Goal: Task Accomplishment & Management: Use online tool/utility

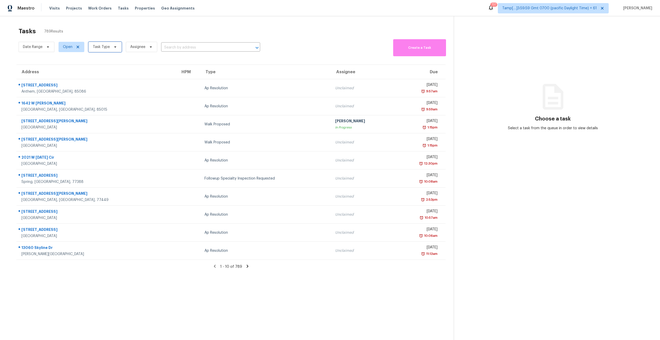
click at [100, 48] on span "Task Type" at bounding box center [101, 46] width 17 height 5
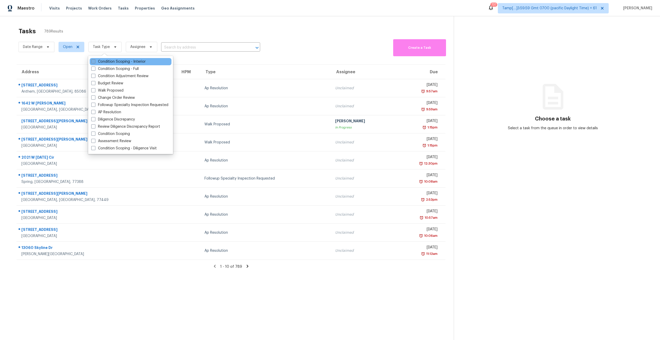
click at [93, 60] on span at bounding box center [93, 61] width 4 height 4
click at [93, 60] on input "Condition Scoping - Interior" at bounding box center [92, 60] width 3 height 3
checkbox input "true"
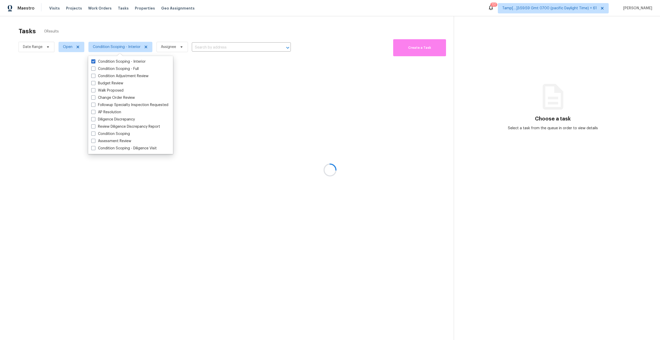
click at [134, 27] on div at bounding box center [330, 170] width 660 height 340
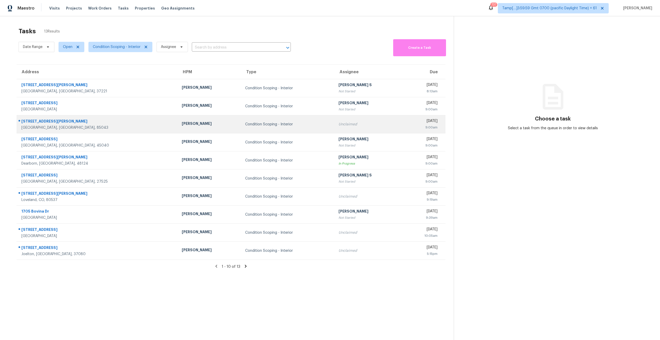
scroll to position [16, 0]
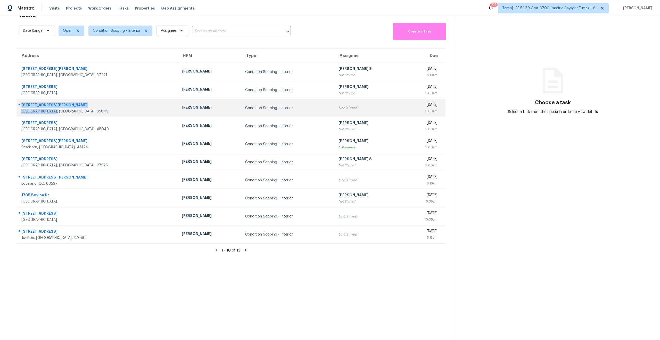
drag, startPoint x: 61, startPoint y: 111, endPoint x: 17, endPoint y: 105, distance: 44.5
click at [17, 105] on div "8131 W Florence Ave Phoenix, AZ, 85043" at bounding box center [95, 108] width 157 height 12
copy div "8131 W Florence Ave Phoenix, AZ, 85043"
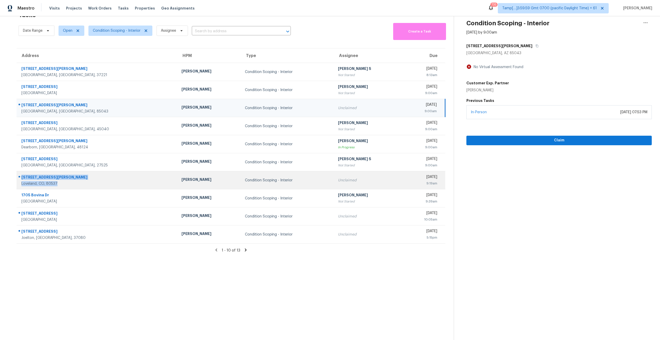
drag, startPoint x: 60, startPoint y: 185, endPoint x: 18, endPoint y: 177, distance: 42.9
click at [18, 177] on div "[STREET_ADDRESS][PERSON_NAME][PERSON_NAME]" at bounding box center [95, 180] width 157 height 12
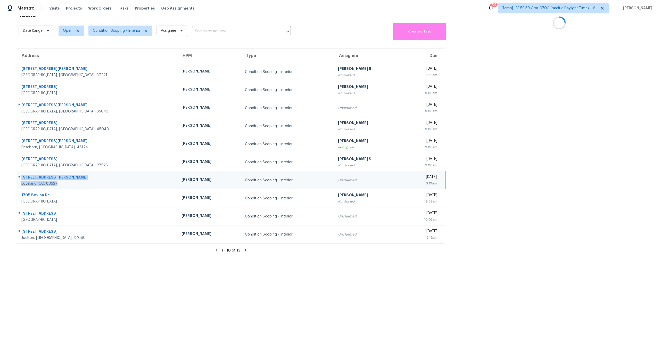
copy div "[STREET_ADDRESS][PERSON_NAME][PERSON_NAME]"
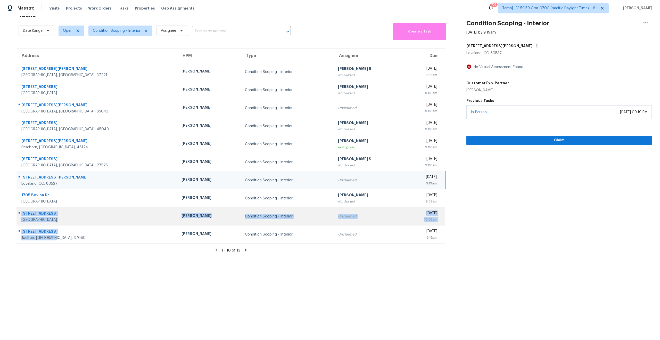
drag, startPoint x: 59, startPoint y: 238, endPoint x: 21, endPoint y: 212, distance: 45.7
click at [21, 194] on tbody "266 New Sawyer Brown Rd Nashville, TN, 37221 Cynthia Upshaw Condition Scoping -…" at bounding box center [231, 153] width 429 height 181
copy tbody "10101 Parkfield Dr Austin, TX, 78758 Martin Chagolla Condition Scoping - Interi…"
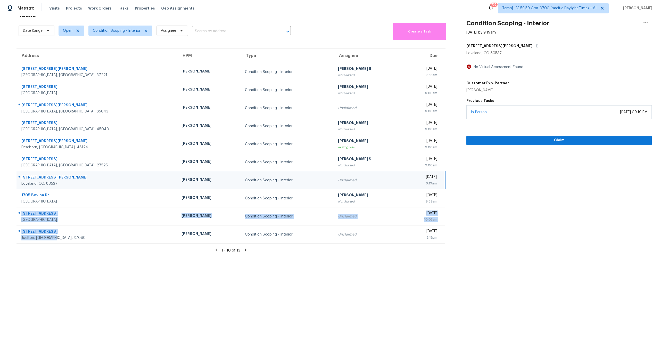
click at [166, 194] on section "Tasks 13 Results Date Range Open Condition Scoping - Interior Assignee ​ Create…" at bounding box center [231, 174] width 446 height 332
click at [244, 194] on icon at bounding box center [245, 250] width 5 height 5
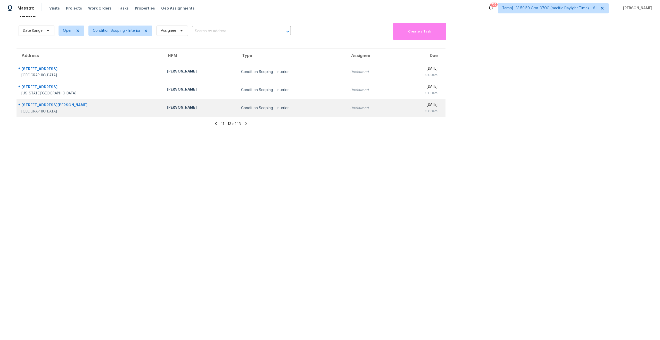
drag, startPoint x: 19, startPoint y: 64, endPoint x: 67, endPoint y: 113, distance: 68.7
click at [67, 113] on tbody "953 Meadow Rock Dr Stone Mountain, GA, 30083 Samuel Vetrik Condition Scoping - …" at bounding box center [231, 90] width 429 height 54
copy tbody "953 Meadow Rock Dr Stone Mountain, GA, 30083 Samuel Vetrik Condition Scoping - …"
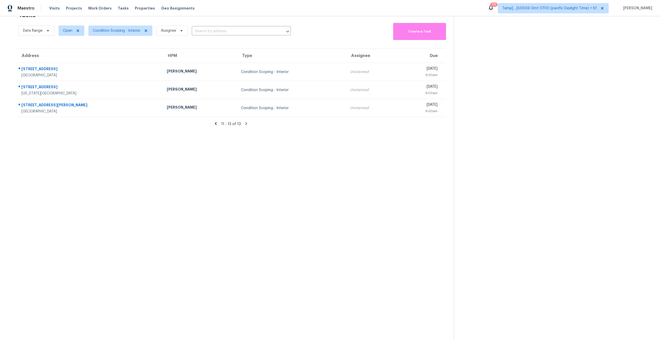
click at [208, 166] on section "Tasks 13 Results Date Range Open Condition Scoping - Interior Assignee ​ Create…" at bounding box center [231, 174] width 446 height 332
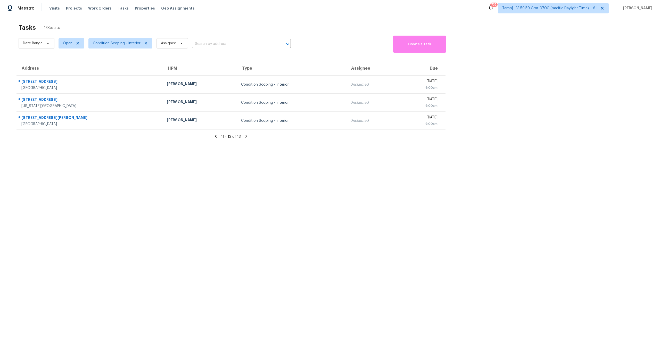
scroll to position [0, 0]
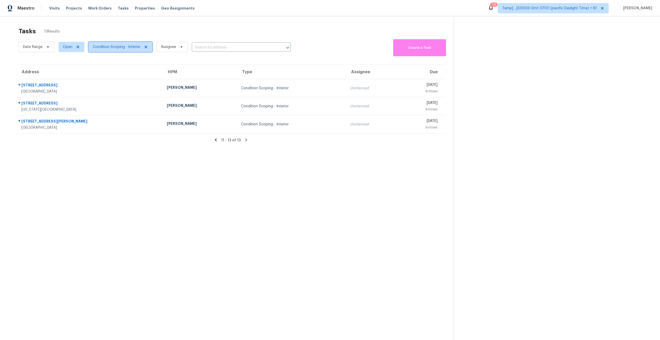
click at [125, 48] on span "Condition Scoping - Interior" at bounding box center [117, 46] width 48 height 5
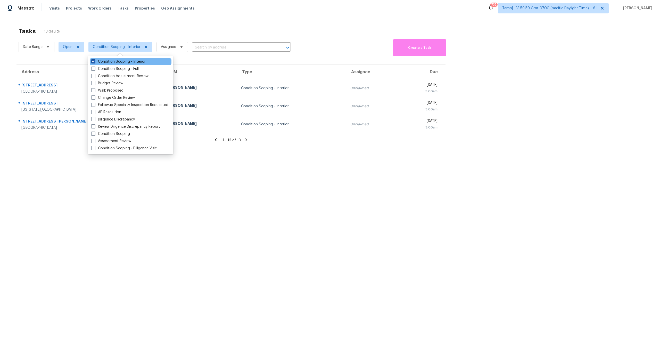
click at [91, 62] on span at bounding box center [93, 61] width 4 height 4
click at [91, 62] on input "Condition Scoping - Interior" at bounding box center [92, 60] width 3 height 3
checkbox input "false"
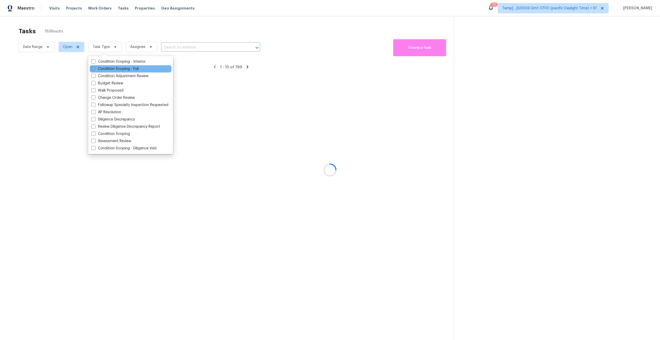
click at [93, 68] on span at bounding box center [93, 69] width 4 height 4
click at [93, 68] on input "Condition Scoping - Full" at bounding box center [92, 67] width 3 height 3
checkbox input "true"
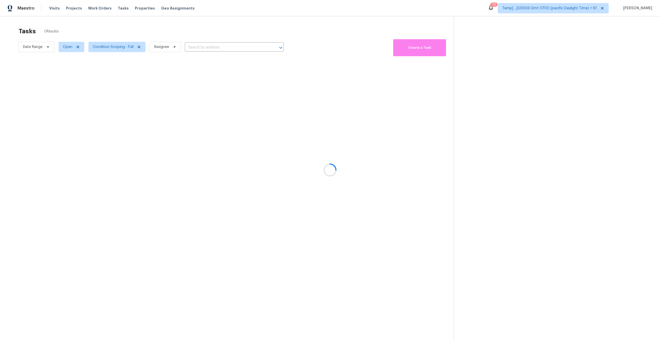
click at [164, 189] on div at bounding box center [330, 170] width 660 height 340
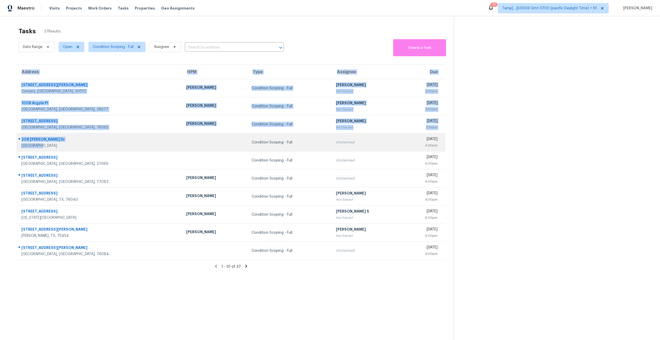
drag, startPoint x: 16, startPoint y: 137, endPoint x: 37, endPoint y: 147, distance: 23.2
click at [37, 147] on div "Address HPM Type Assignee Due 1356 Jimi Ln NW Conyers, GA, 30012 Ryan Fogarty C…" at bounding box center [231, 161] width 446 height 195
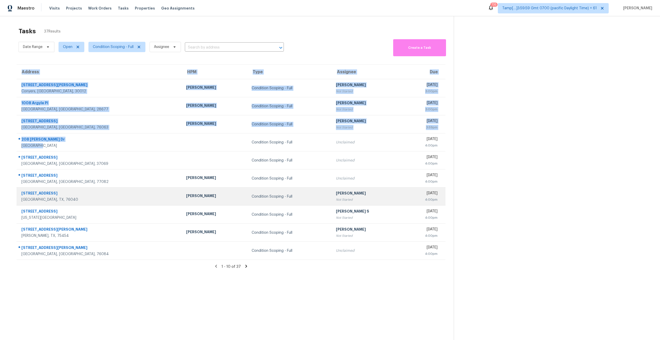
click at [66, 194] on div "[STREET_ADDRESS]" at bounding box center [99, 194] width 157 height 6
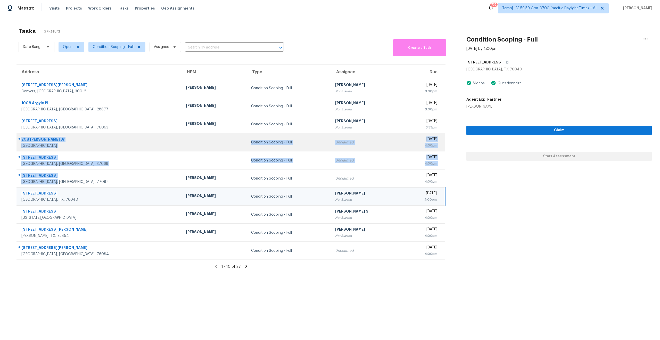
drag, startPoint x: 62, startPoint y: 184, endPoint x: 20, endPoint y: 140, distance: 60.7
click at [20, 140] on tbody "1356 Jimi Ln NW Conyers, GA, 30012 Ryan Fogarty Condition Scoping - Full Hariha…" at bounding box center [231, 169] width 429 height 181
copy tbody "208 Watson Dr Allen, TX, 75002 Condition Scoping - Full Unclaimed Wed, Oct 15th…"
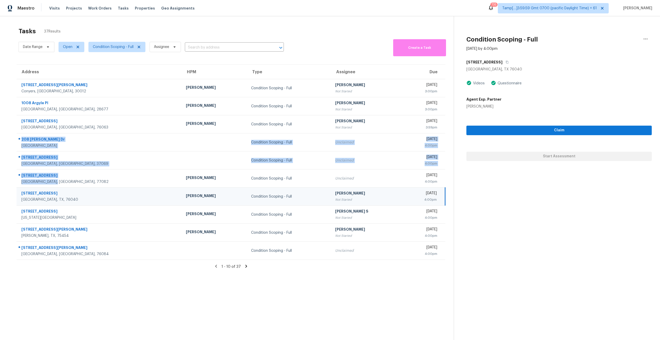
click at [89, 194] on div "1 - 10 of 37" at bounding box center [231, 266] width 446 height 5
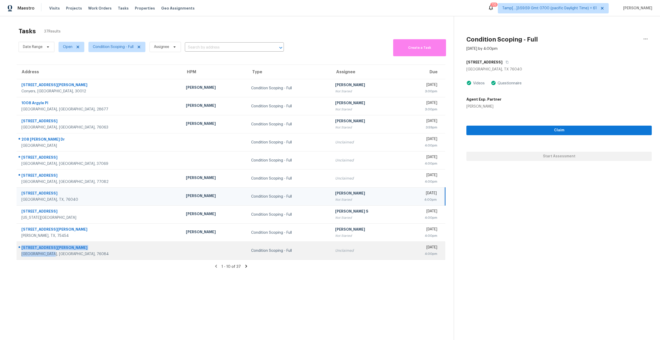
drag, startPoint x: 57, startPoint y: 255, endPoint x: 18, endPoint y: 245, distance: 40.3
click at [18, 194] on div "510 Dk Wilson St Venus, TX, 76084" at bounding box center [97, 250] width 161 height 12
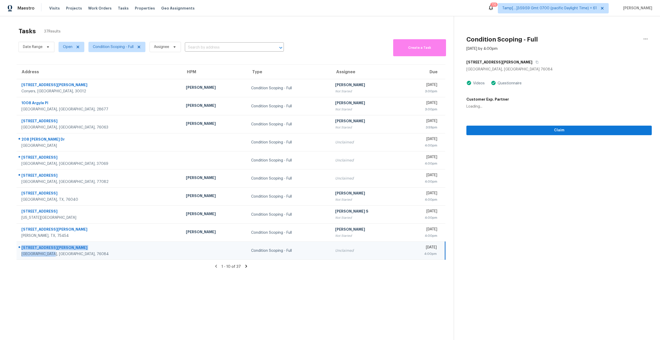
copy div "510 Dk Wilson St Venus, TX, 76084"
click at [118, 194] on section "Tasks 37 Results Date Range Open Condition Scoping - Full Assignee ​ Create a T…" at bounding box center [231, 190] width 446 height 332
click at [246, 194] on icon at bounding box center [246, 266] width 2 height 3
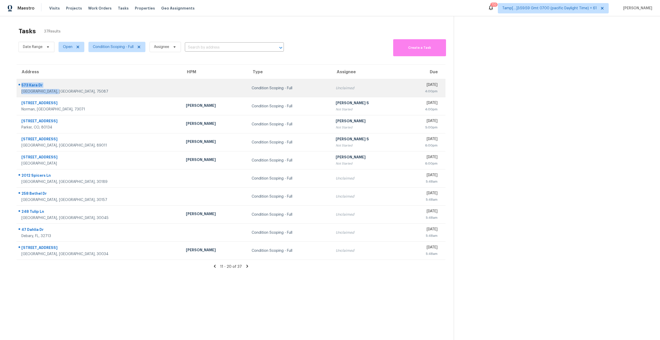
drag, startPoint x: 64, startPoint y: 91, endPoint x: 18, endPoint y: 85, distance: 46.8
click at [18, 85] on div "573 Kara Dr Rockwall, TX, 75087" at bounding box center [97, 88] width 161 height 12
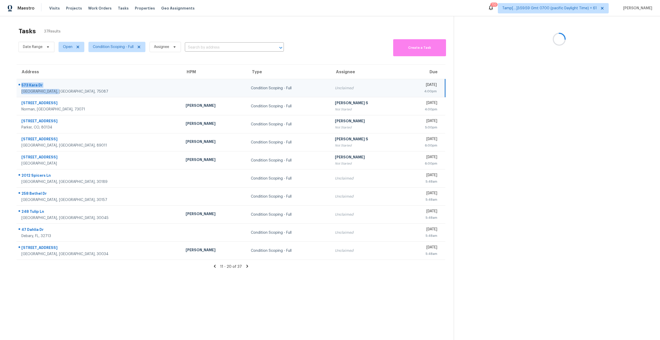
copy div "573 Kara Dr Rockwall, TX, 75087"
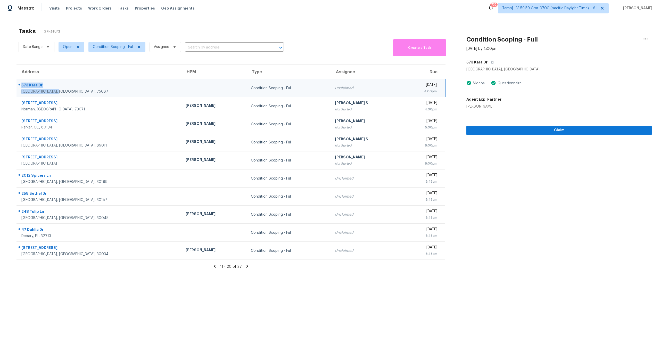
click at [110, 194] on section "Tasks 37 Results Date Range Open Condition Scoping - Full Assignee ​ Create a T…" at bounding box center [231, 190] width 446 height 332
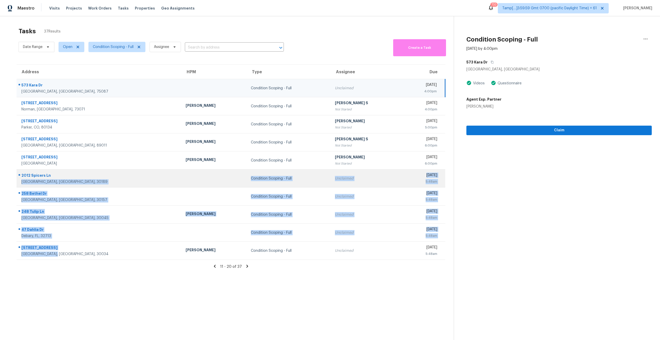
drag, startPoint x: 59, startPoint y: 255, endPoint x: 18, endPoint y: 180, distance: 85.9
click at [18, 180] on tbody "573 Kara Dr Rockwall, TX, 75087 Condition Scoping - Full Unclaimed Wed, Oct 15t…" at bounding box center [231, 169] width 429 height 181
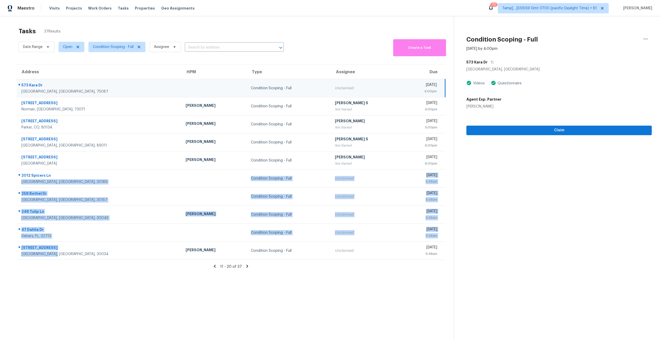
click at [67, 194] on section "Tasks 37 Results Date Range Open Condition Scoping - Full Assignee ​ Create a T…" at bounding box center [231, 190] width 446 height 332
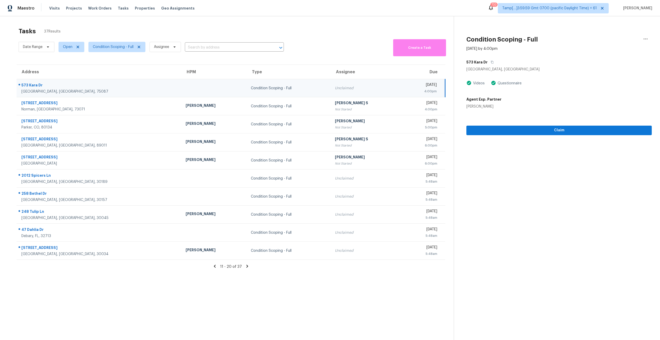
click at [64, 194] on section "Tasks 37 Results Date Range Open Condition Scoping - Full Assignee ​ Create a T…" at bounding box center [231, 190] width 446 height 332
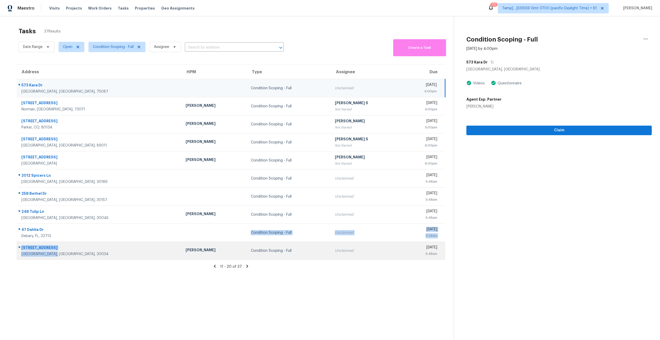
drag, startPoint x: 67, startPoint y: 255, endPoint x: 68, endPoint y: 249, distance: 5.9
click at [69, 194] on div "2902 Knollview Dr Decatur, GA, 30034" at bounding box center [99, 251] width 156 height 12
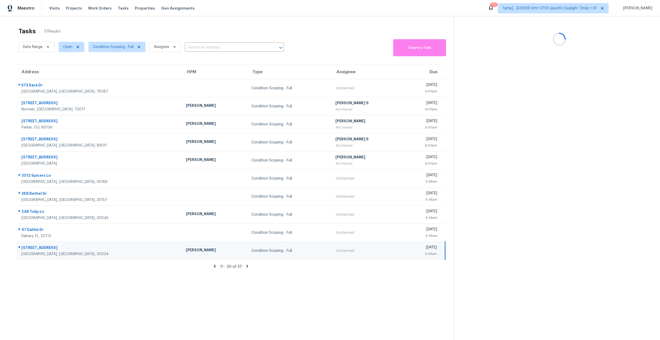
click at [79, 194] on section "Tasks 37 Results Date Range Open Condition Scoping - Full Assignee ​ Create a T…" at bounding box center [231, 190] width 446 height 332
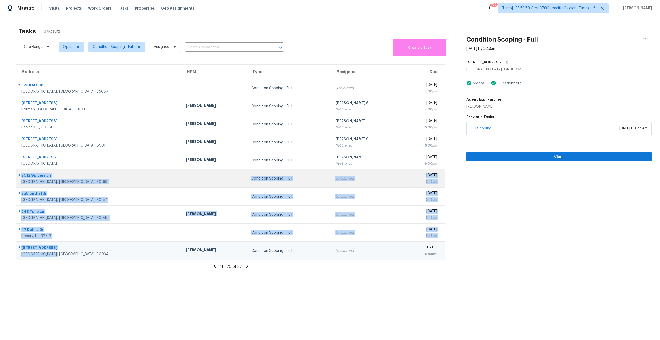
drag, startPoint x: 62, startPoint y: 255, endPoint x: 21, endPoint y: 172, distance: 93.2
click at [21, 172] on tbody "573 Kara Dr Rockwall, TX, 75087 Condition Scoping - Full Unclaimed Wed, Oct 15t…" at bounding box center [231, 169] width 429 height 181
copy tbody "2012 Spicers Ln Woodstock, GA, 30189 Condition Scoping - Full Unclaimed Thu, Oc…"
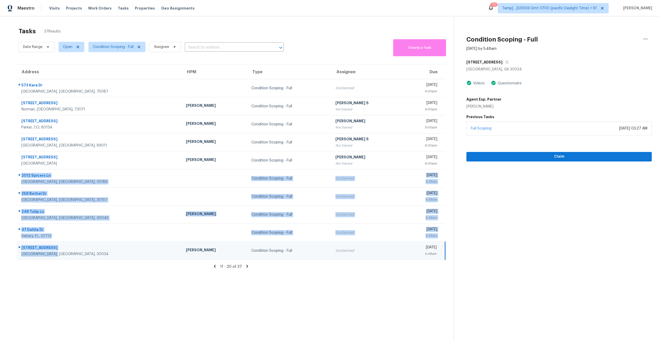
click at [197, 194] on section "Tasks 37 Results Date Range Open Condition Scoping - Full Assignee ​ Create a T…" at bounding box center [231, 190] width 446 height 332
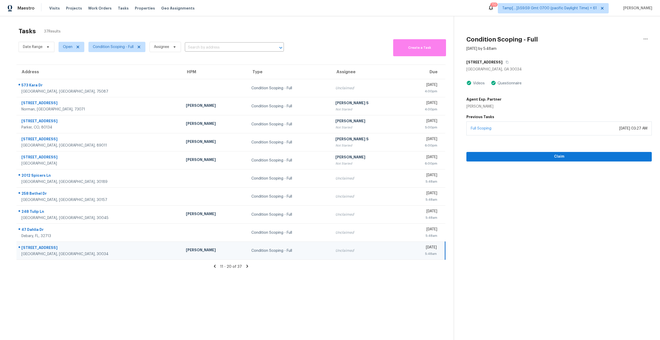
click at [245, 194] on icon at bounding box center [247, 266] width 5 height 5
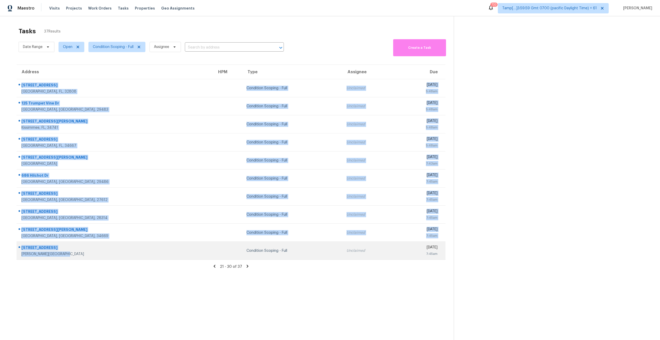
drag, startPoint x: 17, startPoint y: 80, endPoint x: 111, endPoint y: 259, distance: 202.2
click at [111, 194] on tbody "5023 Jamaica Cir Orlando, FL, 32808 Condition Scoping - Full Unclaimed Thu, Oct…" at bounding box center [231, 169] width 429 height 181
copy tbody "5023 Jamaica Cir Orlando, FL, 32808 Condition Scoping - Full Unclaimed Thu, Oct…"
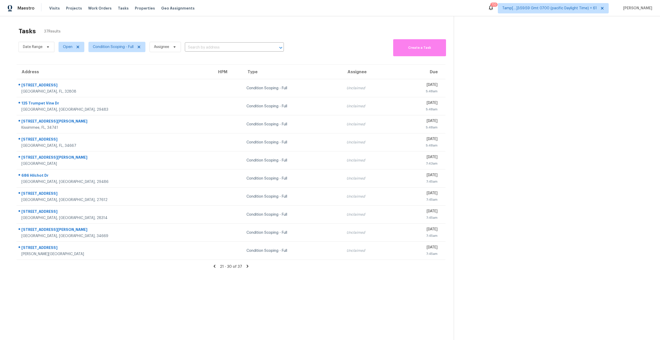
click at [158, 194] on section "Tasks 37 Results Date Range Open Condition Scoping - Full Assignee ​ Create a T…" at bounding box center [231, 190] width 446 height 332
click at [245, 194] on icon at bounding box center [247, 266] width 5 height 5
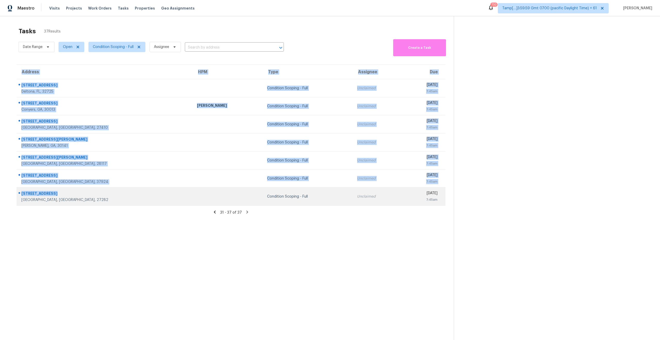
drag, startPoint x: 16, startPoint y: 81, endPoint x: 78, endPoint y: 197, distance: 130.5
click at [78, 194] on div "Address HPM Type Assignee Due 956 Springs Landing Dr Deltona, FL, 32725 Conditi…" at bounding box center [231, 134] width 446 height 141
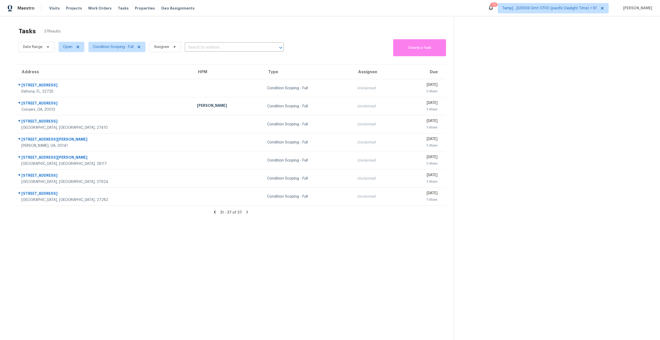
click at [90, 194] on section "Tasks 37 Results Date Range Open Condition Scoping - Full Assignee ​ Create a T…" at bounding box center [231, 190] width 446 height 332
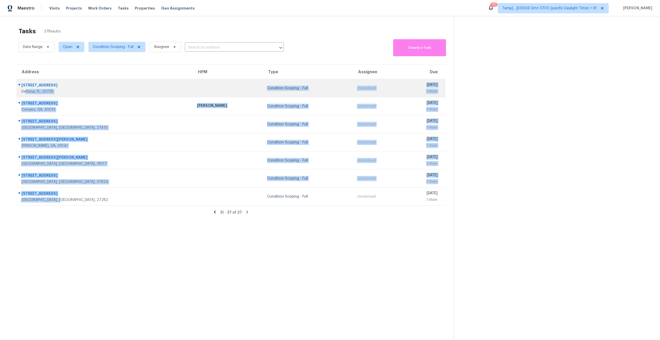
drag, startPoint x: 71, startPoint y: 200, endPoint x: 26, endPoint y: 91, distance: 117.9
click at [26, 91] on tbody "956 Springs Landing Dr Deltona, FL, 32725 Condition Scoping - Full Unclaimed Th…" at bounding box center [231, 142] width 429 height 126
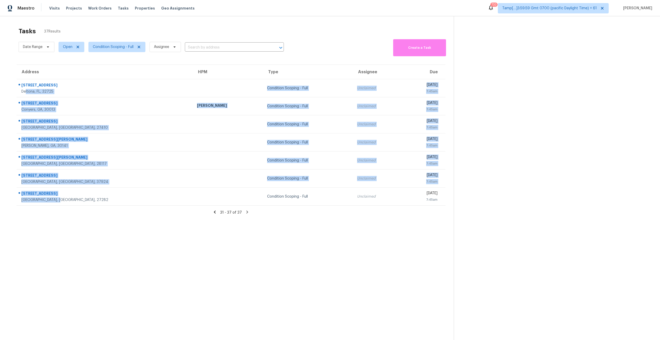
click at [79, 194] on section "Tasks 37 Results Date Range Open Condition Scoping - Full Assignee ​ Create a T…" at bounding box center [231, 190] width 446 height 332
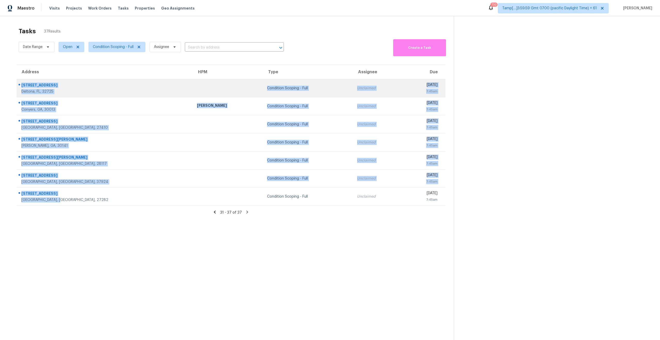
drag, startPoint x: 73, startPoint y: 201, endPoint x: 21, endPoint y: 85, distance: 127.3
click at [21, 85] on tbody "956 Springs Landing Dr Deltona, FL, 32725 Condition Scoping - Full Unclaimed Th…" at bounding box center [231, 142] width 429 height 126
copy tbody "956 Springs Landing Dr Deltona, FL, 32725 Condition Scoping - Full Unclaimed Th…"
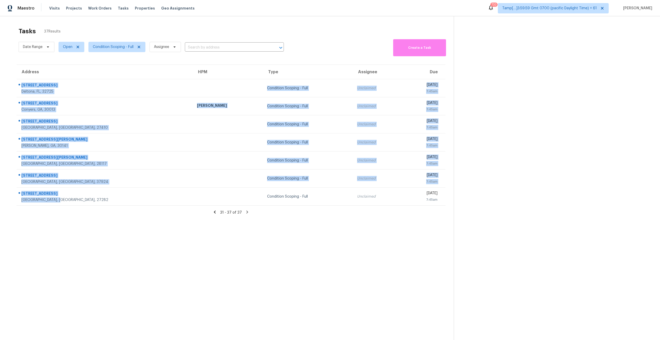
click at [125, 194] on section "Tasks 37 Results Date Range Open Condition Scoping - Full Assignee ​ Create a T…" at bounding box center [231, 190] width 446 height 332
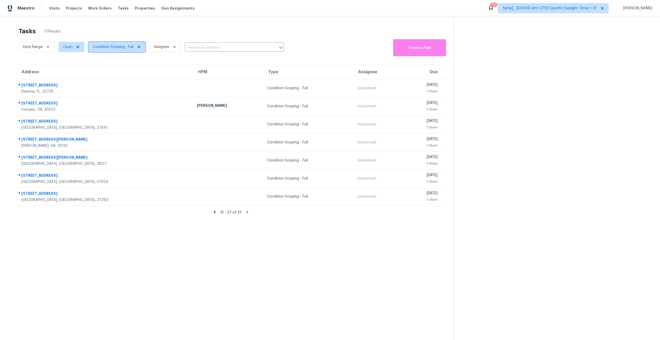
click at [108, 46] on span "Condition Scoping - Full" at bounding box center [113, 46] width 41 height 5
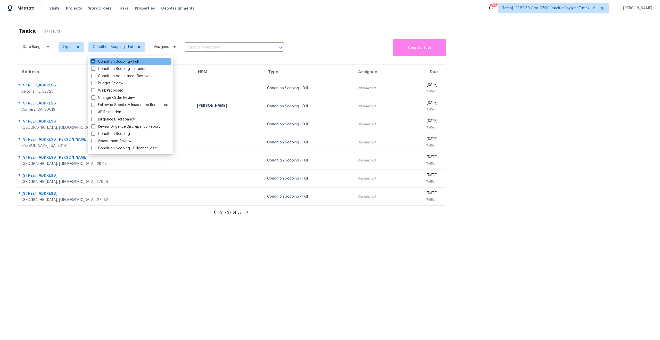
click at [94, 61] on span at bounding box center [93, 61] width 4 height 4
click at [94, 61] on input "Condition Scoping - Full" at bounding box center [92, 60] width 3 height 3
checkbox input "false"
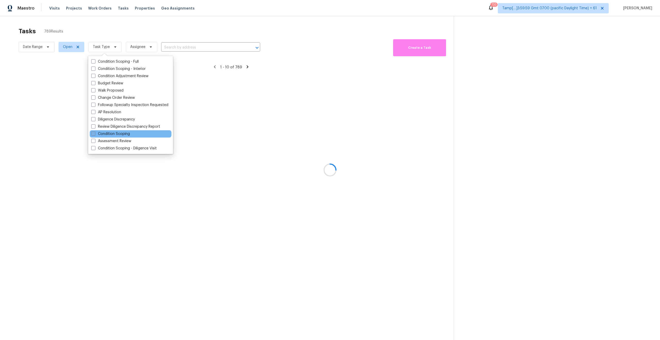
click at [92, 134] on span at bounding box center [93, 134] width 4 height 4
click at [92, 134] on input "Condition Scoping" at bounding box center [92, 132] width 3 height 3
checkbox input "true"
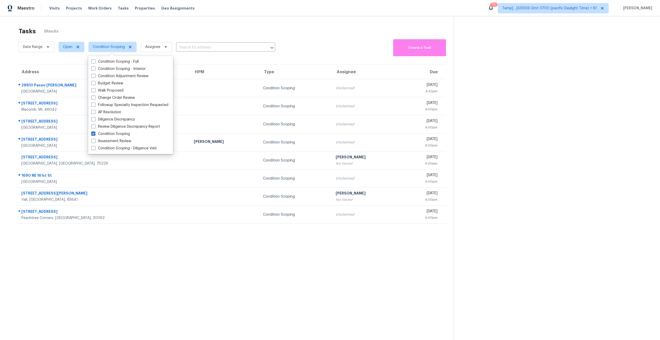
click at [109, 194] on section "Tasks 8 Results Date Range Open Condition Scoping Assignee ​ Create a Task Addr…" at bounding box center [231, 190] width 446 height 332
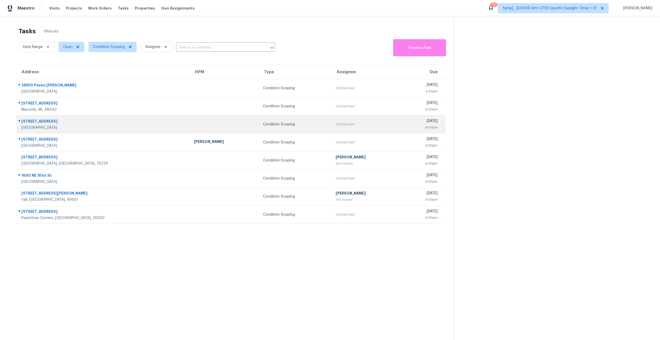
drag, startPoint x: 15, startPoint y: 83, endPoint x: 69, endPoint y: 132, distance: 72.8
click at [69, 132] on div "Address HPM Type Assignee Due 28810 Paseo Campana Mission Viejo, CA, 92692 Cond…" at bounding box center [231, 143] width 446 height 159
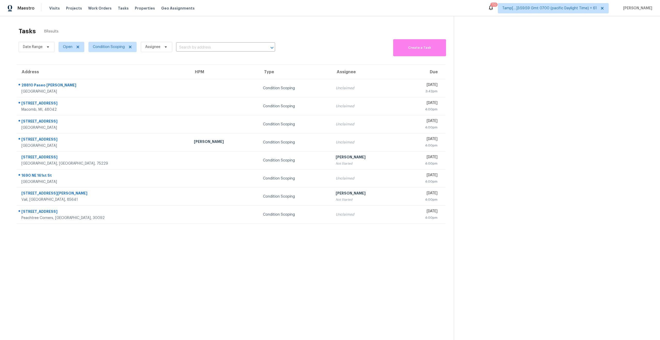
click at [102, 194] on section "Tasks 8 Results Date Range Open Condition Scoping Assignee ​ Create a Task Addr…" at bounding box center [231, 190] width 446 height 332
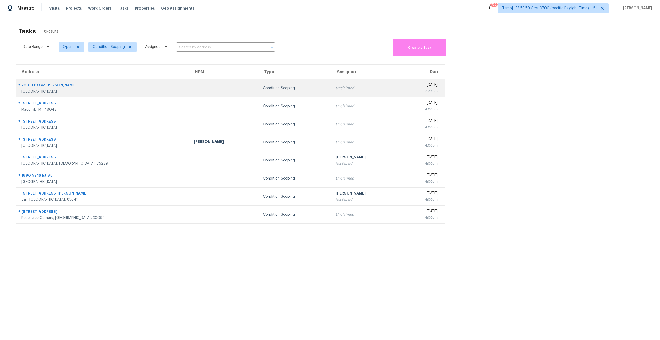
drag, startPoint x: 72, startPoint y: 145, endPoint x: 21, endPoint y: 85, distance: 79.0
click at [21, 85] on tbody "28810 Paseo Campana Mission Viejo, CA, 92692 Condition Scoping Unclaimed Wed, O…" at bounding box center [231, 151] width 429 height 144
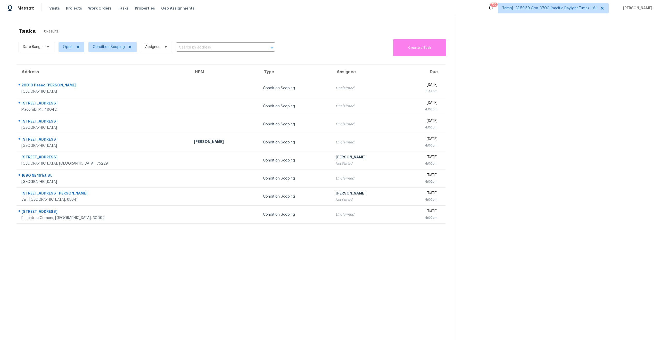
click at [140, 194] on section "Tasks 8 Results Date Range Open Condition Scoping Assignee ​ Create a Task Addr…" at bounding box center [231, 190] width 446 height 332
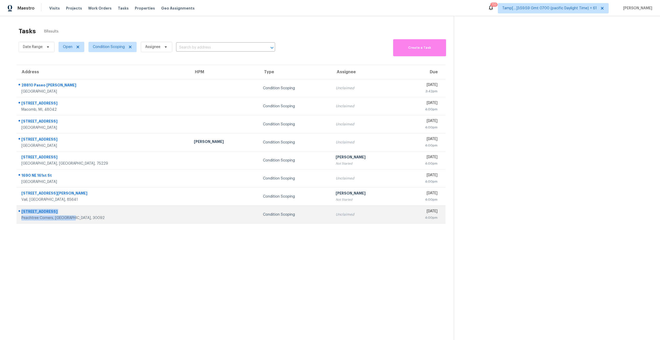
drag, startPoint x: 76, startPoint y: 217, endPoint x: 18, endPoint y: 208, distance: 59.2
click at [18, 194] on td "5011 Bankside Way Peachtree Corners, GA, 30092" at bounding box center [103, 215] width 173 height 18
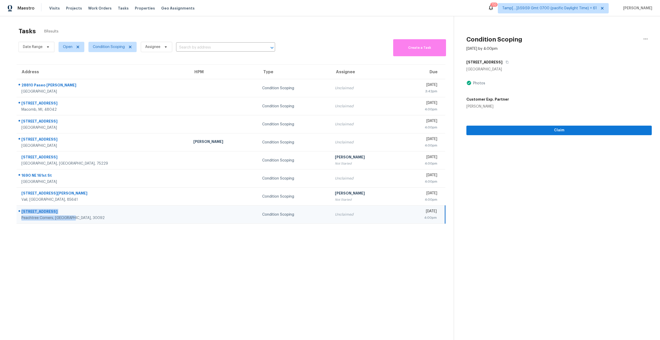
click at [97, 194] on section "Tasks 8 Results Date Range Open Condition Scoping Assignee ​ Create a Task Addr…" at bounding box center [231, 190] width 446 height 332
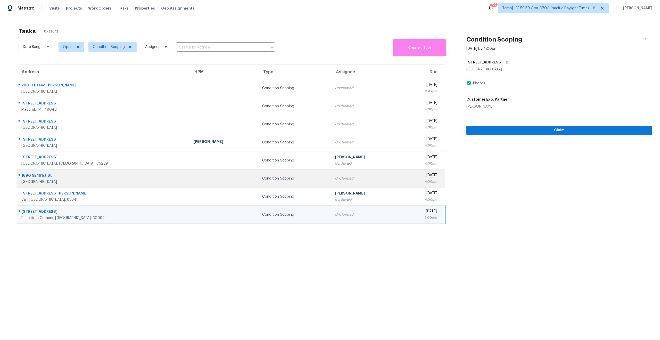
drag, startPoint x: 77, startPoint y: 181, endPoint x: 20, endPoint y: 173, distance: 57.5
click at [20, 173] on div "1690 NE 161st St North Miami Beach, FL, 33162" at bounding box center [101, 178] width 168 height 12
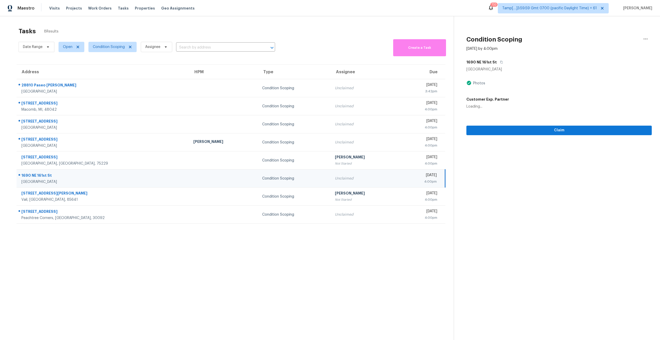
click at [116, 194] on section "Tasks 8 Results Date Range Open Condition Scoping Assignee ​ Create a Task Addr…" at bounding box center [231, 190] width 446 height 332
click at [121, 194] on section "Tasks 8 Results Date Range Open Condition Scoping Assignee ​ Create a Task Addr…" at bounding box center [231, 190] width 446 height 332
click at [109, 46] on span "Condition Scoping" at bounding box center [109, 46] width 32 height 5
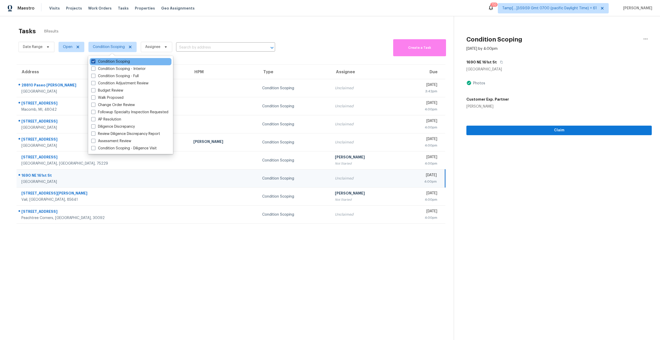
click at [94, 61] on span at bounding box center [93, 61] width 4 height 4
click at [94, 61] on input "Condition Scoping" at bounding box center [92, 60] width 3 height 3
checkbox input "false"
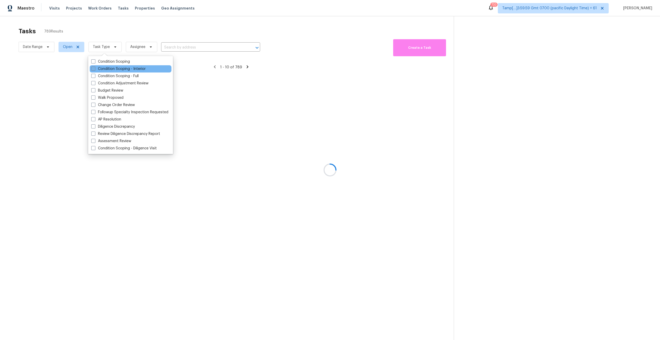
click at [92, 71] on label "Condition Scoping - Interior" at bounding box center [118, 68] width 54 height 5
click at [92, 70] on input "Condition Scoping - Interior" at bounding box center [92, 67] width 3 height 3
checkbox input "true"
click at [130, 194] on div at bounding box center [330, 170] width 660 height 340
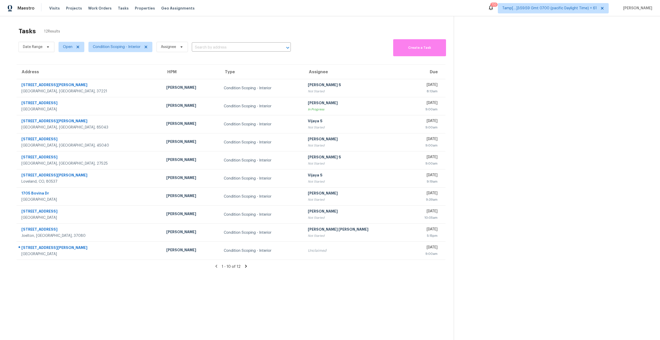
click at [174, 194] on section "Tasks 12 Results Date Range Open Condition Scoping - Interior Assignee ​ Create…" at bounding box center [231, 190] width 446 height 332
click at [245, 194] on icon at bounding box center [246, 266] width 2 height 3
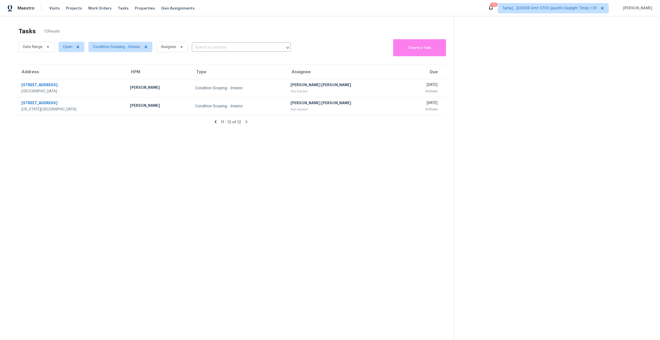
click at [217, 121] on icon at bounding box center [216, 121] width 2 height 3
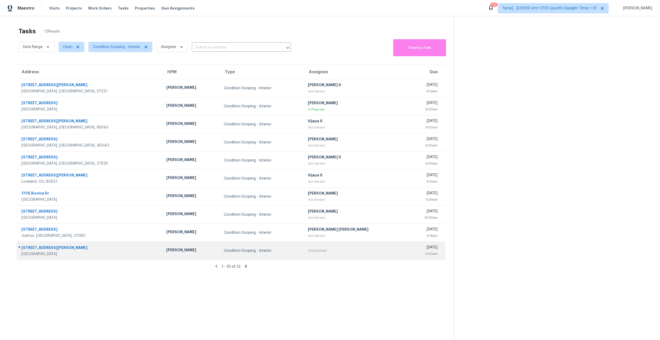
drag, startPoint x: 65, startPoint y: 253, endPoint x: 20, endPoint y: 246, distance: 45.7
click at [20, 194] on div "6481 Skyler Jean Dr Jacksonville, FL, 32244" at bounding box center [87, 250] width 141 height 12
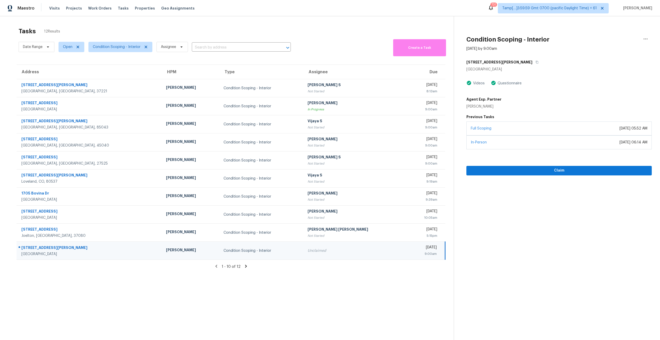
click at [229, 194] on section "Tasks 12 Results Date Range Open Condition Scoping - Interior Assignee ​ Create…" at bounding box center [231, 190] width 446 height 332
click at [245, 194] on icon at bounding box center [246, 266] width 2 height 3
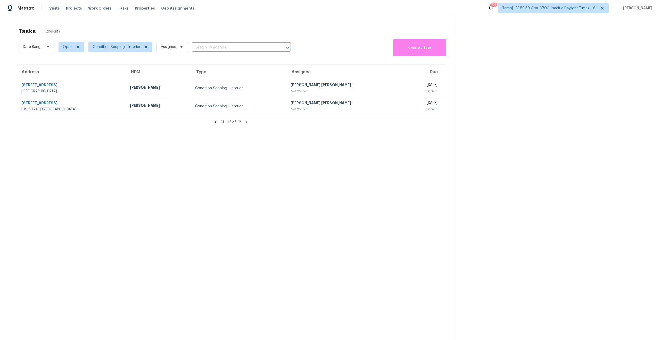
click at [214, 153] on section "Tasks 12 Results Date Range Open Condition Scoping - Interior Assignee ​ Create…" at bounding box center [231, 190] width 446 height 332
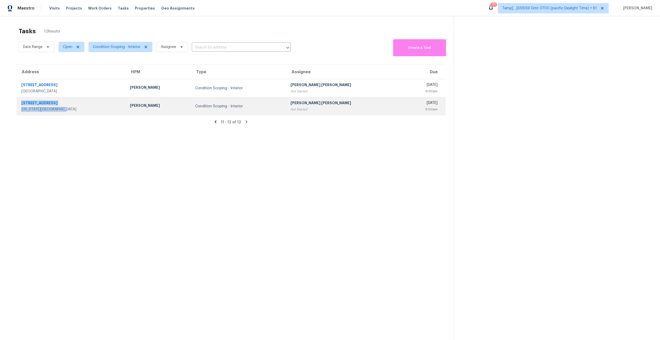
drag, startPoint x: 65, startPoint y: 111, endPoint x: 18, endPoint y: 102, distance: 47.9
click at [18, 102] on div "2020 Clay St Kansas City, MO, 64116" at bounding box center [69, 106] width 105 height 12
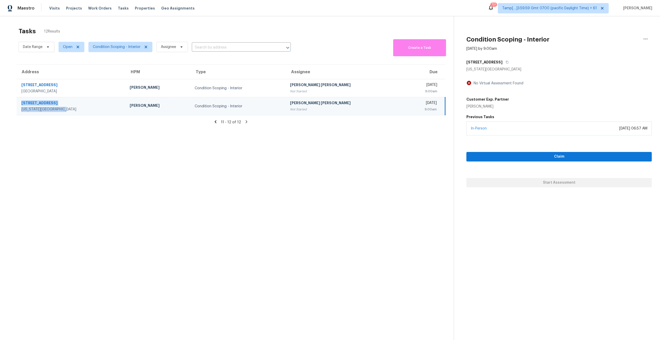
click at [318, 172] on section "Tasks 12 Results Date Range Open Condition Scoping - Interior Assignee ​ Create…" at bounding box center [231, 190] width 446 height 332
click at [237, 156] on section "Tasks 12 Results Date Range Open Condition Scoping - Interior Assignee ​ Create…" at bounding box center [231, 190] width 446 height 332
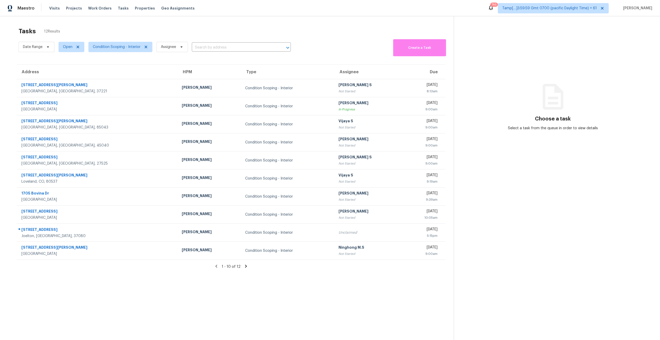
click at [213, 285] on section "Tasks 12 Results Date Range Open Condition Scoping - Interior Assignee ​ Create…" at bounding box center [231, 190] width 446 height 332
click at [244, 266] on icon at bounding box center [246, 266] width 5 height 5
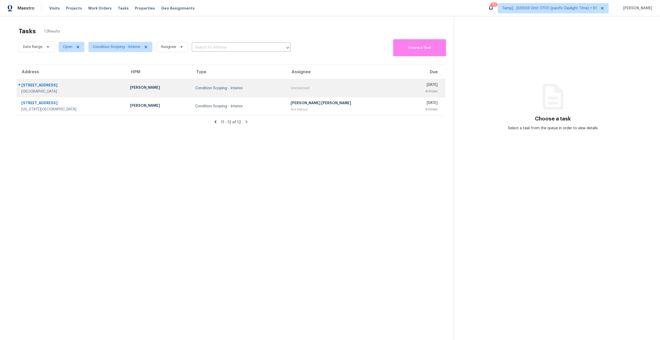
drag, startPoint x: 83, startPoint y: 92, endPoint x: 20, endPoint y: 85, distance: 62.6
click at [20, 85] on div "953 Meadow Rock Dr Stone Mountain, GA, 30083" at bounding box center [69, 88] width 105 height 12
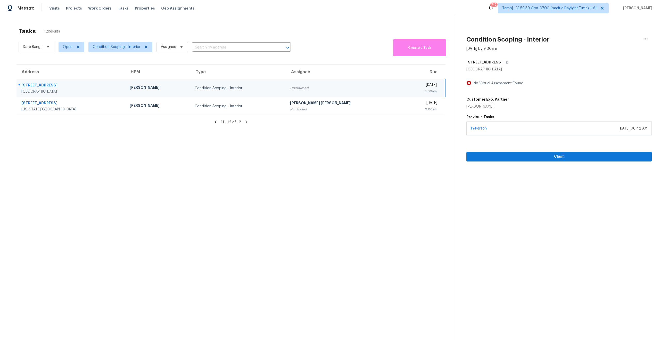
click at [106, 202] on section "Tasks 12 Results Date Range Open Condition Scoping - Interior Assignee ​ Create…" at bounding box center [231, 190] width 446 height 332
click at [218, 159] on section "Tasks 12 Results Date Range Open Condition Scoping - Interior Assignee ​ Create…" at bounding box center [231, 190] width 446 height 332
click at [218, 123] on icon at bounding box center [215, 121] width 5 height 5
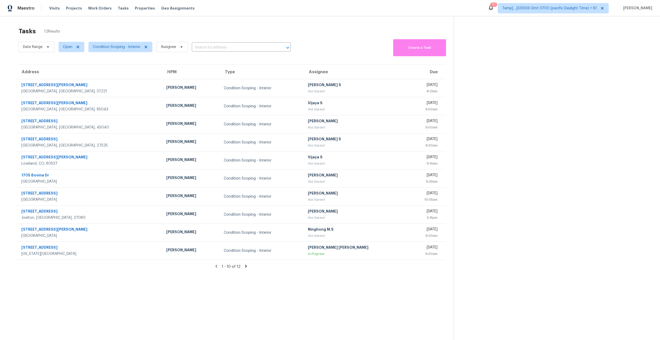
click at [245, 267] on icon at bounding box center [246, 266] width 2 height 3
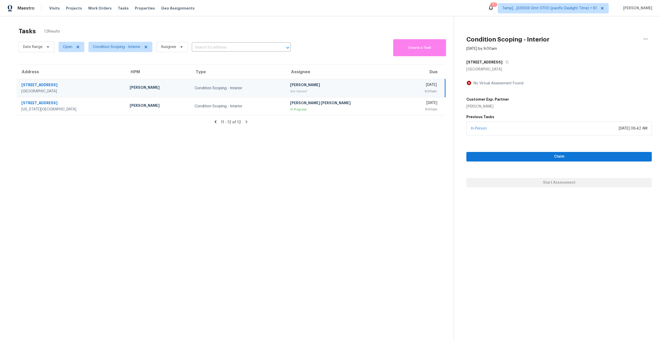
click at [350, 207] on section "Tasks 12 Results Date Range Open Condition Scoping - Interior Assignee ​ Create…" at bounding box center [231, 190] width 446 height 332
click at [215, 121] on icon at bounding box center [215, 121] width 5 height 5
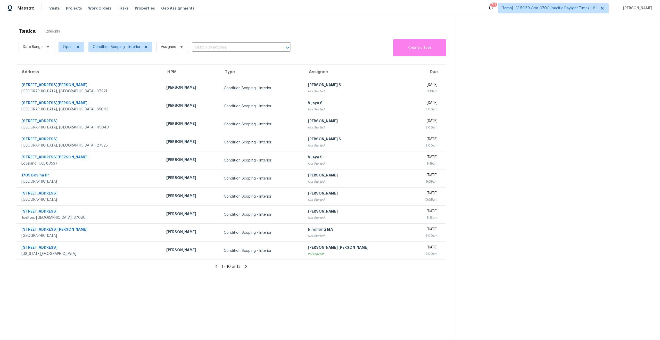
click at [186, 34] on div "Tasks 12 Results" at bounding box center [236, 30] width 435 height 13
click at [245, 267] on icon at bounding box center [246, 266] width 2 height 3
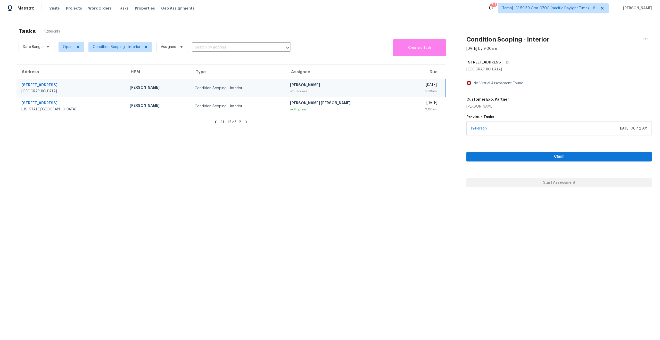
click at [217, 122] on icon at bounding box center [215, 121] width 5 height 5
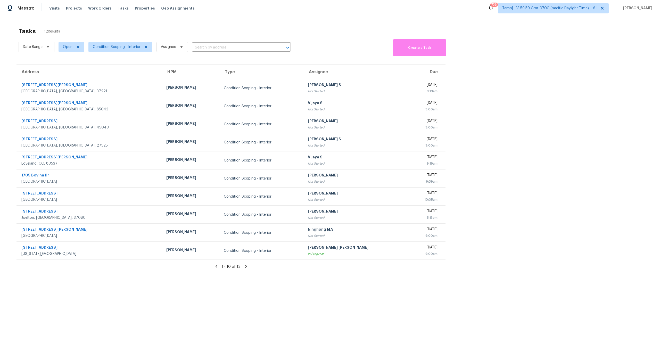
click at [242, 266] on div "1 - 10 of 12" at bounding box center [231, 266] width 446 height 5
click at [245, 266] on icon at bounding box center [246, 266] width 2 height 3
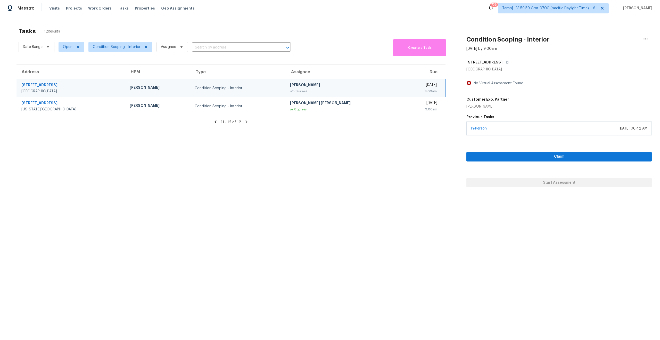
click at [218, 121] on icon at bounding box center [215, 121] width 5 height 5
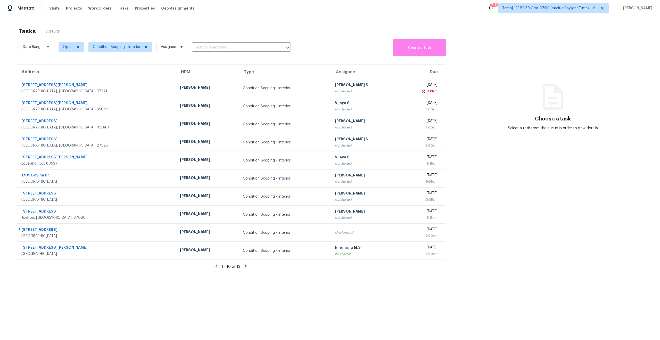
click at [244, 266] on icon at bounding box center [245, 266] width 5 height 5
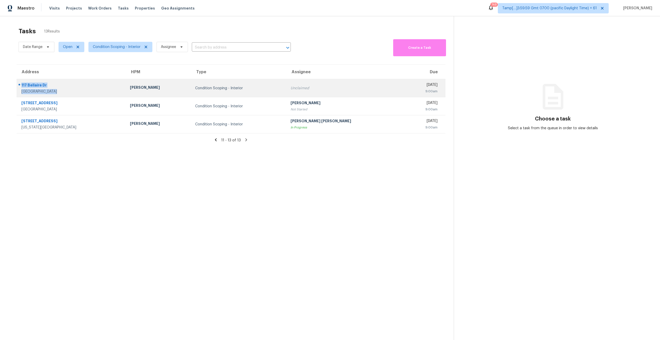
drag, startPoint x: 69, startPoint y: 90, endPoint x: 21, endPoint y: 79, distance: 48.8
click at [21, 79] on td "117 Bellaire Dr Denton, TX, 76209" at bounding box center [71, 88] width 109 height 18
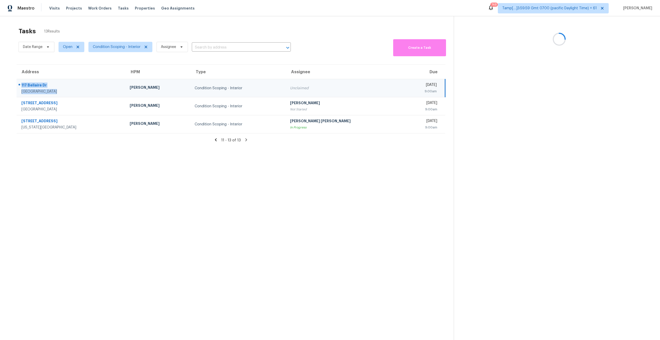
copy div "117 Bellaire Dr Denton, TX, 76209"
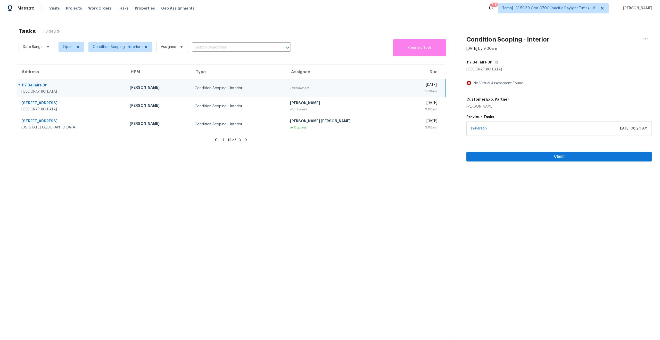
click at [216, 140] on icon at bounding box center [216, 139] width 2 height 3
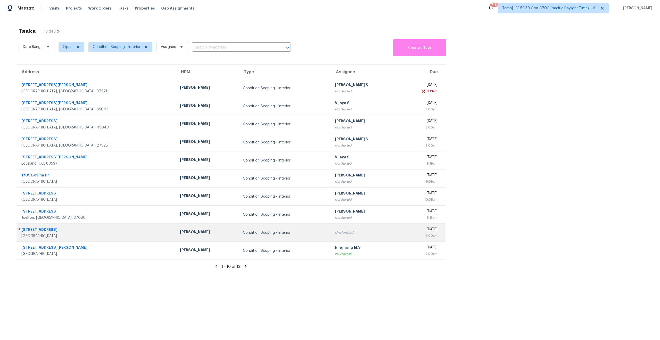
drag, startPoint x: 71, startPoint y: 235, endPoint x: 19, endPoint y: 225, distance: 53.0
click at [19, 225] on td "6474 Portside Way Flowery Branch, GA, 30542" at bounding box center [96, 233] width 159 height 18
copy div "6474 Portside Way Flowery Branch, GA, 30542"
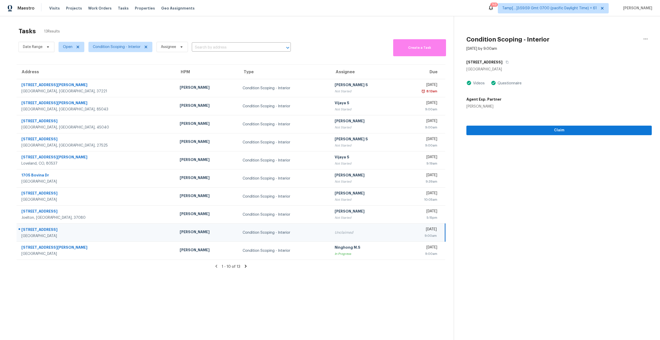
click at [82, 274] on section "Tasks 13 Results Date Range Open Condition Scoping - Interior Assignee ​ Create…" at bounding box center [231, 190] width 446 height 332
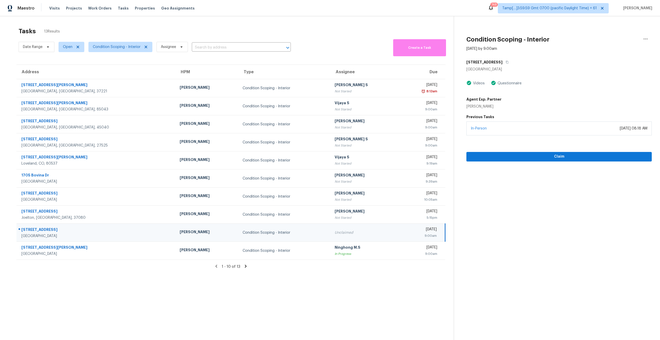
click at [245, 266] on icon at bounding box center [246, 266] width 2 height 3
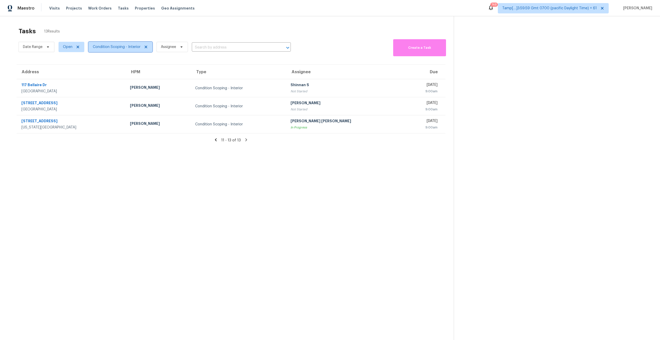
click at [108, 51] on span "Condition Scoping - Interior" at bounding box center [120, 47] width 64 height 10
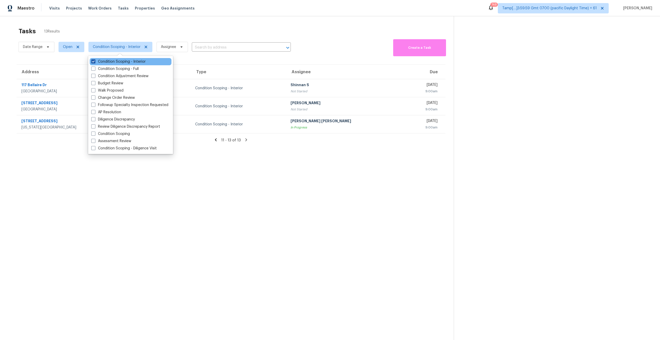
click at [94, 61] on span at bounding box center [93, 61] width 4 height 4
click at [94, 61] on input "Condition Scoping - Interior" at bounding box center [92, 60] width 3 height 3
checkbox input "false"
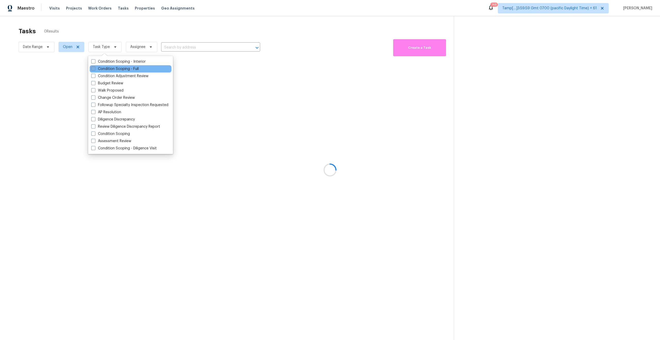
click at [94, 69] on span at bounding box center [93, 69] width 4 height 4
click at [94, 69] on input "Condition Scoping - Full" at bounding box center [92, 67] width 3 height 3
checkbox input "true"
click at [161, 237] on div at bounding box center [330, 170] width 660 height 340
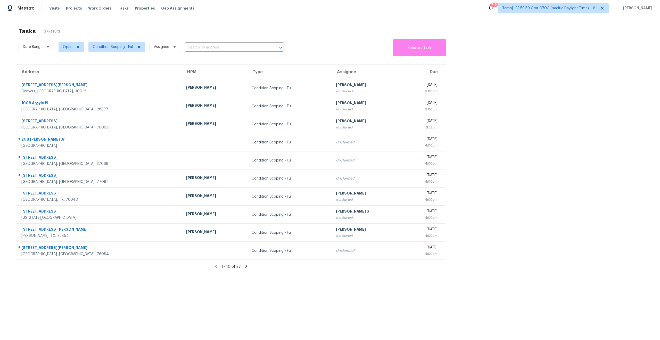
click at [245, 268] on icon at bounding box center [246, 266] width 5 height 5
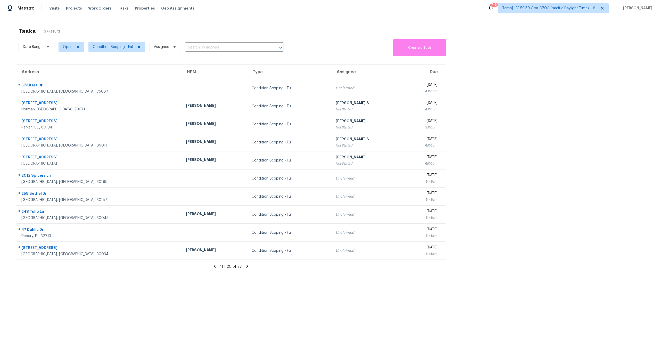
click at [247, 268] on icon at bounding box center [248, 266] width 2 height 3
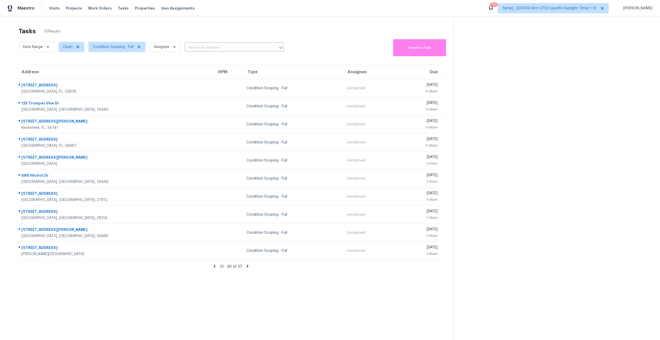
click at [246, 266] on icon at bounding box center [247, 266] width 5 height 5
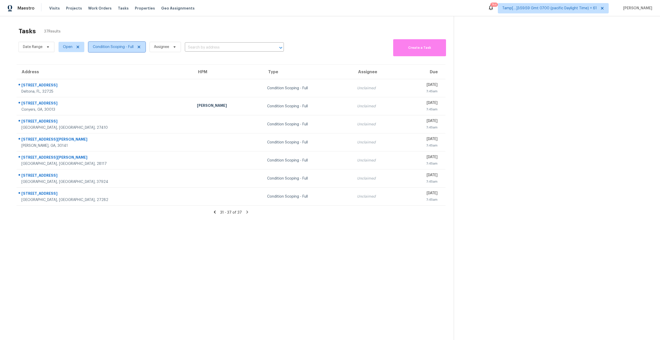
click at [100, 48] on span "Condition Scoping - Full" at bounding box center [113, 46] width 41 height 5
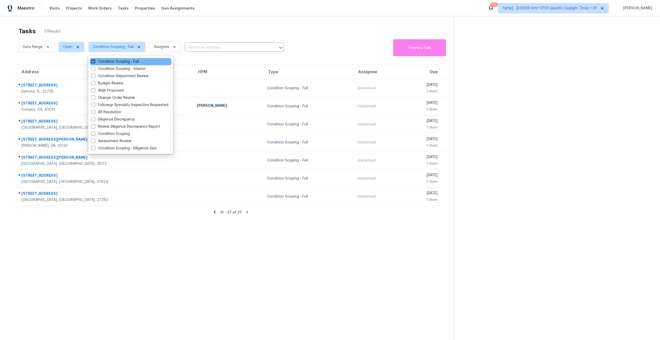
click at [93, 61] on span at bounding box center [93, 61] width 4 height 4
click at [93, 61] on input "Condition Scoping - Full" at bounding box center [92, 60] width 3 height 3
checkbox input "false"
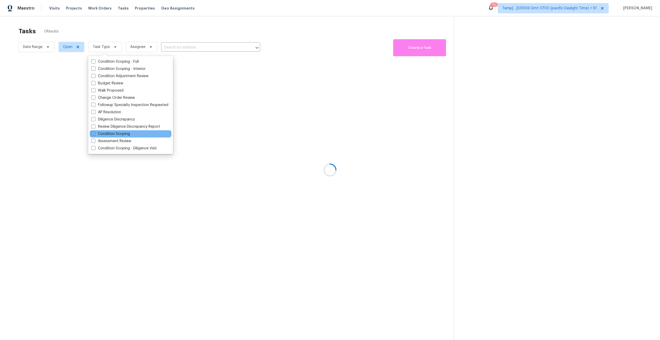
click at [94, 134] on span at bounding box center [93, 134] width 4 height 4
click at [94, 134] on input "Condition Scoping" at bounding box center [92, 132] width 3 height 3
checkbox input "true"
click at [142, 234] on div at bounding box center [330, 170] width 660 height 340
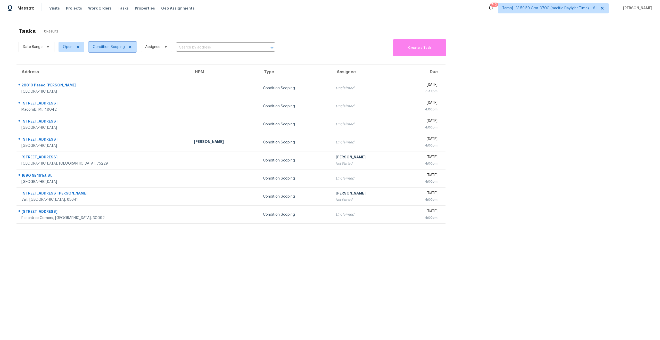
click at [104, 50] on span "Condition Scoping" at bounding box center [112, 47] width 48 height 10
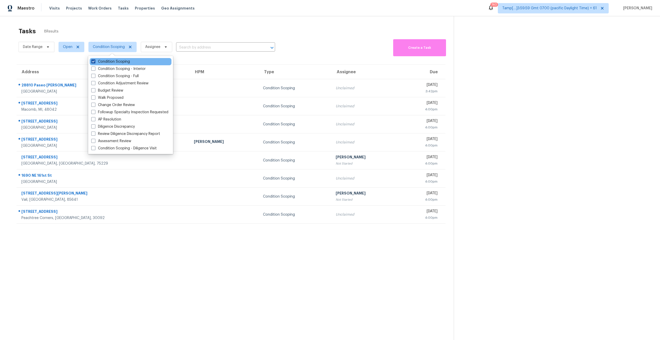
click at [91, 60] on span at bounding box center [93, 61] width 4 height 4
click at [91, 60] on input "Condition Scoping" at bounding box center [92, 60] width 3 height 3
checkbox input "false"
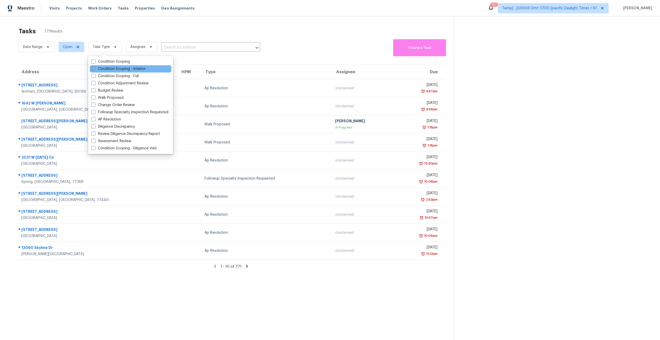
click at [94, 70] on span at bounding box center [93, 69] width 4 height 4
click at [94, 70] on input "Condition Scoping - Interior" at bounding box center [92, 67] width 3 height 3
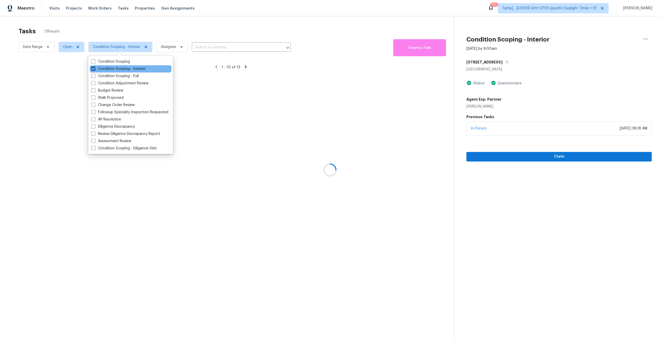
click at [94, 69] on span at bounding box center [93, 69] width 4 height 4
click at [94, 69] on input "Condition Scoping - Interior" at bounding box center [92, 67] width 3 height 3
checkbox input "false"
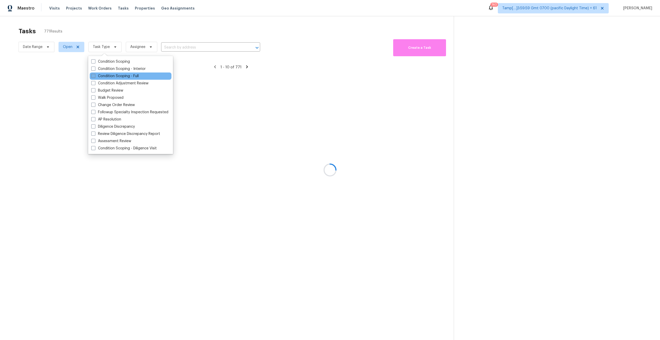
click at [93, 74] on span at bounding box center [93, 76] width 4 height 4
click at [93, 73] on input "Condition Scoping - Full" at bounding box center [92, 74] width 3 height 3
checkbox input "true"
click at [123, 18] on div at bounding box center [330, 170] width 660 height 340
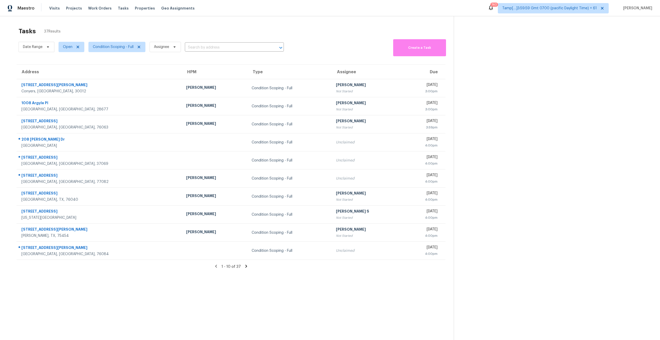
click at [244, 267] on icon at bounding box center [246, 266] width 5 height 5
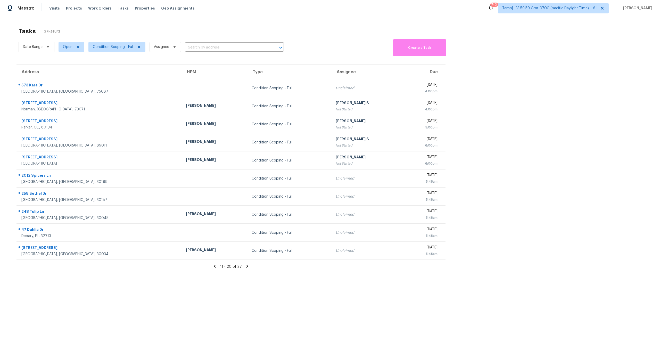
click at [245, 267] on icon at bounding box center [247, 266] width 5 height 5
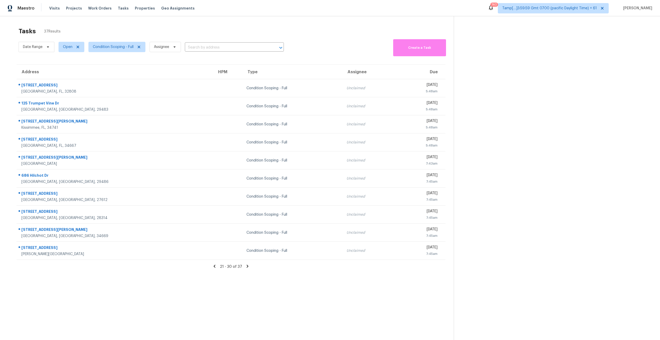
click at [248, 264] on icon at bounding box center [247, 266] width 5 height 5
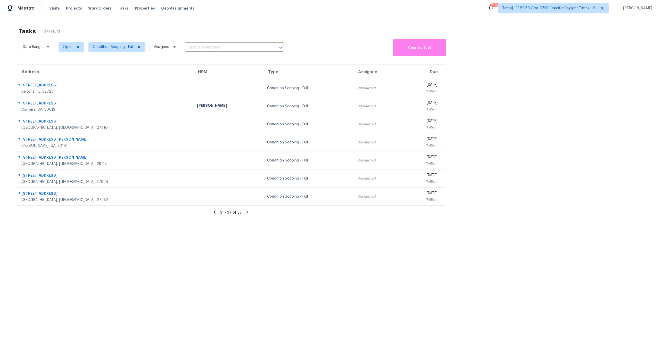
click at [303, 259] on section "Tasks 37 Results Date Range Open Condition Scoping - Full Assignee ​ Create a T…" at bounding box center [231, 190] width 446 height 332
click at [64, 28] on div "Tasks 37 Results" at bounding box center [236, 30] width 435 height 13
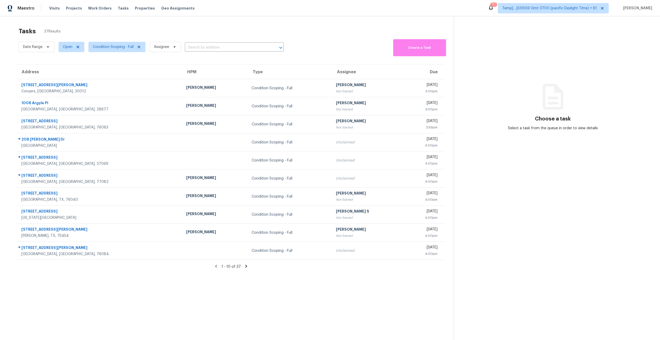
click at [245, 268] on icon at bounding box center [246, 266] width 2 height 3
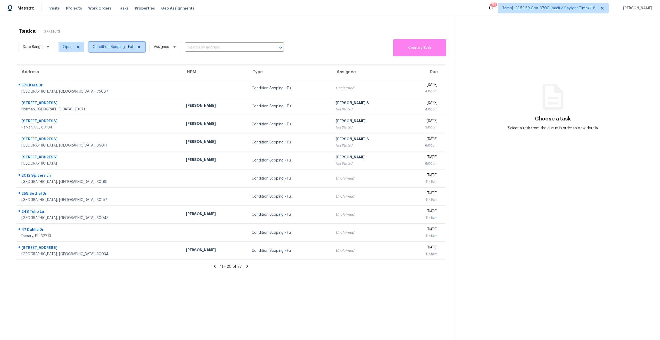
click at [111, 48] on span "Condition Scoping - Full" at bounding box center [113, 46] width 41 height 5
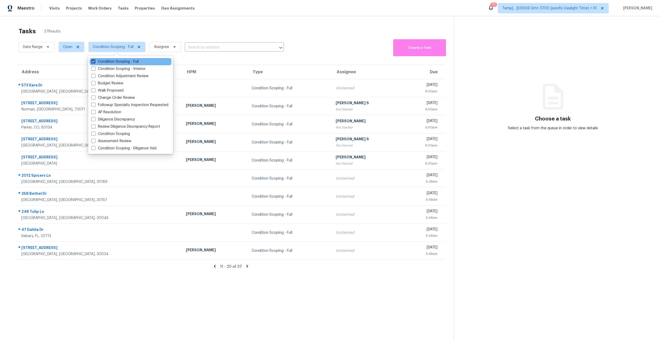
click at [92, 60] on span at bounding box center [93, 61] width 4 height 4
click at [92, 60] on input "Condition Scoping - Full" at bounding box center [92, 60] width 3 height 3
checkbox input "false"
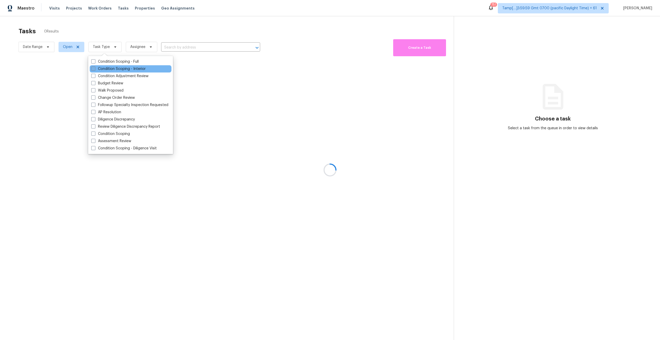
click at [92, 68] on span at bounding box center [93, 69] width 4 height 4
click at [92, 68] on input "Condition Scoping - Interior" at bounding box center [92, 67] width 3 height 3
checkbox input "true"
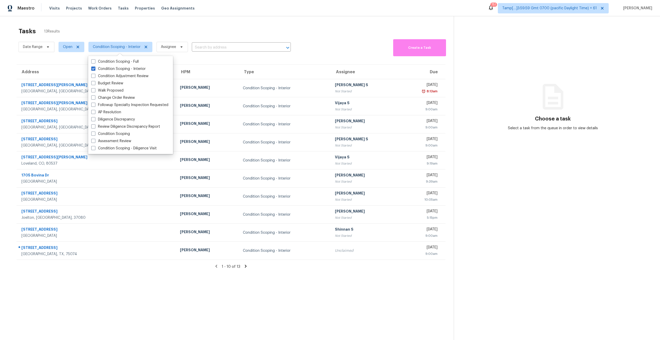
click at [197, 32] on div "Tasks 13 Results" at bounding box center [236, 30] width 435 height 13
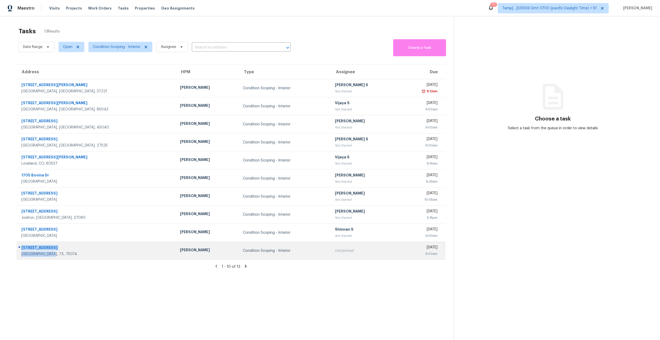
drag, startPoint x: 54, startPoint y: 255, endPoint x: 19, endPoint y: 247, distance: 35.2
click at [19, 247] on div "3853 Wintergreen Dr Plano, TX, 75074" at bounding box center [94, 250] width 155 height 12
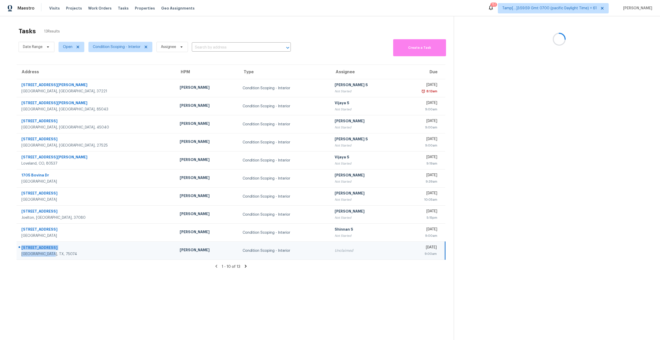
copy div "3853 Wintergreen Dr Plano, TX, 75074"
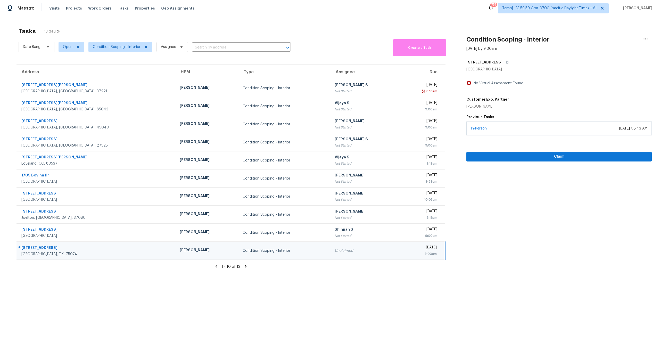
click at [244, 265] on icon at bounding box center [245, 266] width 5 height 5
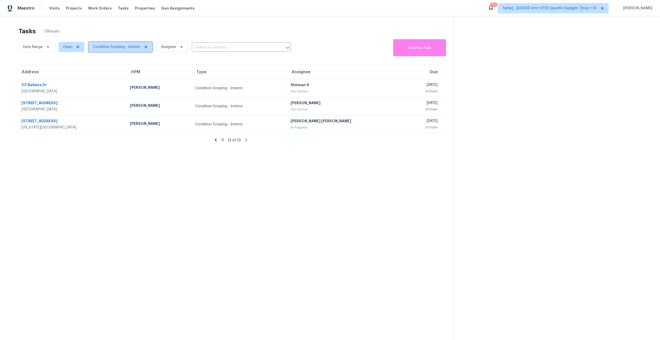
click at [100, 48] on span "Condition Scoping - Interior" at bounding box center [117, 46] width 48 height 5
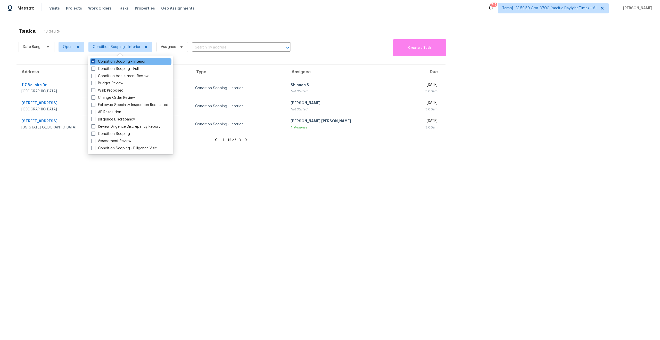
click at [94, 62] on span at bounding box center [93, 61] width 4 height 4
click at [94, 62] on input "Condition Scoping - Interior" at bounding box center [92, 60] width 3 height 3
checkbox input "false"
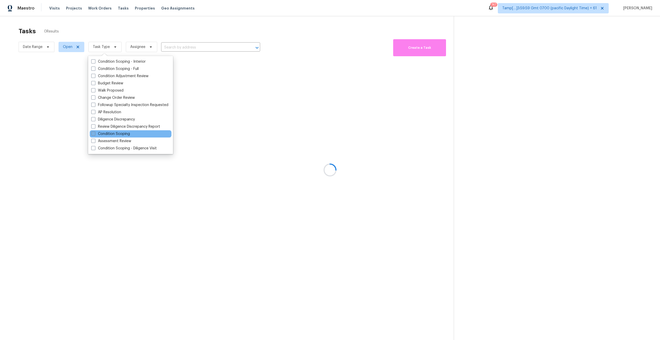
click at [92, 133] on span at bounding box center [93, 134] width 4 height 4
click at [92, 133] on input "Condition Scoping" at bounding box center [92, 132] width 3 height 3
checkbox input "true"
click at [45, 169] on div at bounding box center [330, 170] width 660 height 340
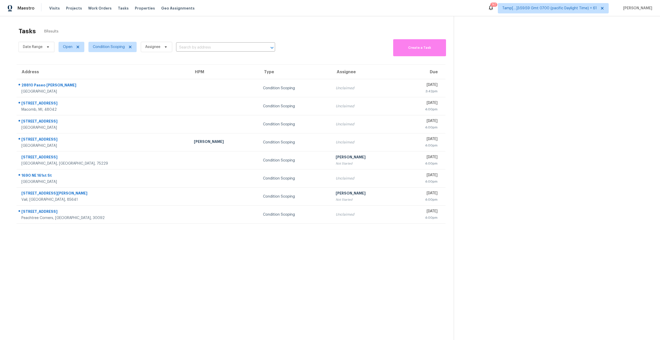
scroll to position [16, 0]
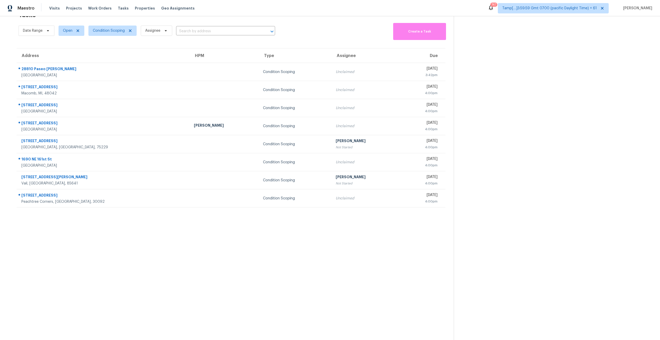
click at [191, 241] on section "Tasks 8 Results Date Range Open Condition Scoping Assignee ​ Create a Task Addr…" at bounding box center [231, 174] width 446 height 332
click at [322, 268] on section "Tasks 8 Results Date Range Open Condition Scoping Assignee ​ Create a Task Addr…" at bounding box center [231, 174] width 446 height 332
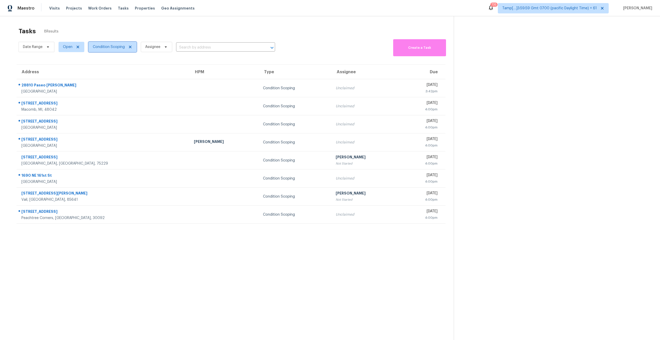
click at [110, 48] on span "Condition Scoping" at bounding box center [109, 46] width 32 height 5
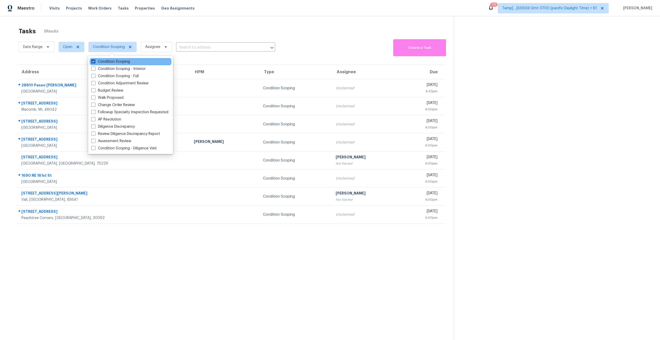
click at [92, 60] on span at bounding box center [93, 61] width 4 height 4
click at [92, 60] on input "Condition Scoping" at bounding box center [92, 60] width 3 height 3
checkbox input "false"
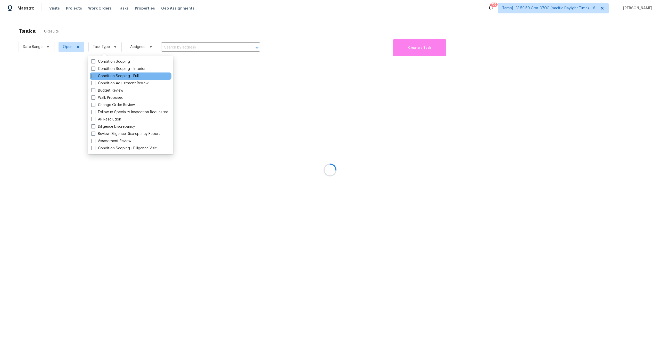
click at [95, 75] on label "Condition Scoping - Full" at bounding box center [114, 75] width 47 height 5
click at [95, 75] on input "Condition Scoping - Full" at bounding box center [92, 74] width 3 height 3
checkbox input "true"
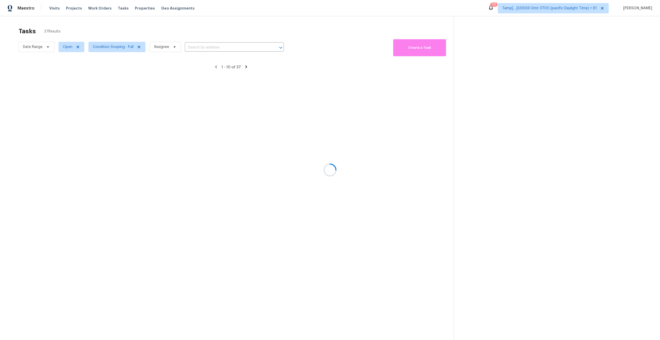
click at [199, 27] on div at bounding box center [330, 170] width 660 height 340
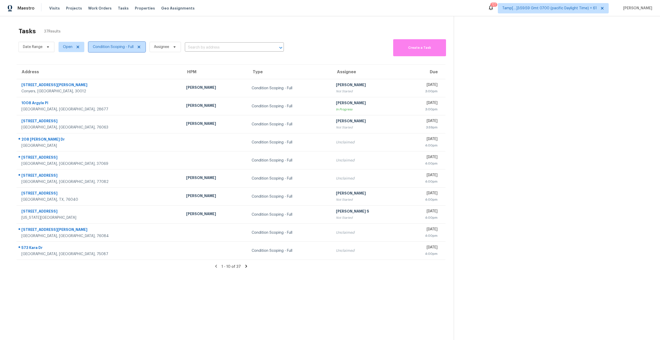
click at [110, 50] on span "Condition Scoping - Full" at bounding box center [113, 46] width 41 height 5
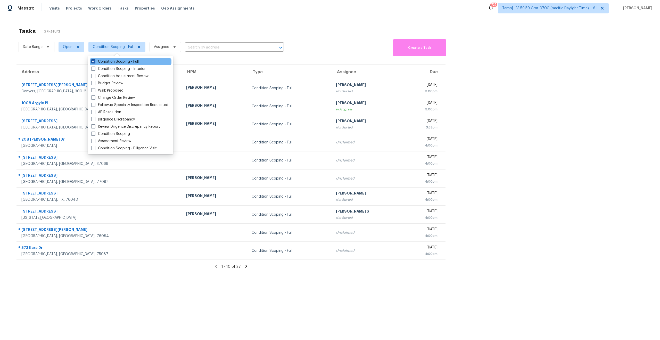
click at [94, 61] on span at bounding box center [93, 61] width 4 height 4
click at [94, 61] on input "Condition Scoping - Full" at bounding box center [92, 60] width 3 height 3
checkbox input "false"
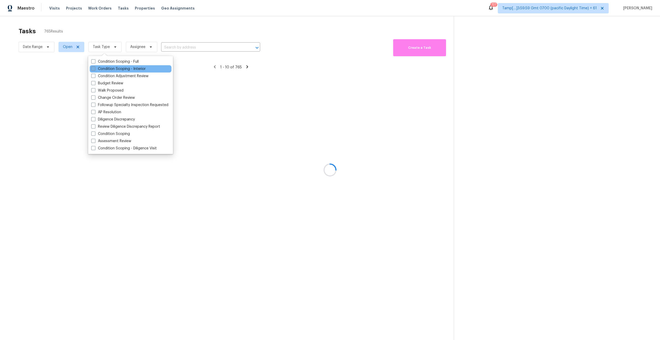
click at [91, 68] on span at bounding box center [93, 69] width 4 height 4
click at [91, 68] on input "Condition Scoping - Interior" at bounding box center [92, 67] width 3 height 3
checkbox input "true"
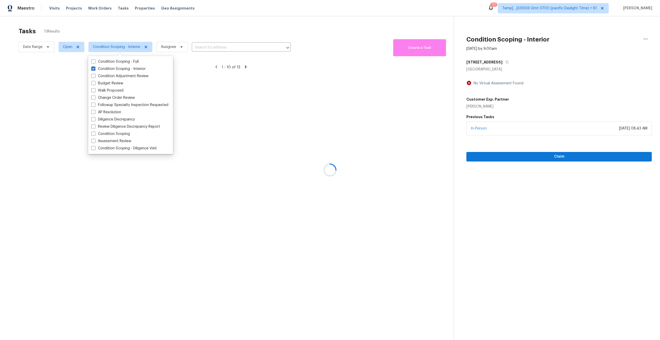
click at [124, 31] on div at bounding box center [330, 170] width 660 height 340
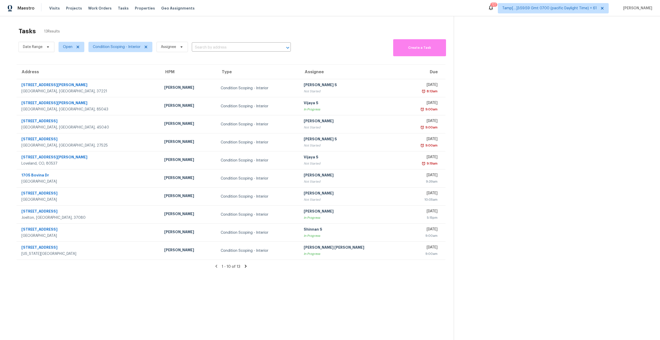
click at [243, 266] on icon at bounding box center [245, 266] width 5 height 5
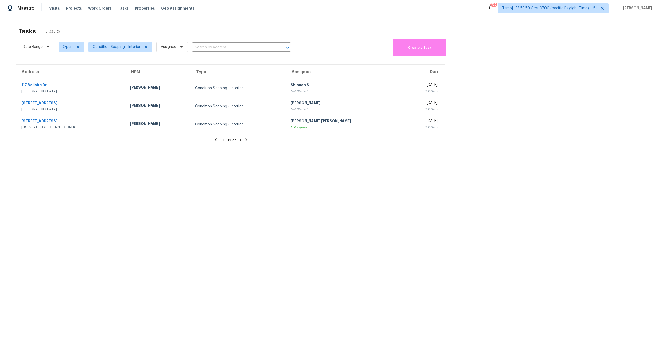
click at [217, 141] on icon at bounding box center [216, 139] width 2 height 3
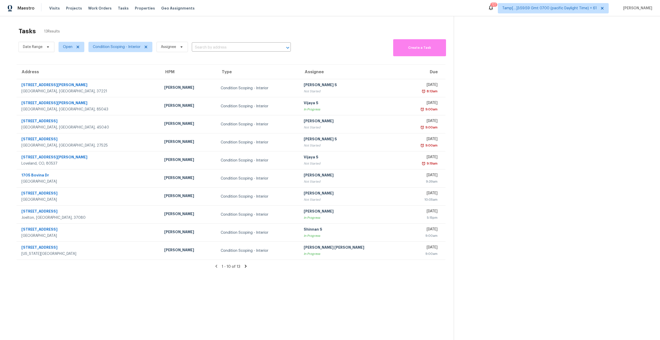
click at [247, 267] on icon at bounding box center [245, 266] width 5 height 5
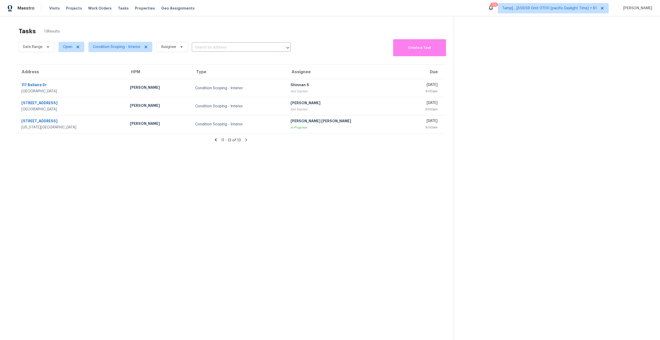
click at [215, 142] on icon at bounding box center [216, 139] width 5 height 5
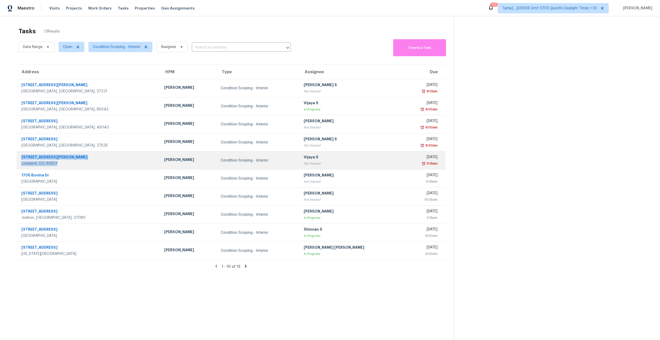
drag, startPoint x: 63, startPoint y: 164, endPoint x: 21, endPoint y: 156, distance: 42.8
click at [21, 156] on div "328 Marcy Dr Loveland, CO, 80537" at bounding box center [88, 160] width 135 height 12
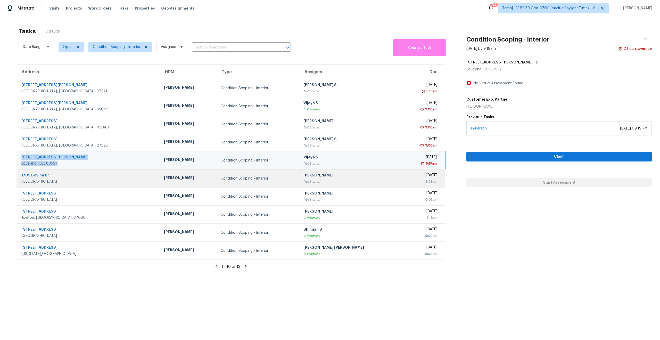
copy div "328 Marcy Dr Loveland, CO, 80537"
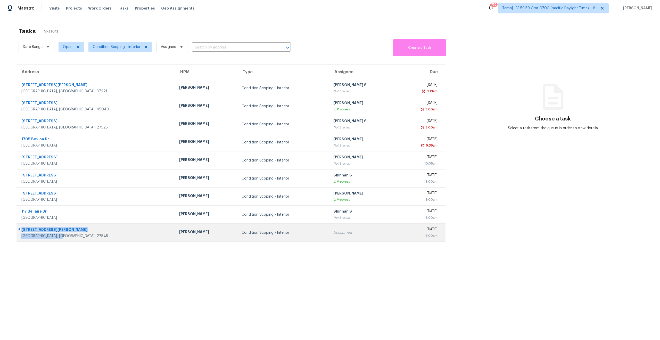
drag, startPoint x: 66, startPoint y: 236, endPoint x: 17, endPoint y: 228, distance: 49.3
click at [17, 228] on div "[STREET_ADDRESS]" at bounding box center [94, 232] width 154 height 12
copy div "[STREET_ADDRESS]"
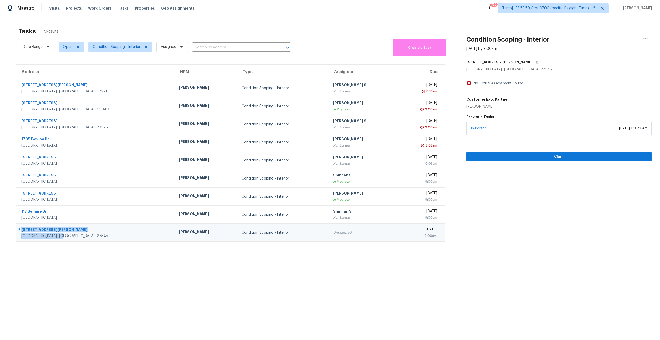
click at [287, 277] on section "Tasks 9 Results Date Range Open Condition Scoping - Interior Assignee ​ Create …" at bounding box center [231, 190] width 446 height 332
click at [107, 45] on span "Condition Scoping - Interior" at bounding box center [117, 46] width 48 height 5
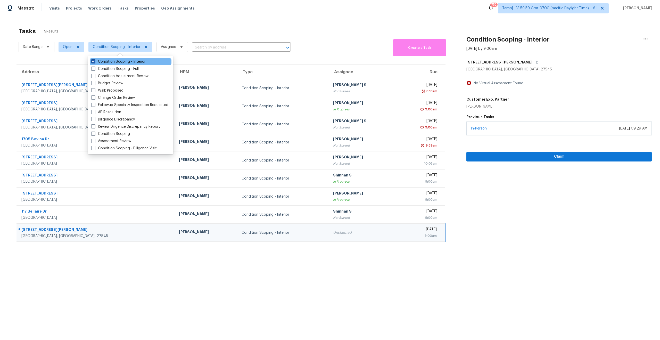
click at [92, 60] on span at bounding box center [93, 61] width 4 height 4
click at [92, 60] on input "Condition Scoping - Interior" at bounding box center [92, 60] width 3 height 3
checkbox input "false"
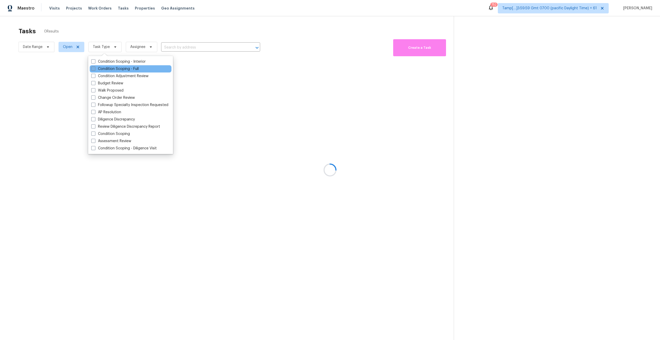
click at [92, 68] on span at bounding box center [93, 69] width 4 height 4
click at [92, 68] on input "Condition Scoping - Full" at bounding box center [92, 67] width 3 height 3
checkbox input "true"
click at [155, 280] on div at bounding box center [330, 170] width 660 height 340
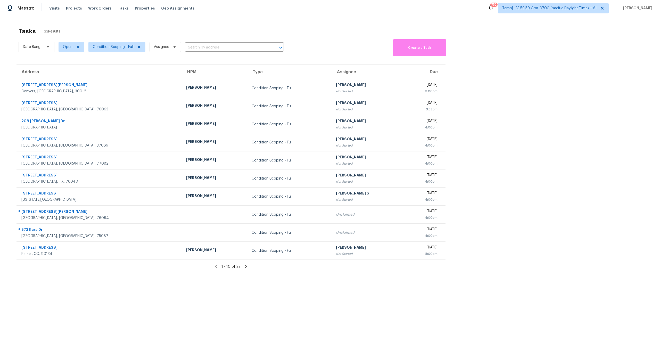
click at [244, 267] on icon at bounding box center [246, 266] width 5 height 5
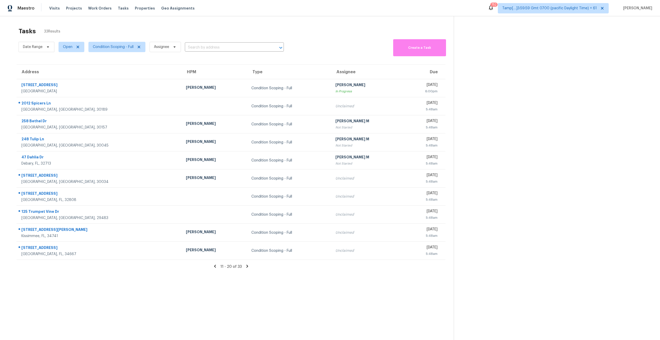
click at [244, 267] on div "11 - 20 of 33" at bounding box center [231, 266] width 446 height 5
click at [247, 266] on icon at bounding box center [247, 266] width 2 height 3
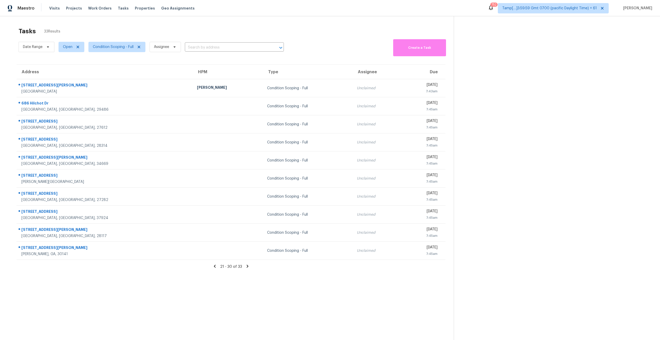
click at [248, 265] on icon at bounding box center [247, 266] width 5 height 5
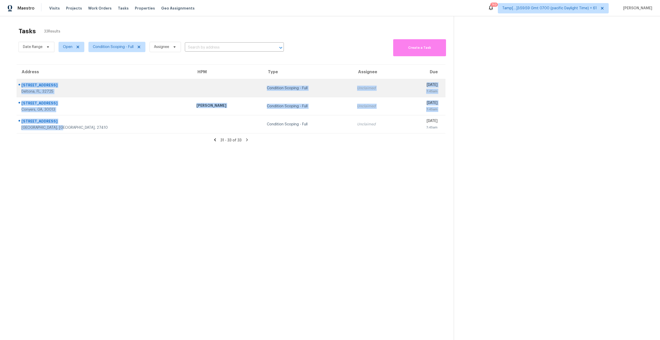
copy tbody "956 Springs Landing Dr Deltona, FL, 32725 Condition Scoping - Full Unclaimed Th…"
drag, startPoint x: 67, startPoint y: 129, endPoint x: 17, endPoint y: 79, distance: 70.9
click at [17, 79] on tbody "956 Springs Landing Dr Deltona, FL, 32725 Condition Scoping - Full Unclaimed Th…" at bounding box center [231, 106] width 429 height 54
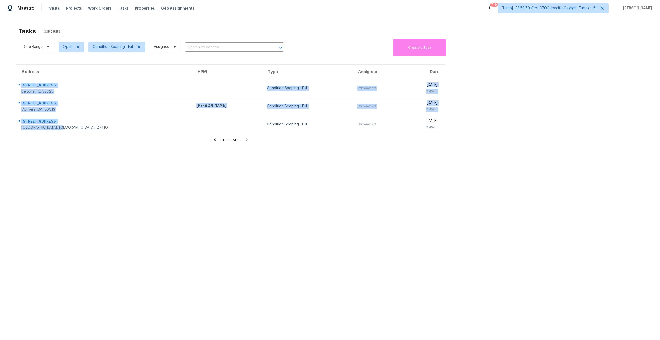
click at [191, 212] on section "Tasks 33 Results Date Range Open Condition Scoping - Full Assignee ​ Create a T…" at bounding box center [231, 190] width 446 height 332
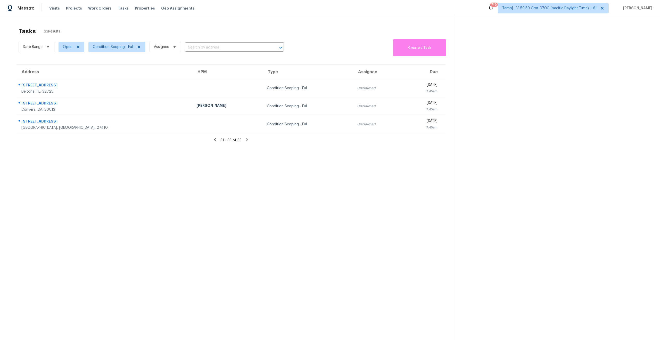
click at [216, 141] on icon at bounding box center [215, 139] width 5 height 5
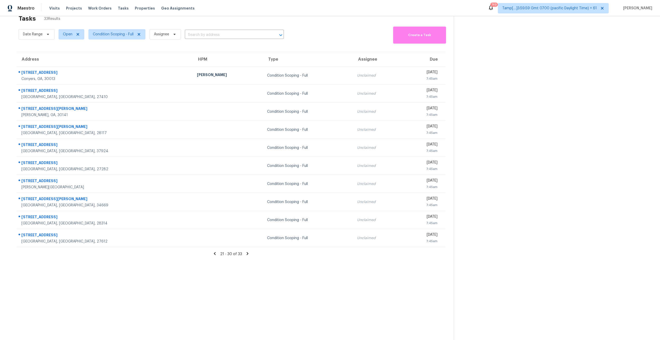
scroll to position [15, 0]
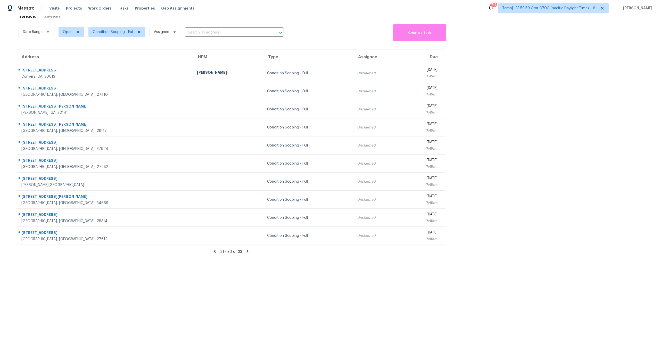
click at [173, 306] on section "Tasks 33 Results Date Range Open Condition Scoping - Full Assignee ​ Create a T…" at bounding box center [231, 176] width 446 height 332
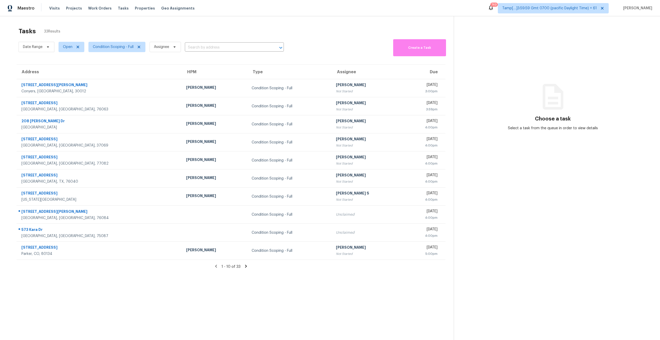
click at [244, 265] on icon at bounding box center [246, 266] width 5 height 5
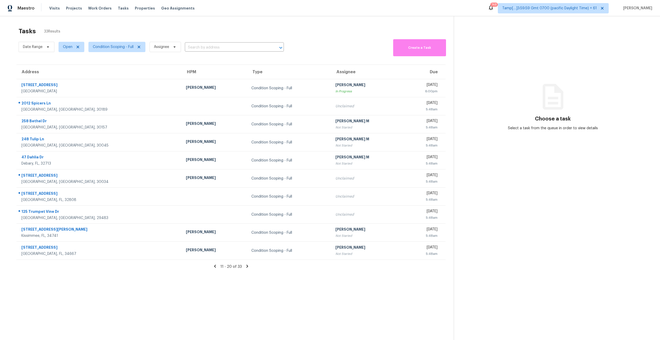
click at [247, 267] on icon at bounding box center [247, 266] width 2 height 3
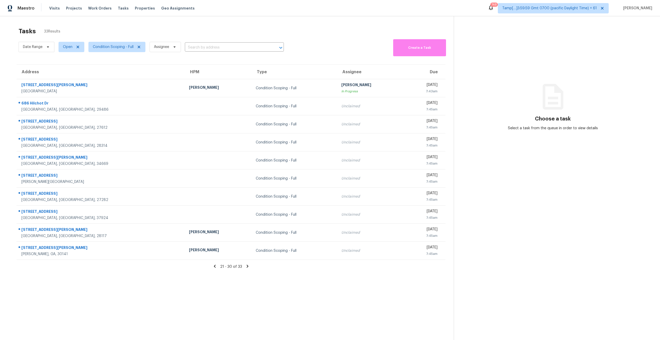
click at [95, 27] on div "Tasks 33 Results" at bounding box center [236, 30] width 435 height 13
click at [126, 294] on section "Tasks 33 Results Date Range Open Condition Scoping - Full Assignee ​ Create a T…" at bounding box center [231, 190] width 446 height 332
click at [245, 267] on icon at bounding box center [247, 266] width 5 height 5
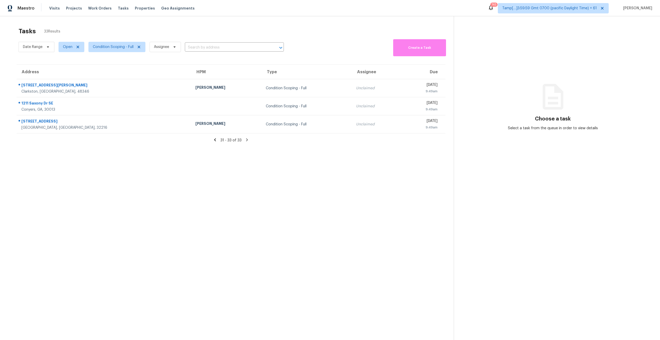
click at [216, 140] on icon at bounding box center [215, 139] width 5 height 5
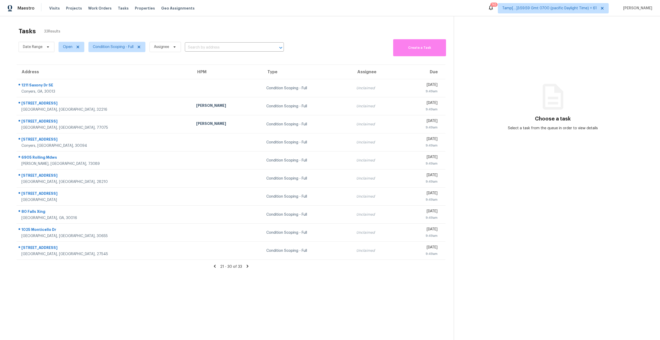
click at [214, 266] on icon at bounding box center [215, 266] width 2 height 3
click at [214, 266] on icon at bounding box center [215, 266] width 5 height 5
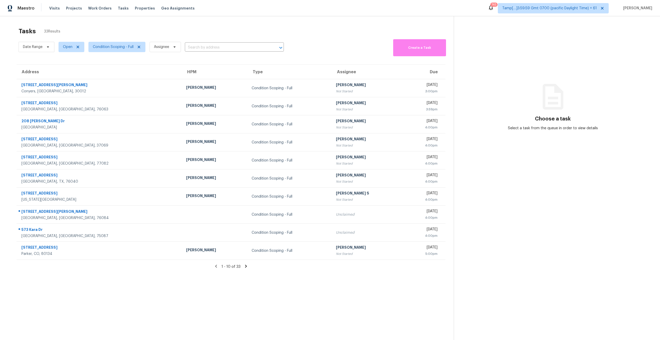
click at [245, 267] on icon at bounding box center [246, 266] width 2 height 3
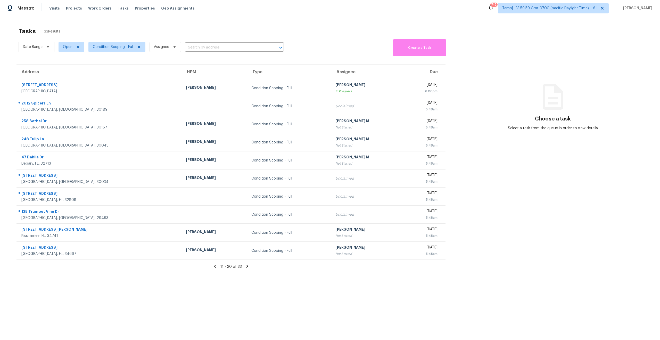
click at [245, 266] on icon at bounding box center [247, 266] width 5 height 5
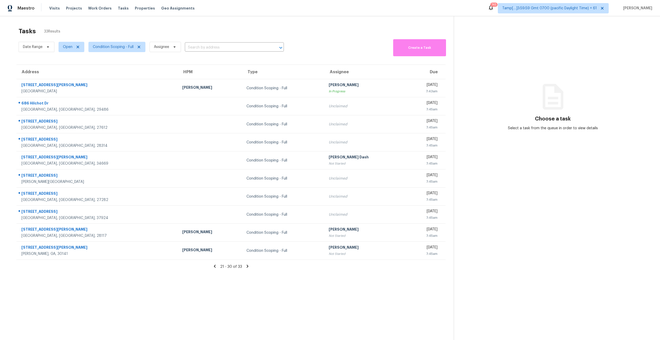
click at [248, 266] on icon at bounding box center [247, 266] width 5 height 5
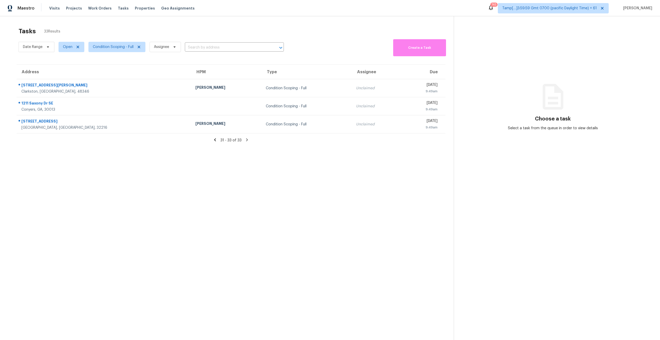
click at [217, 141] on div "31 - 33 of 33" at bounding box center [231, 139] width 446 height 5
click at [215, 140] on icon at bounding box center [215, 139] width 2 height 3
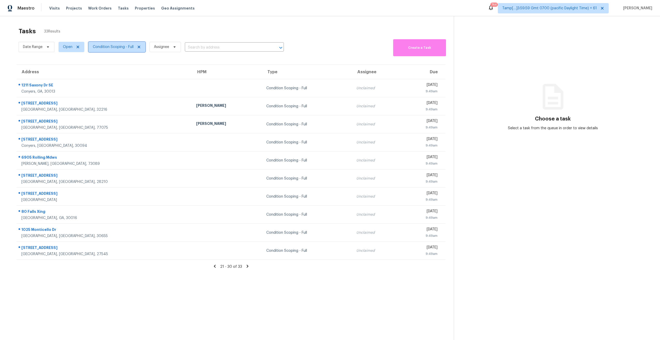
click at [120, 45] on span "Condition Scoping - Full" at bounding box center [113, 46] width 41 height 5
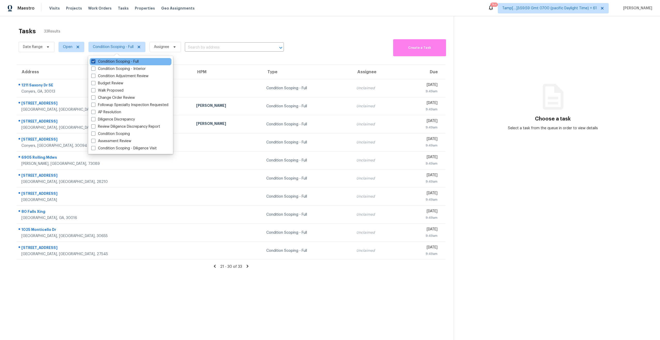
click at [92, 59] on span at bounding box center [93, 61] width 4 height 4
click at [92, 59] on input "Condition Scoping - Full" at bounding box center [92, 60] width 3 height 3
checkbox input "false"
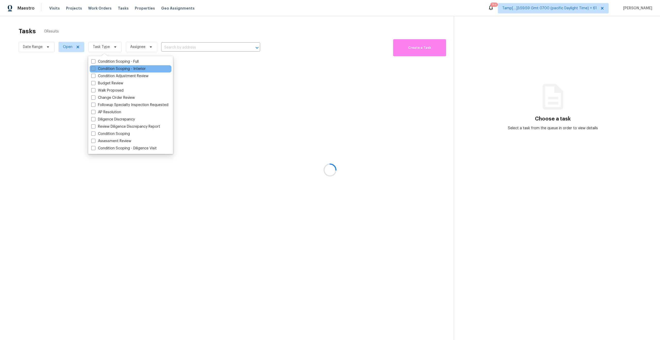
click at [92, 70] on span at bounding box center [93, 69] width 4 height 4
click at [92, 70] on input "Condition Scoping - Interior" at bounding box center [92, 67] width 3 height 3
checkbox input "true"
click at [127, 27] on div at bounding box center [330, 170] width 660 height 340
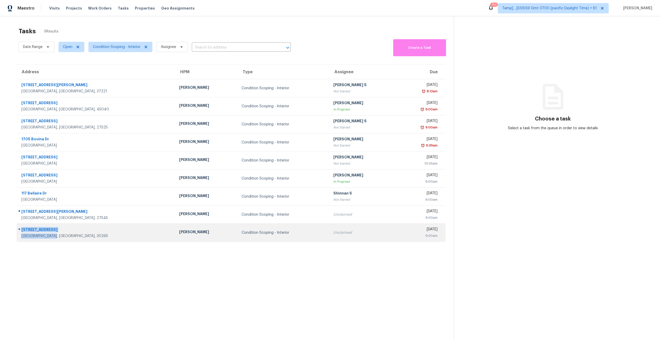
drag, startPoint x: 58, startPoint y: 237, endPoint x: 19, endPoint y: 231, distance: 39.1
click at [19, 231] on div "[STREET_ADDRESS]" at bounding box center [94, 232] width 154 height 12
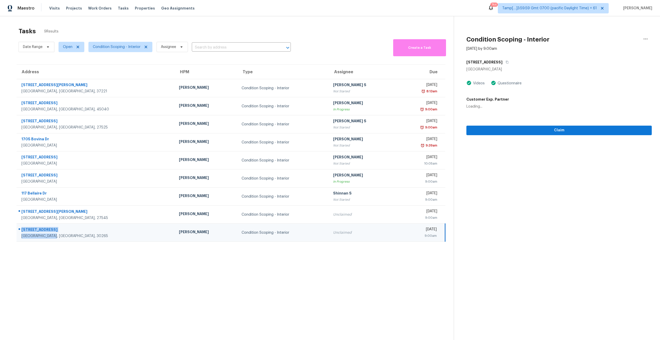
copy div "[STREET_ADDRESS]"
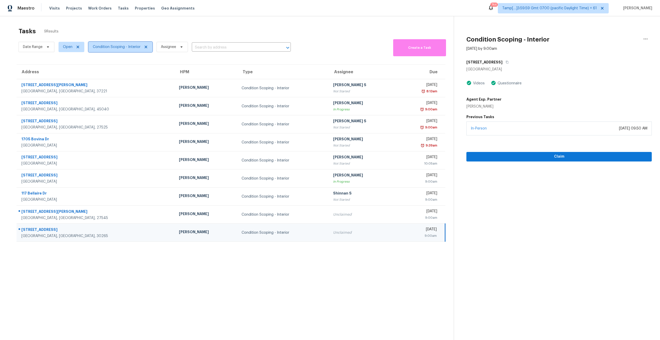
click at [112, 46] on span "Condition Scoping - Interior" at bounding box center [117, 46] width 48 height 5
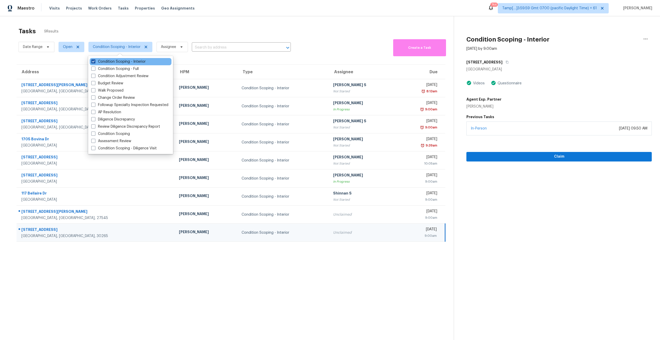
click at [92, 62] on span at bounding box center [93, 61] width 4 height 4
click at [92, 62] on input "Condition Scoping - Interior" at bounding box center [92, 60] width 3 height 3
checkbox input "false"
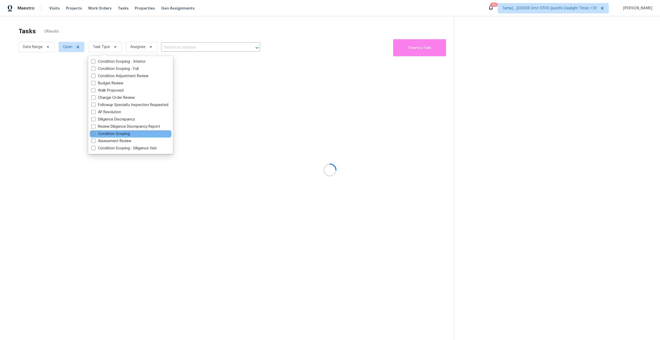
click at [94, 133] on span at bounding box center [93, 134] width 4 height 4
click at [94, 133] on input "Condition Scoping" at bounding box center [92, 132] width 3 height 3
checkbox input "true"
click at [129, 23] on div at bounding box center [330, 170] width 660 height 340
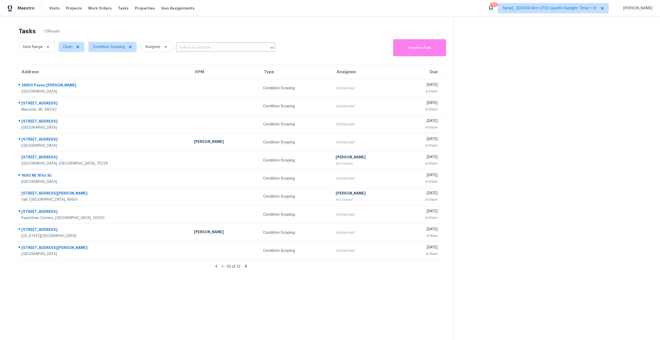
scroll to position [16, 0]
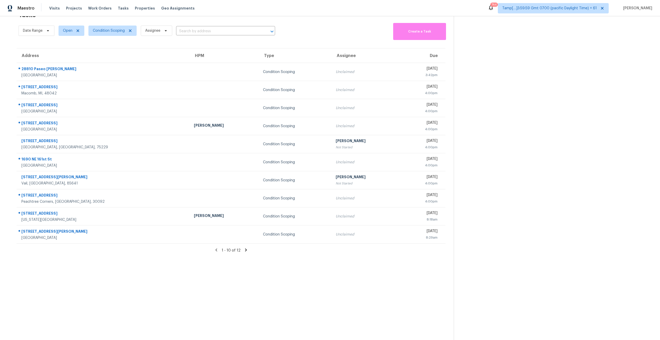
click at [246, 251] on icon at bounding box center [246, 250] width 5 height 5
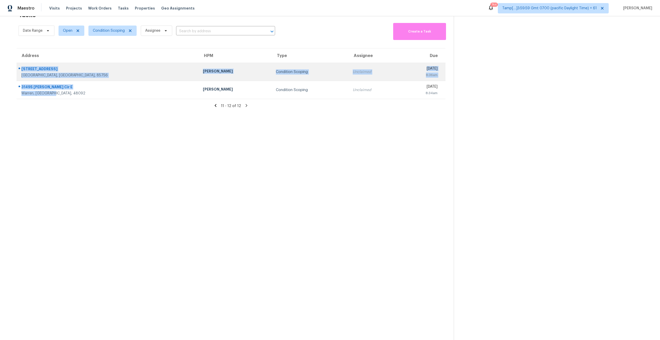
drag, startPoint x: 56, startPoint y: 93, endPoint x: 18, endPoint y: 68, distance: 45.3
click at [18, 68] on tbody "7172 S Shipmans Tale Ct Tucson, AZ, 85756 Steven Long Condition Scoping Unclaim…" at bounding box center [231, 81] width 429 height 36
copy tbody "7172 S Shipmans Tale Ct Tucson, AZ, 85756 Steven Long Condition Scoping Unclaim…"
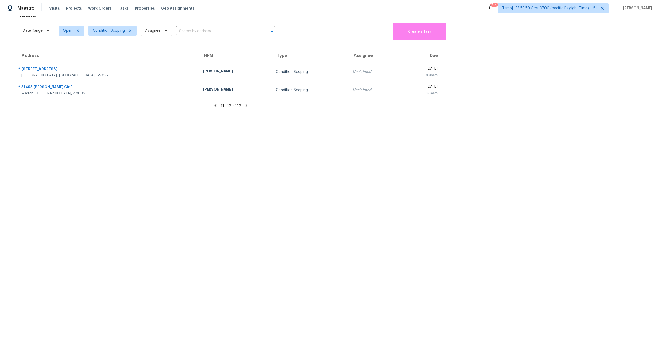
click at [216, 105] on icon at bounding box center [216, 105] width 2 height 3
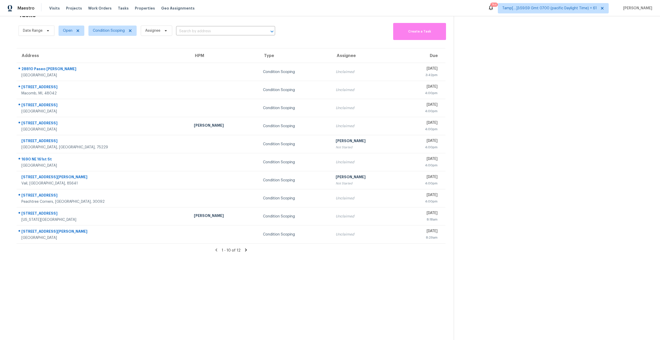
click at [192, 263] on section "Tasks 12 Results Date Range Open Condition Scoping Assignee ​ Create a Task Add…" at bounding box center [231, 174] width 446 height 332
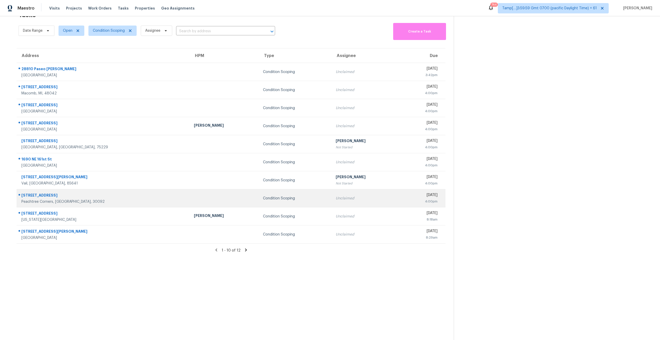
drag, startPoint x: 70, startPoint y: 237, endPoint x: 20, endPoint y: 195, distance: 65.4
click at [20, 195] on tbody "28810 Paseo Campana Mission Viejo, CA, 92692 Condition Scoping Unclaimed Wed, O…" at bounding box center [231, 153] width 429 height 181
copy tbody "5011 Bankside Way Peachtree Corners, GA, 30092 Condition Scoping Unclaimed Wed,…"
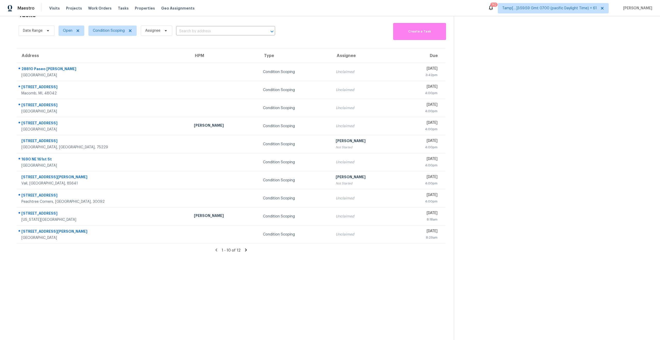
click at [182, 281] on section "Tasks 12 Results Date Range Open Condition Scoping Assignee ​ Create a Task Add…" at bounding box center [231, 174] width 446 height 332
click at [246, 248] on icon at bounding box center [246, 250] width 5 height 5
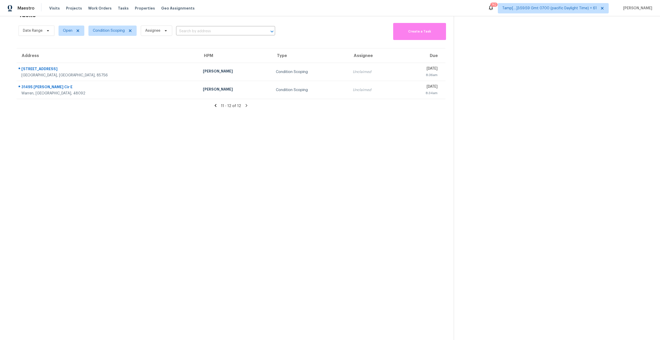
click at [133, 235] on section "Tasks 12 Results Date Range Open Condition Scoping Assignee ​ Create a Task Add…" at bounding box center [231, 174] width 446 height 332
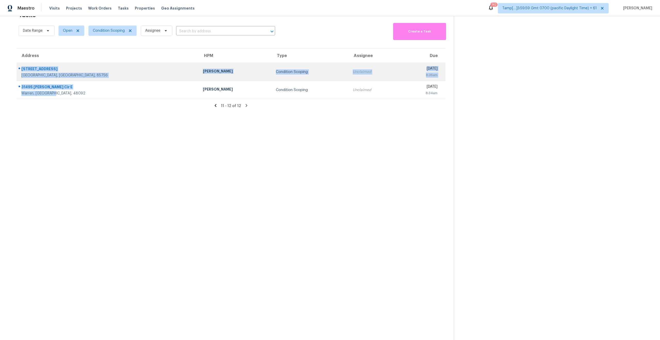
drag, startPoint x: 55, startPoint y: 95, endPoint x: 18, endPoint y: 69, distance: 44.9
click at [18, 69] on tbody "7172 S Shipmans Tale Ct Tucson, AZ, 85756 Steven Long Condition Scoping Unclaim…" at bounding box center [231, 81] width 429 height 36
copy tbody "7172 S Shipmans Tale Ct Tucson, AZ, 85756 Steven Long Condition Scoping Unclaim…"
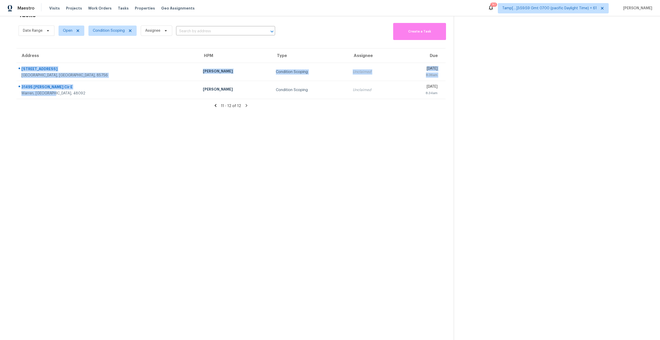
click at [122, 137] on section "Tasks 12 Results Date Range Open Condition Scoping Assignee ​ Create a Task Add…" at bounding box center [231, 174] width 446 height 332
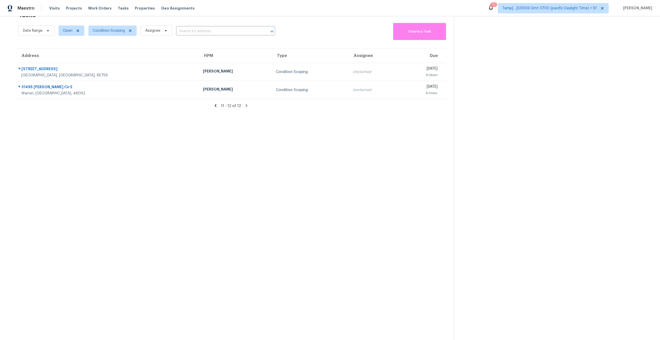
scroll to position [0, 0]
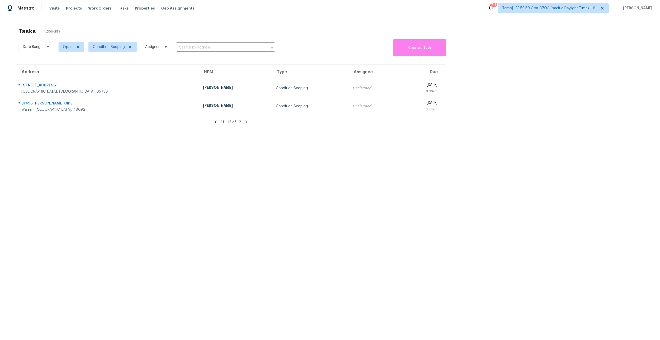
click at [217, 123] on icon at bounding box center [216, 121] width 2 height 3
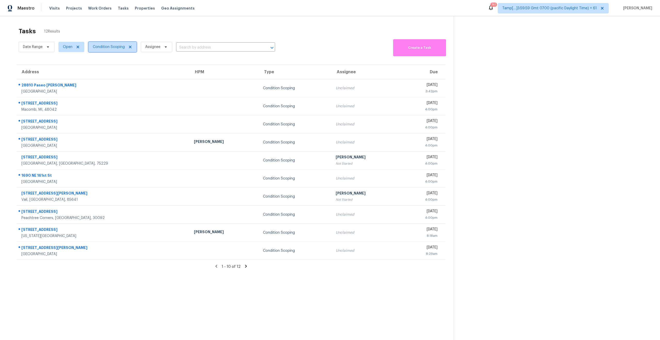
click at [113, 45] on span "Condition Scoping" at bounding box center [109, 46] width 32 height 5
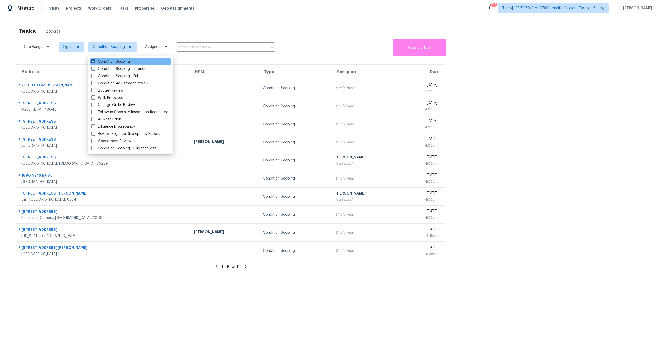
click at [92, 62] on span at bounding box center [93, 61] width 4 height 4
click at [92, 62] on input "Condition Scoping" at bounding box center [92, 60] width 3 height 3
checkbox input "false"
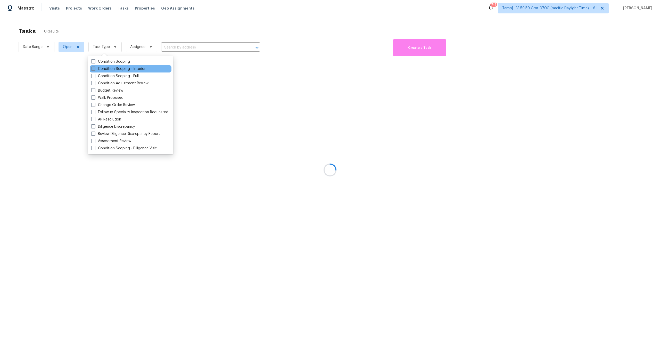
click at [93, 70] on span at bounding box center [93, 69] width 4 height 4
click at [93, 70] on input "Condition Scoping - Interior" at bounding box center [92, 67] width 3 height 3
checkbox input "true"
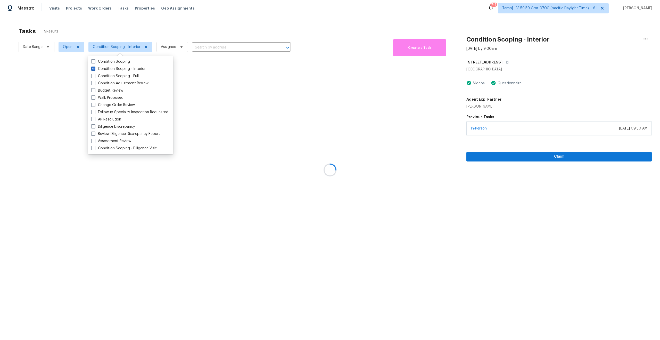
click at [121, 25] on div at bounding box center [330, 170] width 660 height 340
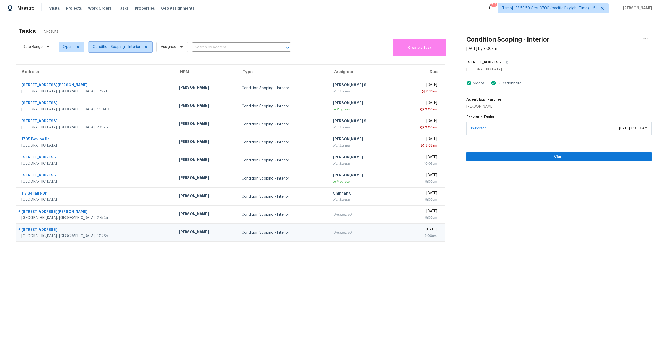
click at [107, 48] on span "Condition Scoping - Interior" at bounding box center [117, 46] width 48 height 5
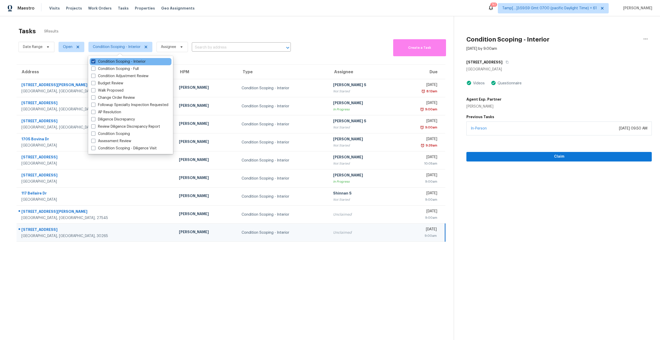
click at [91, 60] on span at bounding box center [93, 61] width 4 height 4
click at [91, 60] on input "Condition Scoping - Interior" at bounding box center [92, 60] width 3 height 3
checkbox input "false"
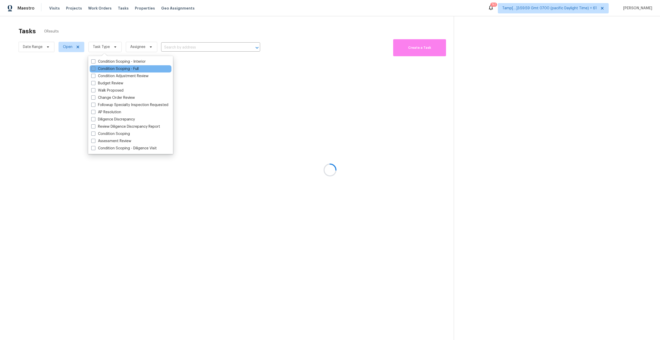
click at [92, 69] on span at bounding box center [93, 69] width 4 height 4
click at [92, 69] on input "Condition Scoping - Full" at bounding box center [92, 67] width 3 height 3
checkbox input "true"
click at [100, 22] on div at bounding box center [330, 170] width 660 height 340
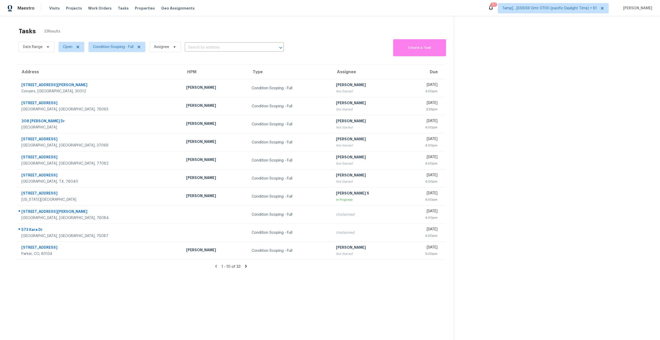
click at [245, 266] on icon at bounding box center [246, 266] width 5 height 5
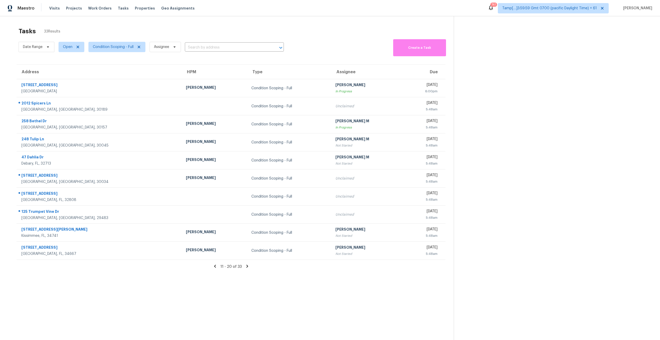
click at [246, 266] on icon at bounding box center [247, 266] width 5 height 5
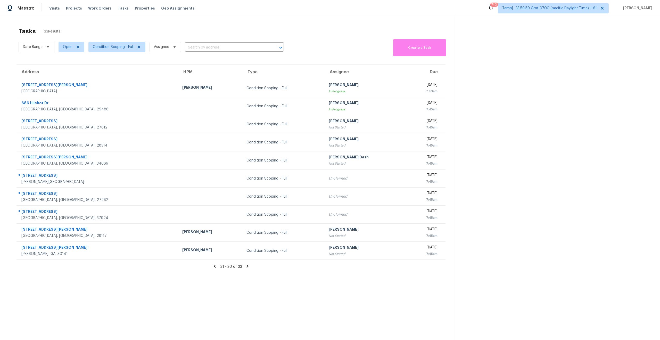
click at [247, 265] on icon at bounding box center [248, 266] width 2 height 3
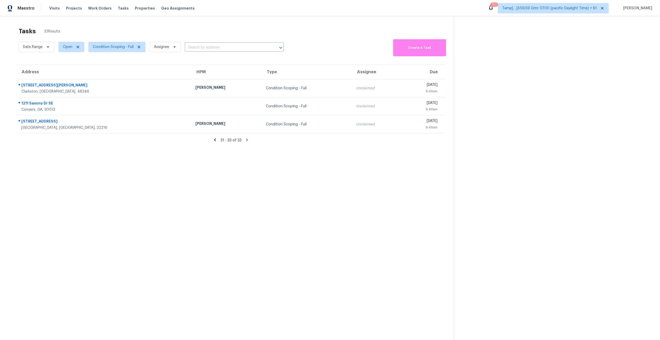
click at [232, 218] on section "Tasks 33 Results Date Range Open Condition Scoping - Full Assignee ​ Create a T…" at bounding box center [231, 190] width 446 height 332
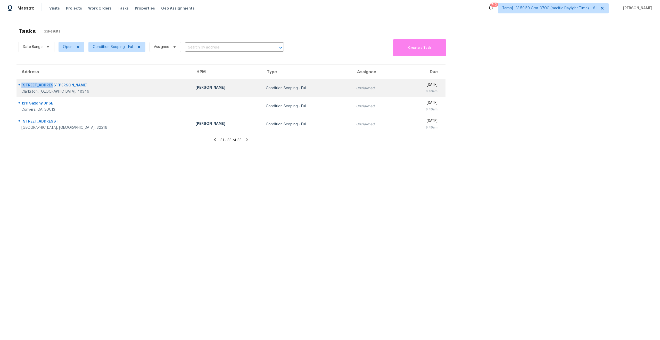
drag, startPoint x: 52, startPoint y: 86, endPoint x: 20, endPoint y: 87, distance: 31.7
click at [20, 87] on div "4960 Paula Ave Clarkston, MI, 48346" at bounding box center [102, 88] width 170 height 12
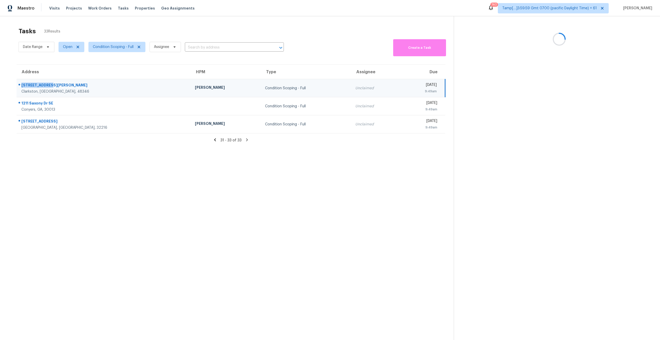
copy div "[STREET_ADDRESS][PERSON_NAME]"
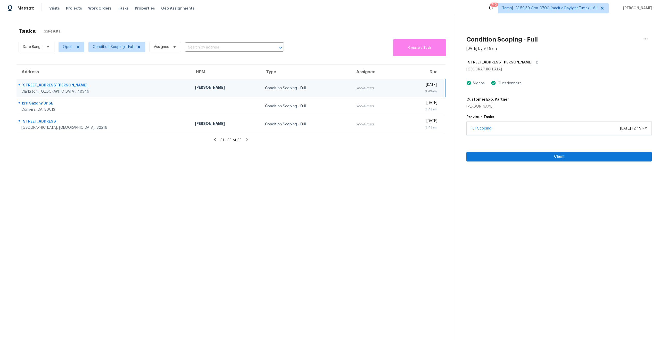
click at [59, 94] on td "4960 Paula Ave Clarkston, MI, 48346" at bounding box center [104, 88] width 174 height 18
drag, startPoint x: 63, startPoint y: 92, endPoint x: 20, endPoint y: 84, distance: 43.4
click at [20, 84] on div "4960 Paula Ave Clarkston, MI, 48346" at bounding box center [102, 88] width 170 height 12
copy div "4960 Paula Ave Clarkston, MI, 48346"
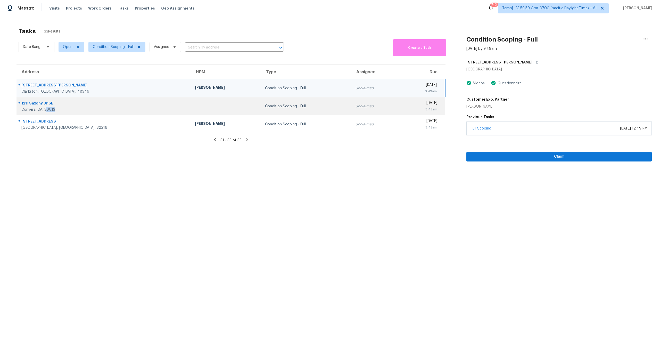
drag, startPoint x: 63, startPoint y: 110, endPoint x: 45, endPoint y: 109, distance: 17.3
click at [46, 109] on div "Conyers, GA, 30013" at bounding box center [103, 109] width 165 height 5
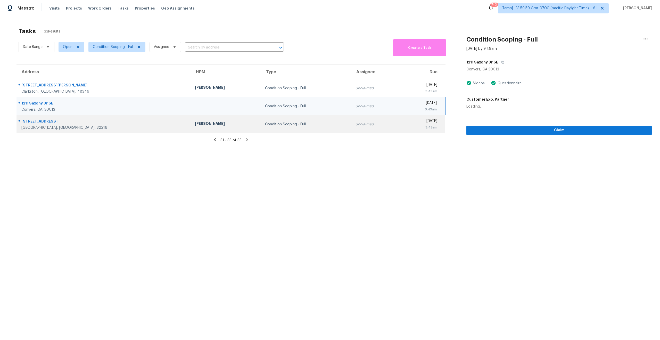
click at [78, 125] on div "3902 Highgate Ct" at bounding box center [103, 122] width 165 height 6
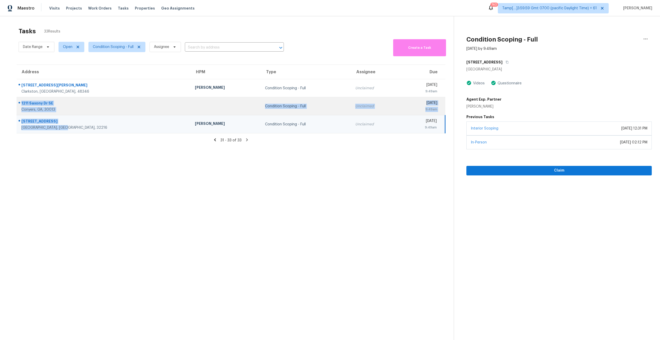
drag, startPoint x: 68, startPoint y: 126, endPoint x: 20, endPoint y: 101, distance: 54.6
click at [20, 101] on tbody "4960 Paula Ave Clarkston, MI, 48346 Kim Peshek Condition Scoping - Full Unclaim…" at bounding box center [231, 106] width 429 height 54
copy tbody "1211 Saxony Dr SE Conyers, GA, 30013 Condition Scoping - Full Unclaimed Thu, Oc…"
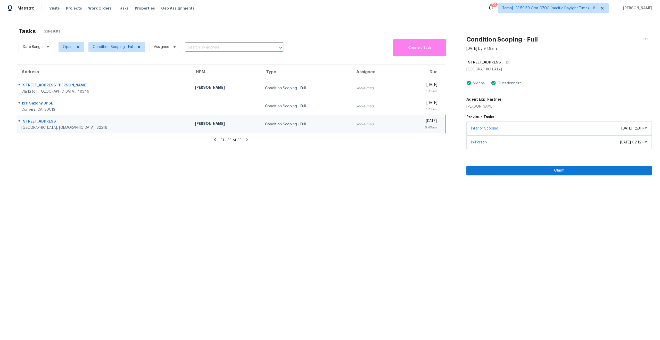
click at [84, 187] on section "Tasks 33 Results Date Range Open Condition Scoping - Full Assignee ​ Create a T…" at bounding box center [231, 190] width 446 height 332
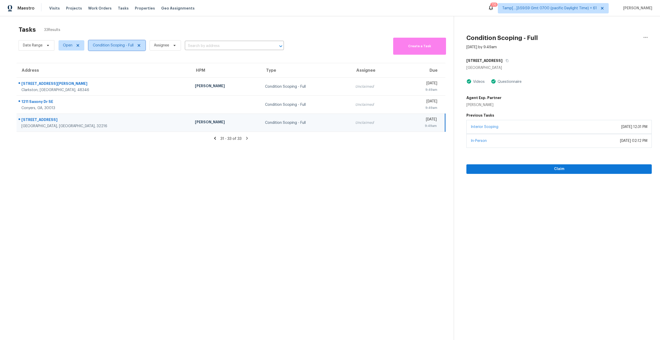
click at [111, 47] on span "Condition Scoping - Full" at bounding box center [113, 45] width 41 height 5
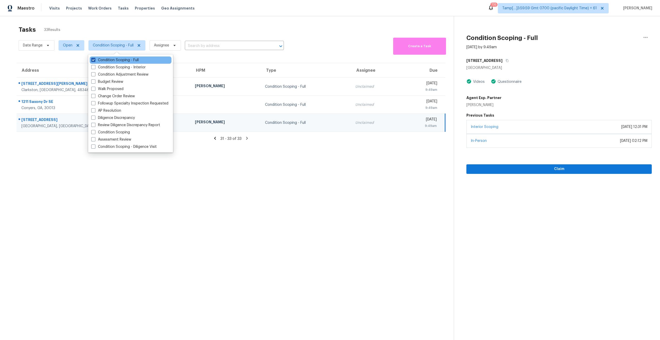
click at [92, 60] on span at bounding box center [93, 60] width 4 height 4
click at [92, 60] on input "Condition Scoping - Full" at bounding box center [92, 59] width 3 height 3
checkbox input "false"
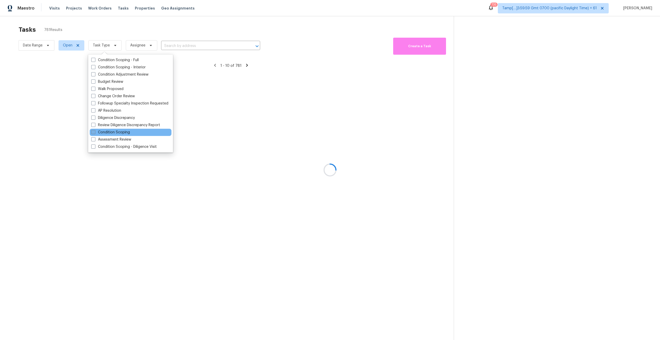
click at [92, 133] on span at bounding box center [93, 132] width 4 height 4
click at [92, 133] on input "Condition Scoping" at bounding box center [92, 131] width 3 height 3
checkbox input "true"
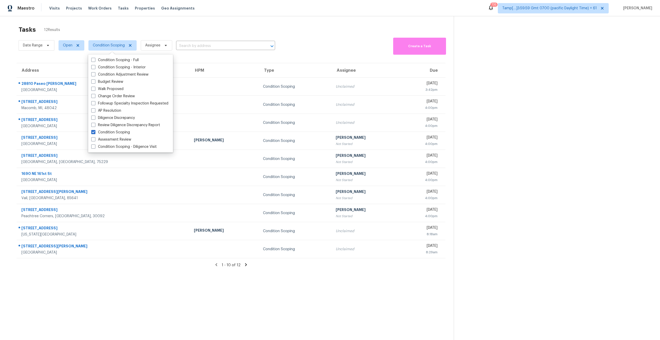
click at [150, 277] on section "Tasks 12 Results Date Range Open Condition Scoping Assignee ​ Create a Task Add…" at bounding box center [231, 189] width 446 height 332
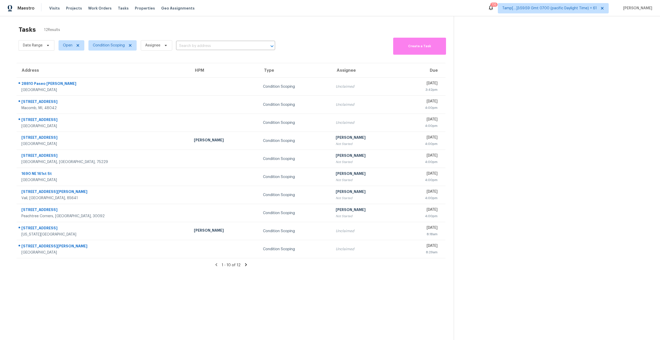
click at [244, 265] on icon at bounding box center [246, 264] width 5 height 5
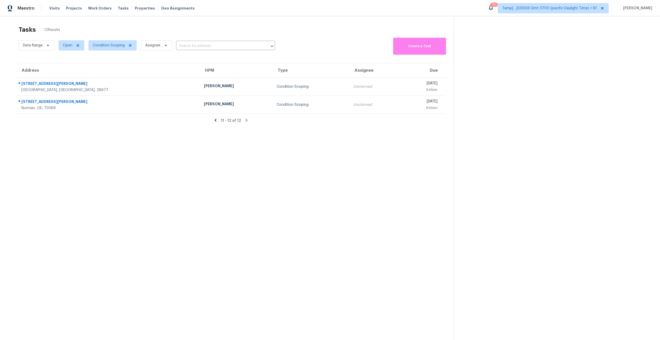
click at [217, 120] on icon at bounding box center [215, 120] width 5 height 5
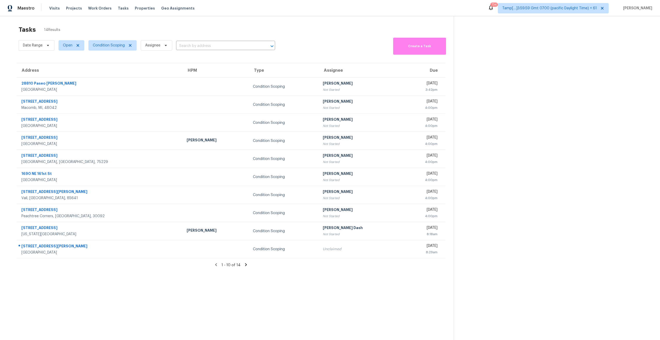
click at [244, 262] on icon at bounding box center [246, 264] width 5 height 5
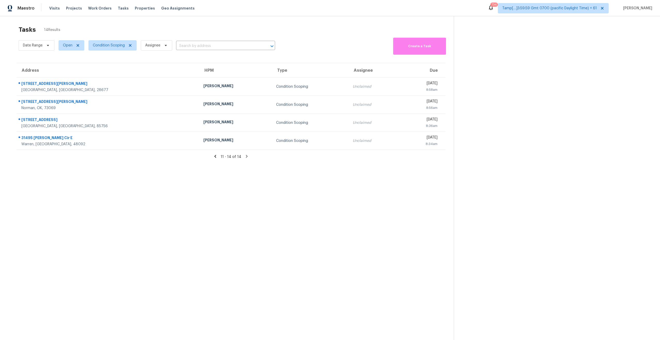
click at [216, 155] on icon at bounding box center [215, 156] width 5 height 5
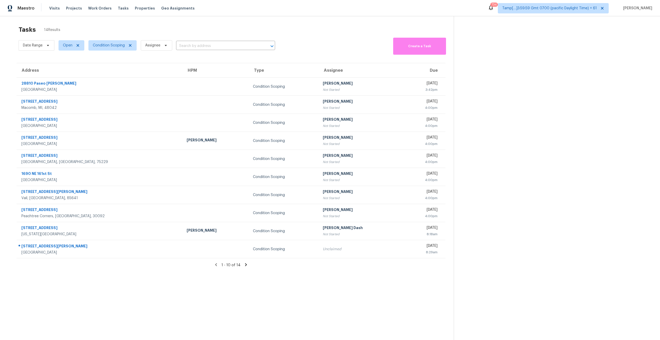
click at [244, 265] on icon at bounding box center [246, 264] width 5 height 5
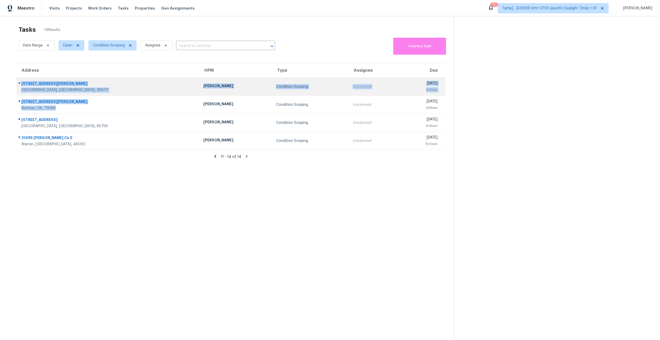
drag, startPoint x: 61, startPoint y: 109, endPoint x: 19, endPoint y: 81, distance: 50.4
click at [19, 81] on tbody "3533 Amity Hill Rd Statesville, NC, 28677 Greg Janiak Condition Scoping Unclaim…" at bounding box center [231, 114] width 429 height 72
copy tbody "3533 Amity Hill Rd Statesville, NC, 28677 Greg Janiak Condition Scoping Unclaim…"
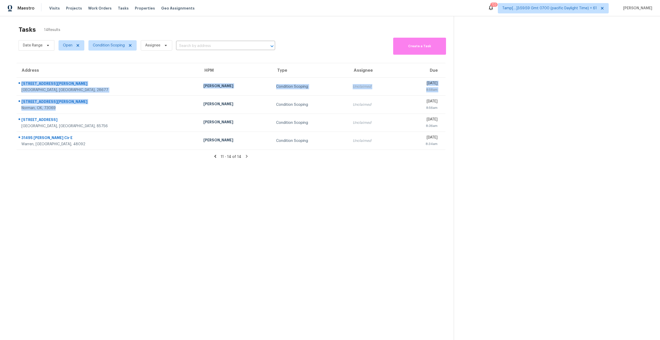
click at [135, 177] on section "Tasks 14 Results Date Range Open Condition Scoping Assignee ​ Create a Task Add…" at bounding box center [231, 189] width 446 height 332
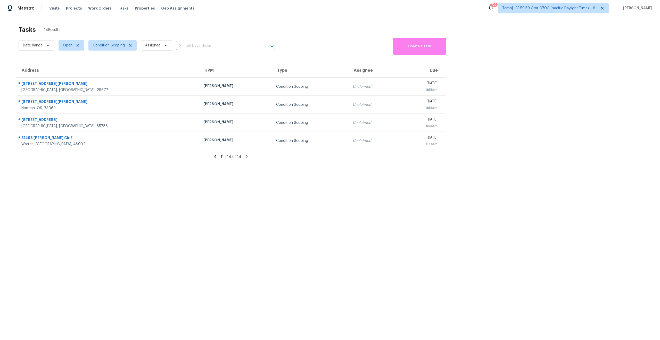
click at [216, 156] on icon at bounding box center [216, 156] width 2 height 3
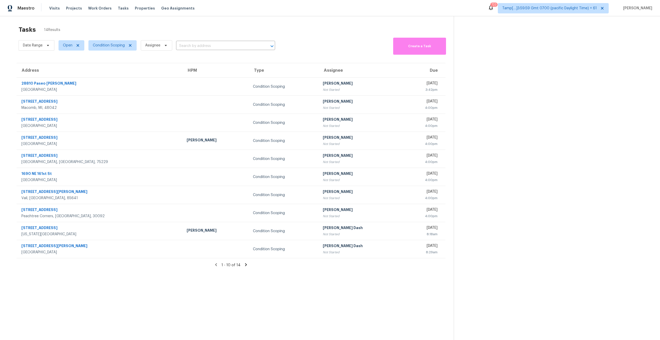
click at [245, 264] on icon at bounding box center [246, 264] width 2 height 3
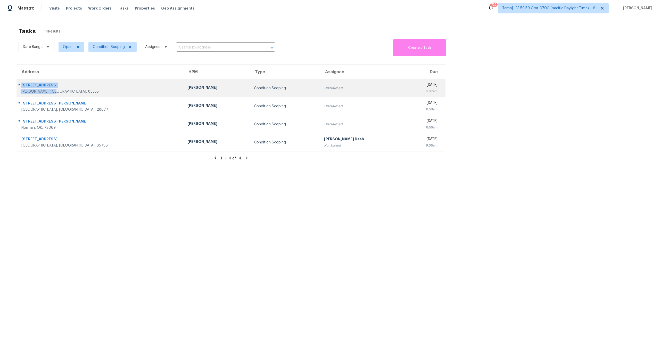
drag, startPoint x: 60, startPoint y: 93, endPoint x: 19, endPoint y: 83, distance: 42.5
click at [19, 83] on div "17466 W Echo Ln Waddell, AZ, 85355" at bounding box center [98, 88] width 162 height 12
copy div "17466 W Echo Ln Waddell, AZ, 85355"
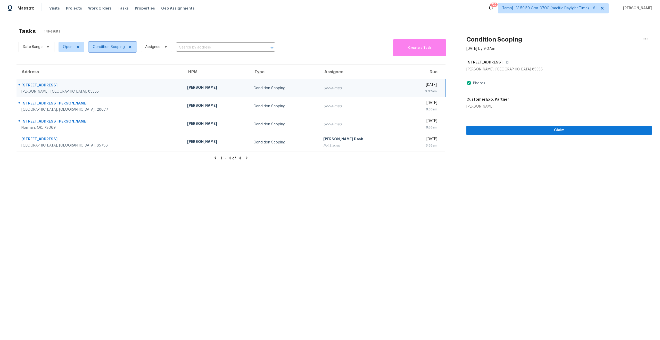
click at [109, 46] on span "Condition Scoping" at bounding box center [109, 46] width 32 height 5
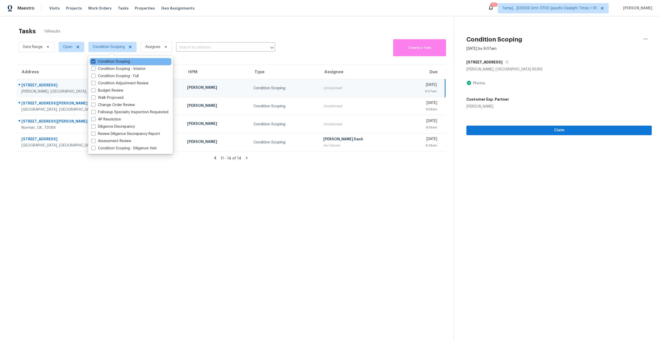
click at [92, 63] on span at bounding box center [93, 61] width 4 height 4
click at [92, 62] on input "Condition Scoping" at bounding box center [92, 60] width 3 height 3
checkbox input "false"
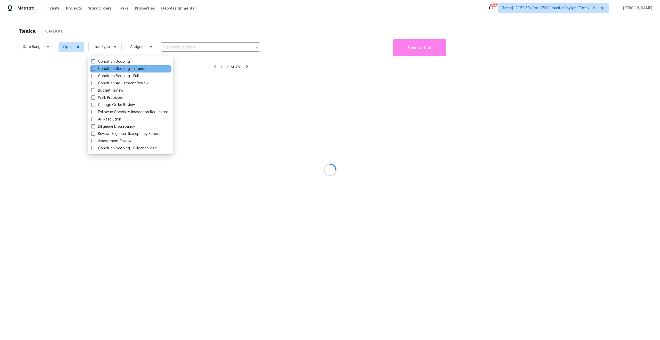
click at [92, 68] on span at bounding box center [93, 69] width 4 height 4
click at [92, 68] on input "Condition Scoping - Interior" at bounding box center [92, 67] width 3 height 3
checkbox input "true"
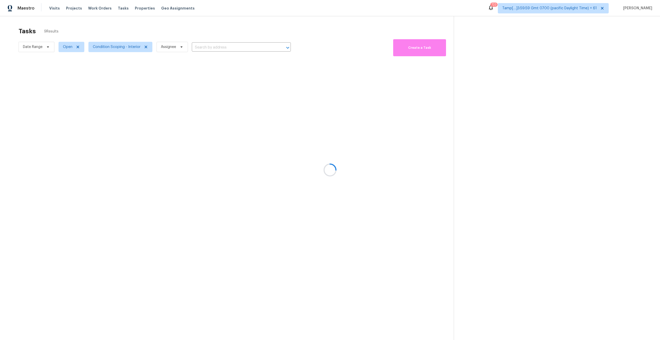
click at [143, 235] on div at bounding box center [330, 170] width 660 height 340
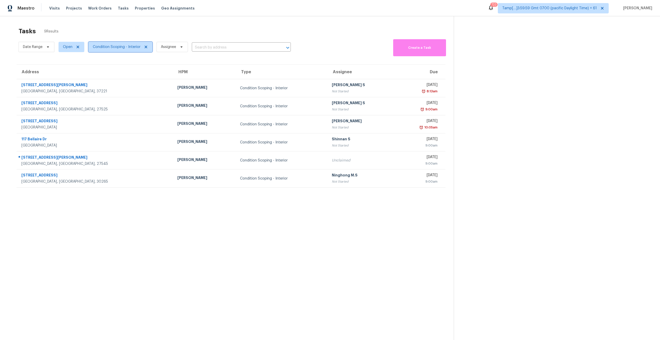
click at [112, 48] on span "Condition Scoping - Interior" at bounding box center [117, 46] width 48 height 5
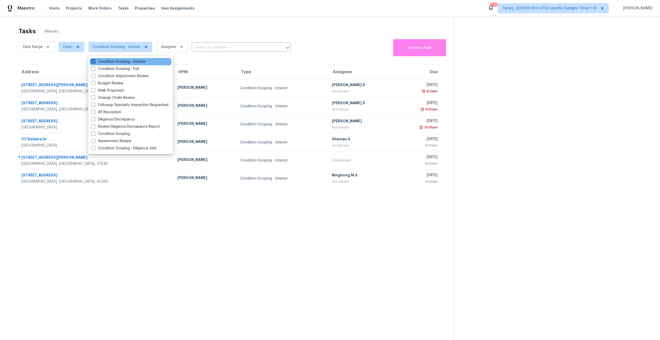
click at [93, 63] on span at bounding box center [93, 61] width 4 height 4
click at [93, 62] on input "Condition Scoping - Interior" at bounding box center [92, 60] width 3 height 3
checkbox input "false"
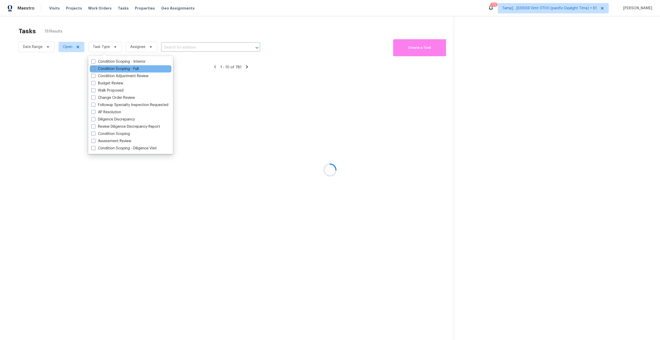
click at [94, 68] on span at bounding box center [93, 69] width 4 height 4
click at [94, 68] on input "Condition Scoping - Full" at bounding box center [92, 67] width 3 height 3
checkbox input "true"
click at [95, 30] on div at bounding box center [330, 170] width 660 height 340
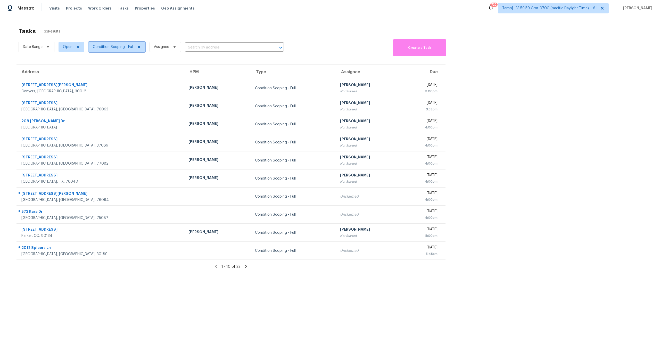
click at [116, 50] on span "Condition Scoping - Full" at bounding box center [113, 46] width 41 height 5
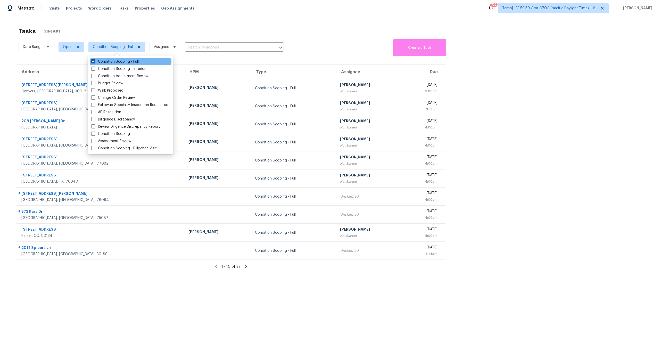
click at [93, 62] on span at bounding box center [93, 61] width 4 height 4
click at [93, 62] on input "Condition Scoping - Full" at bounding box center [92, 60] width 3 height 3
checkbox input "false"
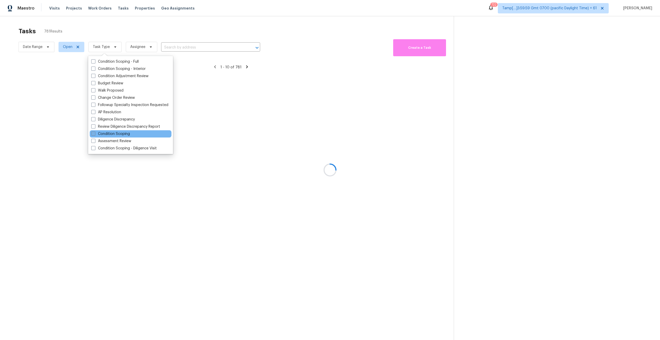
click at [94, 135] on span at bounding box center [93, 134] width 4 height 4
click at [94, 135] on input "Condition Scoping" at bounding box center [92, 132] width 3 height 3
checkbox input "true"
click at [175, 267] on div at bounding box center [330, 170] width 660 height 340
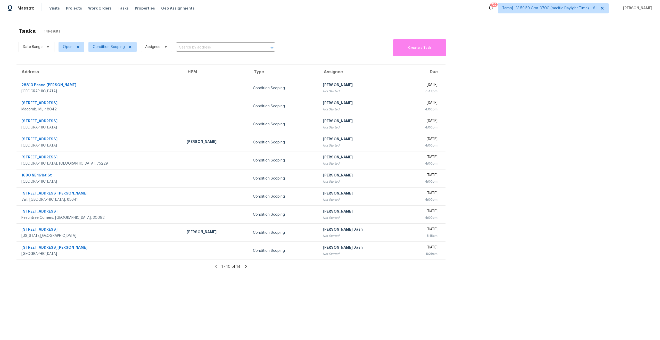
click at [245, 266] on icon at bounding box center [246, 266] width 2 height 3
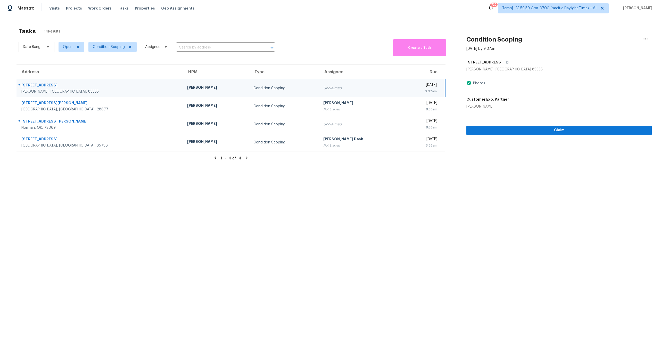
click at [233, 181] on section "Tasks 14 Results Date Range Open Condition Scoping Assignee ​ Create a Task Add…" at bounding box center [231, 190] width 446 height 332
click at [190, 158] on div "11 - 14 of 14" at bounding box center [231, 157] width 446 height 5
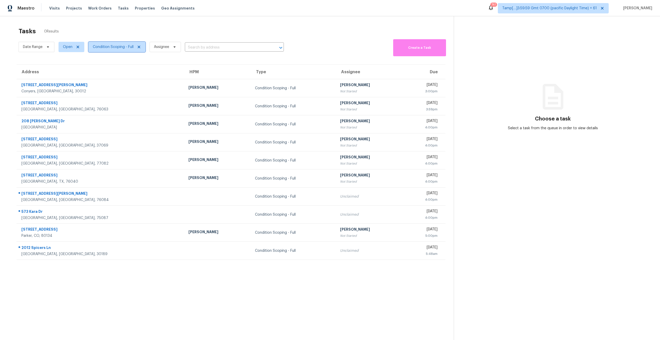
click at [108, 49] on span "Condition Scoping - Full" at bounding box center [113, 46] width 41 height 5
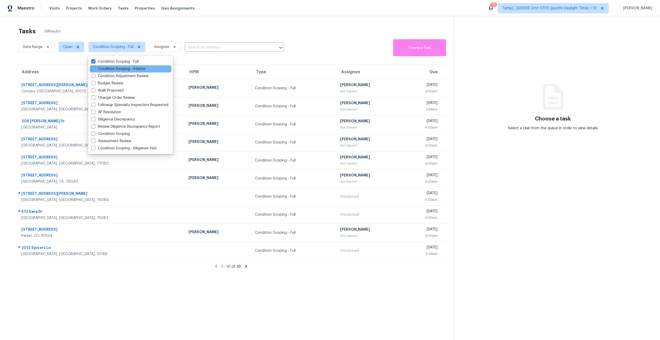
click at [94, 69] on span at bounding box center [93, 69] width 4 height 4
click at [94, 69] on input "Condition Scoping - Interior" at bounding box center [92, 67] width 3 height 3
checkbox input "true"
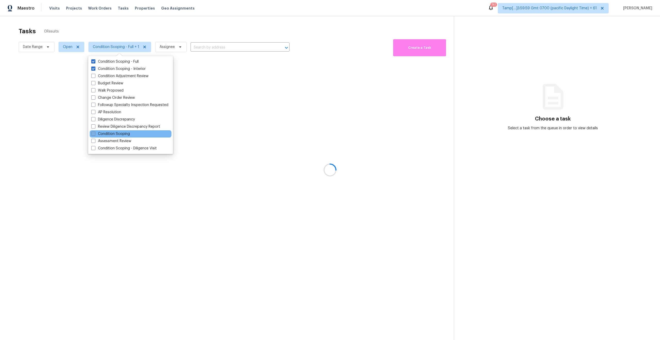
click at [94, 135] on span at bounding box center [93, 134] width 4 height 4
click at [94, 135] on input "Condition Scoping" at bounding box center [92, 132] width 3 height 3
checkbox input "true"
click at [141, 23] on div at bounding box center [330, 170] width 660 height 340
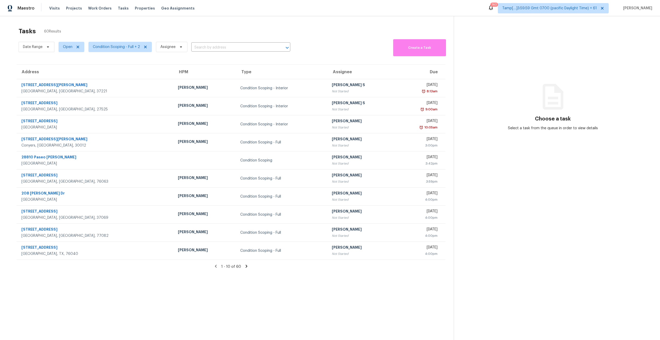
click at [245, 267] on icon at bounding box center [246, 266] width 2 height 3
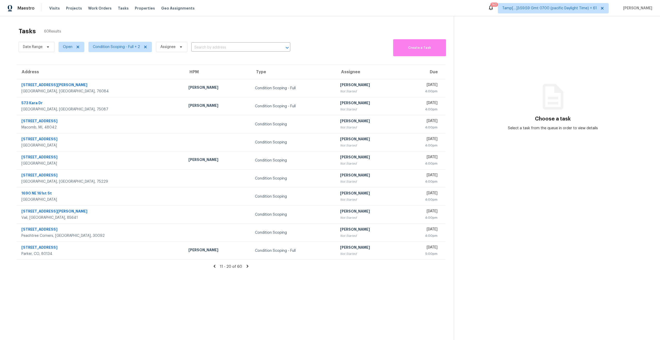
click at [248, 267] on icon at bounding box center [247, 266] width 5 height 5
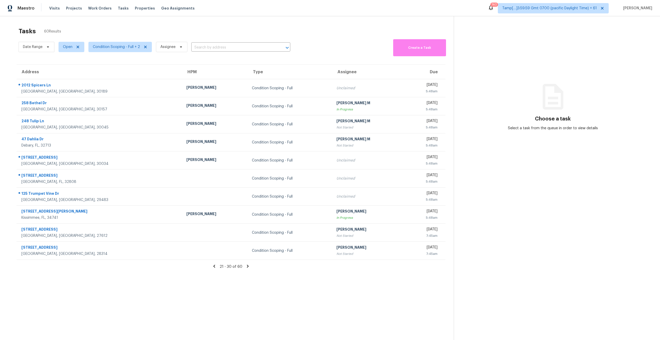
click at [247, 266] on icon at bounding box center [248, 266] width 2 height 3
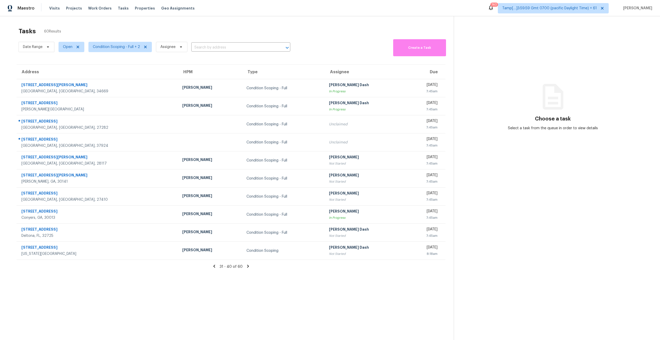
click at [248, 265] on icon at bounding box center [248, 266] width 5 height 5
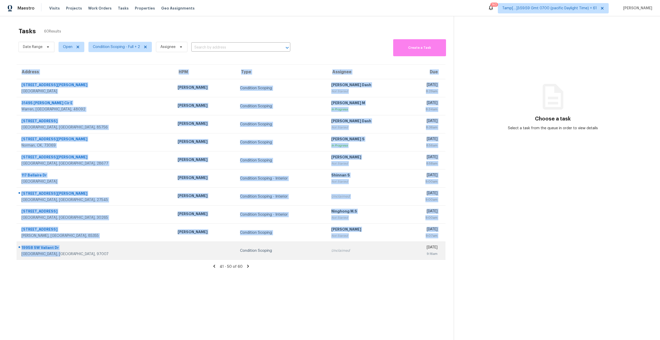
drag, startPoint x: 64, startPoint y: 256, endPoint x: 16, endPoint y: 247, distance: 48.8
click at [17, 247] on td "19958 SW Valiant Dr Beaverton, OR, 97007" at bounding box center [95, 251] width 157 height 18
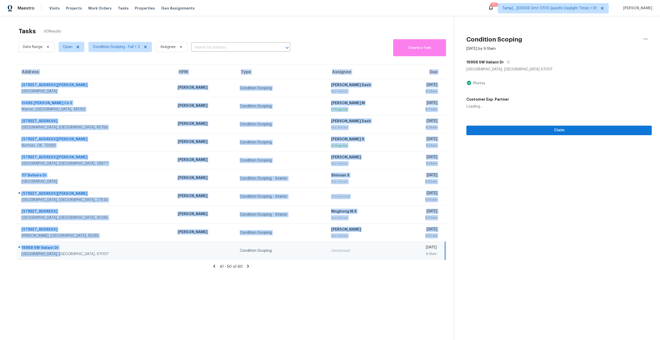
click at [67, 264] on div "41 - 50 of 60" at bounding box center [231, 266] width 446 height 5
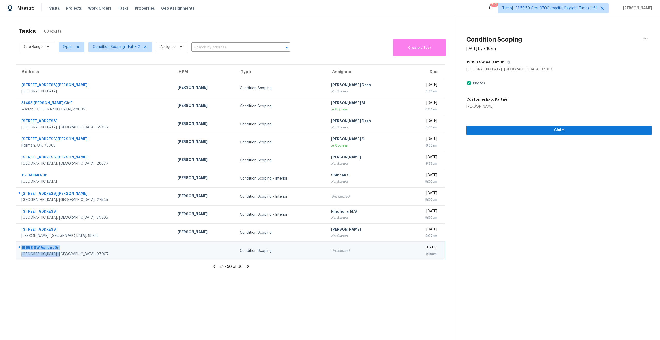
drag, startPoint x: 67, startPoint y: 256, endPoint x: 21, endPoint y: 245, distance: 47.0
click at [21, 245] on div "19958 SW Valiant Dr Beaverton, OR, 97007" at bounding box center [95, 251] width 148 height 12
copy div "19958 SW Valiant Dr Beaverton, OR, 97007"
click at [246, 268] on icon at bounding box center [248, 266] width 5 height 5
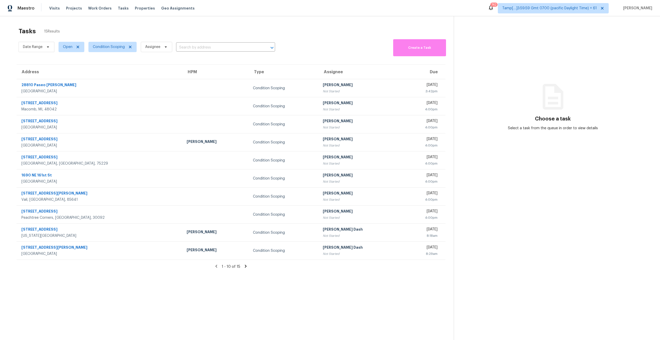
scroll to position [8, 0]
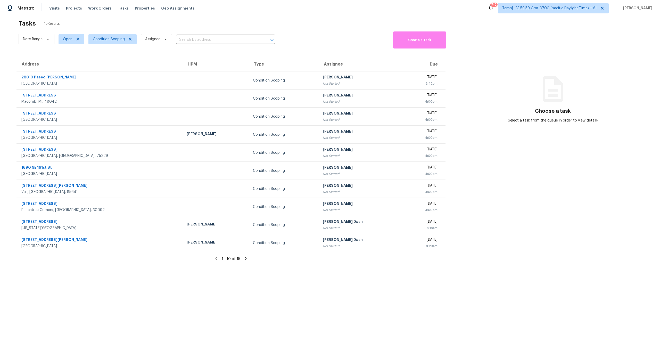
click at [245, 259] on icon at bounding box center [246, 258] width 2 height 3
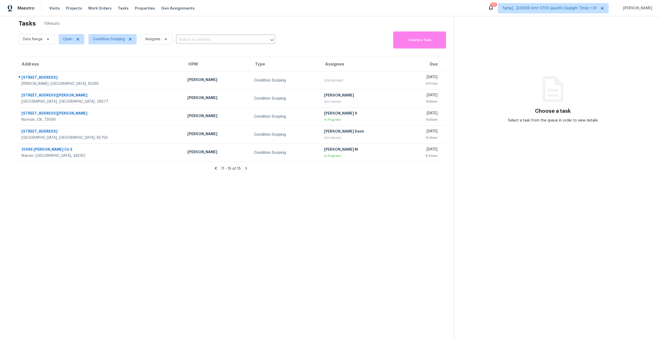
click at [140, 206] on section "Tasks 15 Results Date Range Open Condition Scoping Assignee ​ Create a Task Add…" at bounding box center [231, 183] width 446 height 332
click at [217, 168] on icon at bounding box center [216, 168] width 5 height 5
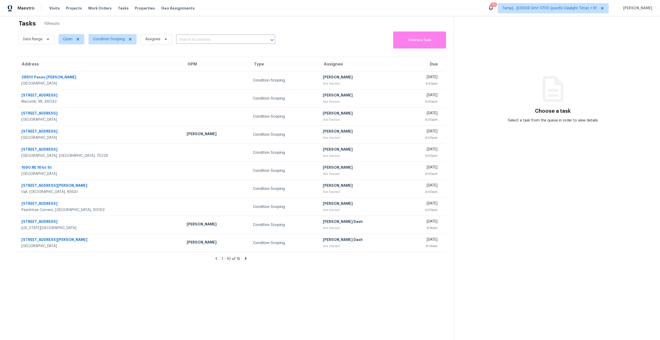
click at [245, 258] on icon at bounding box center [246, 258] width 2 height 3
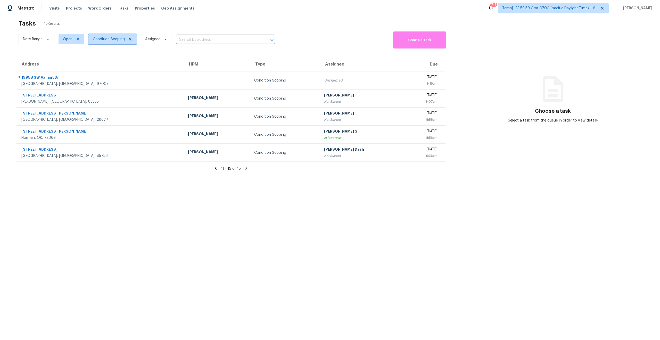
click at [112, 44] on span "Condition Scoping" at bounding box center [112, 39] width 48 height 10
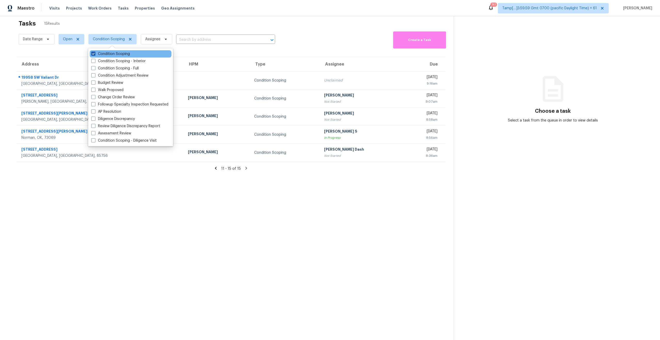
click at [94, 55] on span at bounding box center [93, 54] width 4 height 4
click at [94, 55] on input "Condition Scoping" at bounding box center [92, 52] width 3 height 3
checkbox input "false"
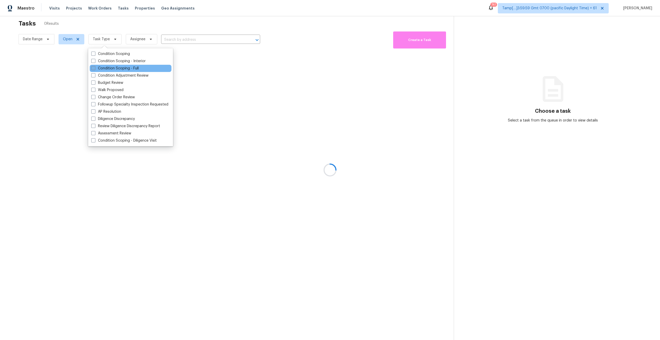
click at [92, 68] on span at bounding box center [93, 68] width 4 height 4
click at [92, 68] on input "Condition Scoping - Full" at bounding box center [92, 67] width 3 height 3
checkbox input "true"
click at [166, 25] on div at bounding box center [330, 170] width 660 height 340
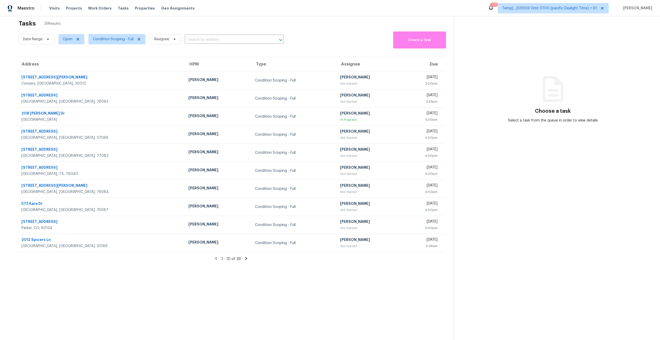
click at [245, 259] on icon at bounding box center [246, 258] width 2 height 3
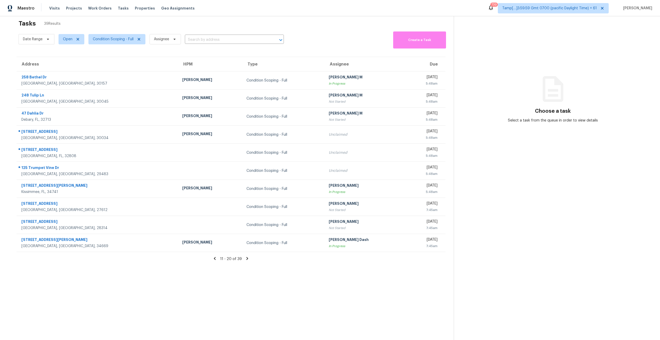
click at [245, 259] on icon at bounding box center [247, 258] width 5 height 5
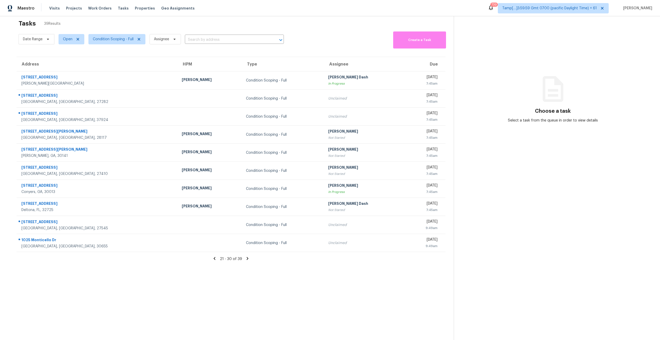
click at [245, 259] on icon at bounding box center [247, 258] width 5 height 5
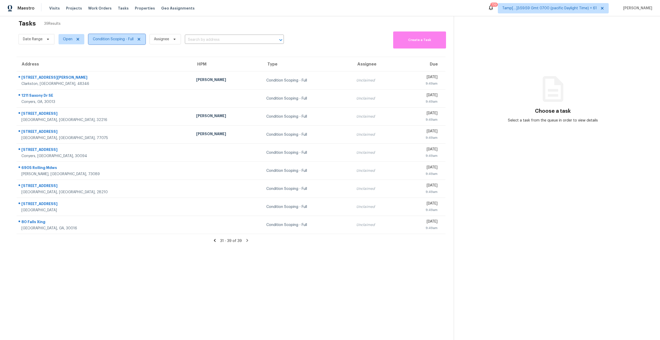
click at [115, 42] on span "Condition Scoping - Full" at bounding box center [116, 39] width 57 height 10
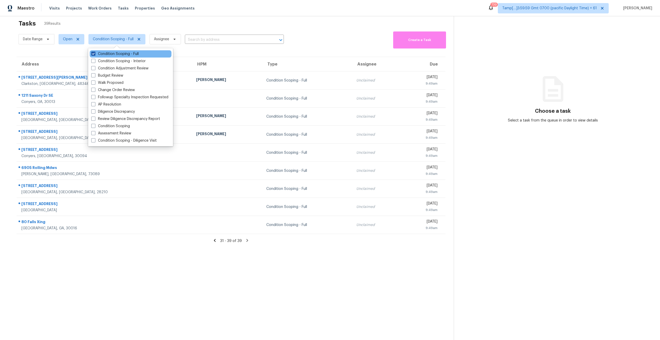
click at [94, 54] on span at bounding box center [93, 54] width 4 height 4
click at [94, 54] on input "Condition Scoping - Full" at bounding box center [92, 52] width 3 height 3
checkbox input "false"
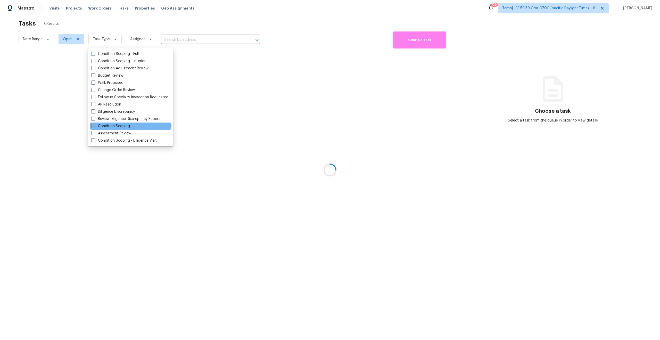
click at [93, 125] on span at bounding box center [93, 126] width 4 height 4
click at [93, 125] on input "Condition Scoping" at bounding box center [92, 125] width 3 height 3
checkbox input "true"
click at [206, 263] on div at bounding box center [330, 170] width 660 height 340
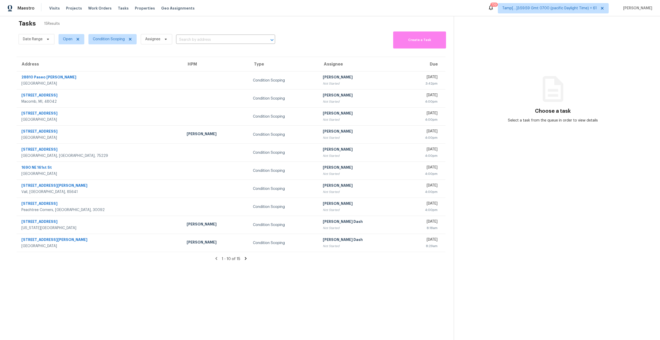
click at [245, 258] on icon at bounding box center [246, 258] width 2 height 3
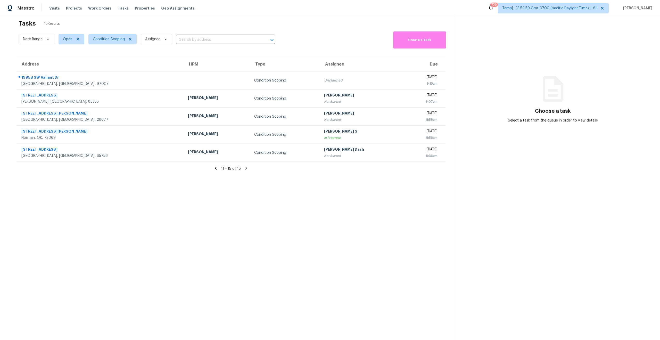
click at [217, 168] on icon at bounding box center [216, 168] width 5 height 5
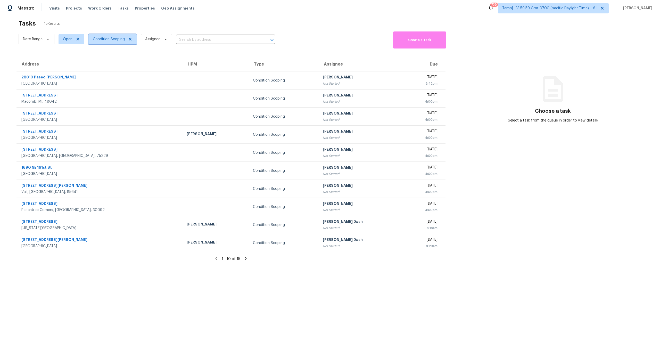
click at [101, 34] on span "Condition Scoping" at bounding box center [112, 39] width 48 height 10
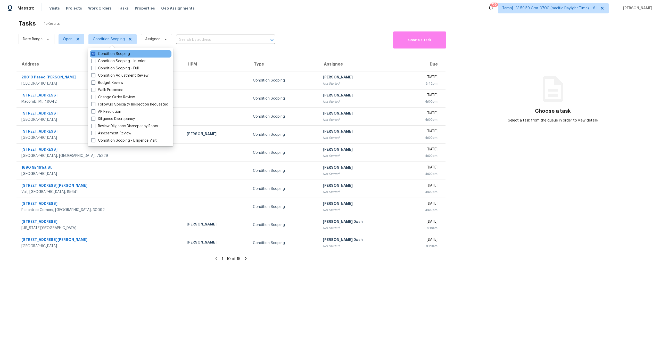
click at [91, 52] on div "Condition Scoping" at bounding box center [131, 53] width 82 height 7
click at [92, 53] on span at bounding box center [93, 54] width 4 height 4
click at [92, 53] on input "Condition Scoping" at bounding box center [92, 52] width 3 height 3
checkbox input "false"
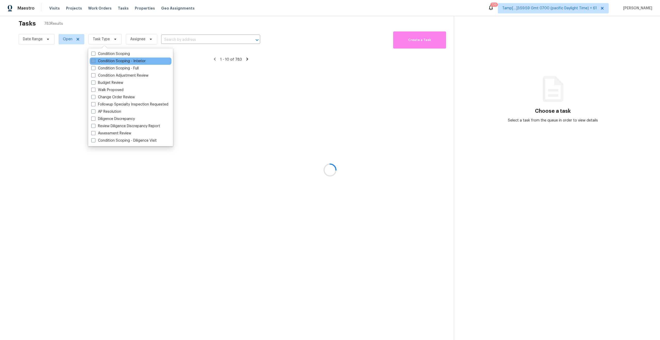
click at [96, 62] on label "Condition Scoping - Interior" at bounding box center [118, 61] width 54 height 5
click at [95, 62] on input "Condition Scoping - Interior" at bounding box center [92, 60] width 3 height 3
checkbox input "true"
click at [142, 29] on div at bounding box center [330, 170] width 660 height 340
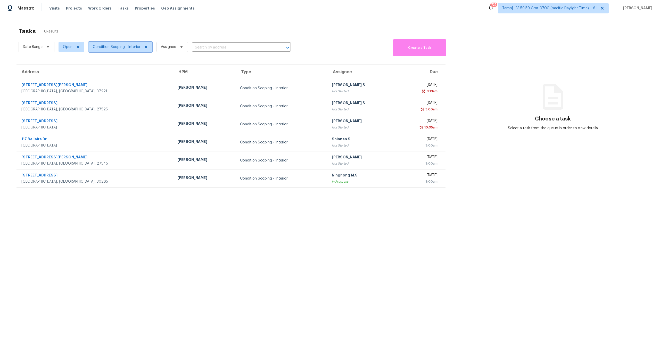
click at [114, 44] on span "Condition Scoping - Interior" at bounding box center [117, 46] width 48 height 5
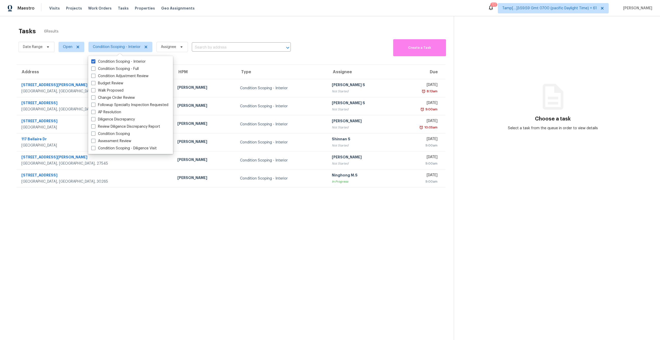
click at [223, 265] on section "Tasks 6 Results Date Range Open Condition Scoping - Interior Assignee ​ Create …" at bounding box center [231, 190] width 446 height 332
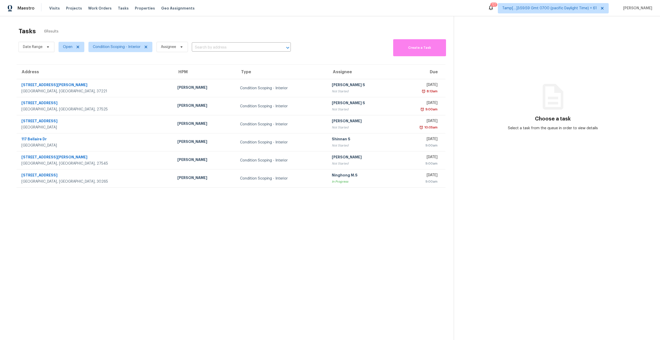
click at [287, 219] on section "Tasks 6 Results Date Range Open Condition Scoping - Interior Assignee ​ Create …" at bounding box center [231, 190] width 446 height 332
click at [303, 207] on section "Tasks 6 Results Date Range Open Condition Scoping - Interior Assignee ​ Create …" at bounding box center [231, 190] width 446 height 332
click at [124, 44] on span "Condition Scoping - Interior" at bounding box center [117, 46] width 48 height 5
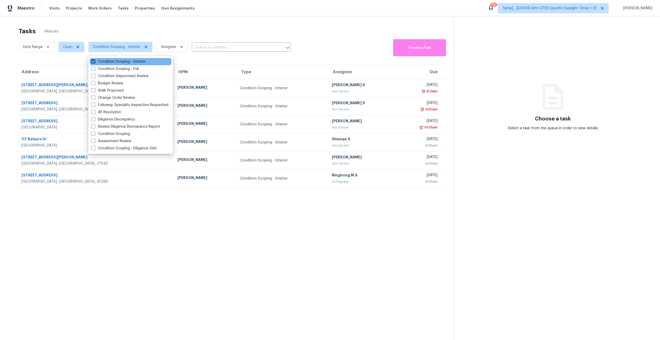
click at [95, 60] on span at bounding box center [93, 61] width 4 height 4
click at [95, 60] on input "Condition Scoping - Interior" at bounding box center [92, 60] width 3 height 3
checkbox input "false"
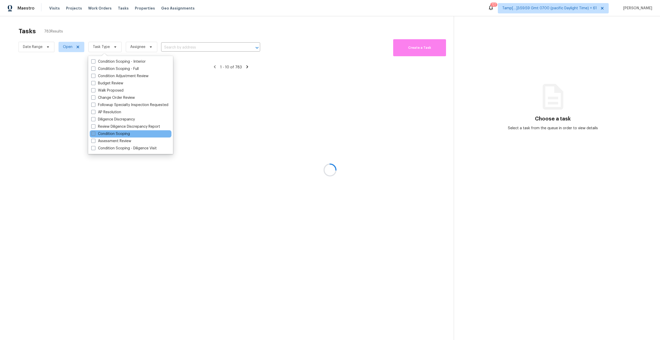
click at [92, 132] on span at bounding box center [93, 134] width 4 height 4
click at [92, 132] on input "Condition Scoping" at bounding box center [92, 132] width 3 height 3
checkbox input "true"
click at [185, 208] on div at bounding box center [330, 170] width 660 height 340
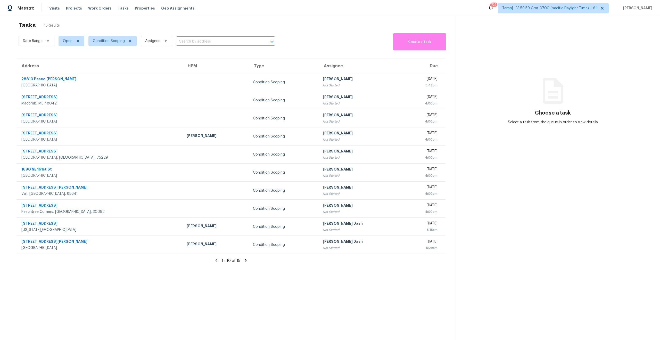
scroll to position [8, 0]
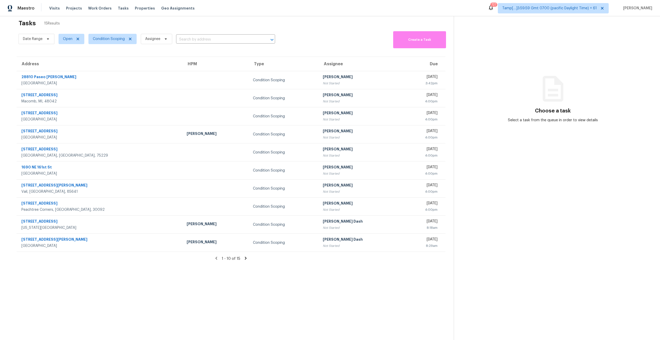
click at [245, 259] on icon at bounding box center [246, 258] width 2 height 3
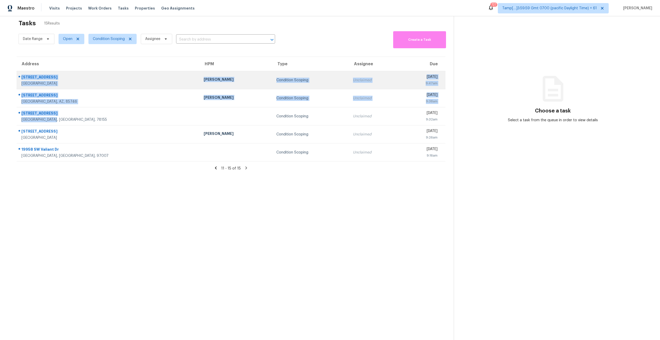
drag, startPoint x: 67, startPoint y: 120, endPoint x: 20, endPoint y: 77, distance: 64.3
click at [20, 77] on tbody "8775 Maplebrook Pkwy N Brooklyn Park, MN, 55445 Matt Kohler Condition Scoping U…" at bounding box center [231, 116] width 429 height 90
copy tbody "8775 Maplebrook Pkwy N Brooklyn Park, MN, 55445 Matt Kohler Condition Scoping U…"
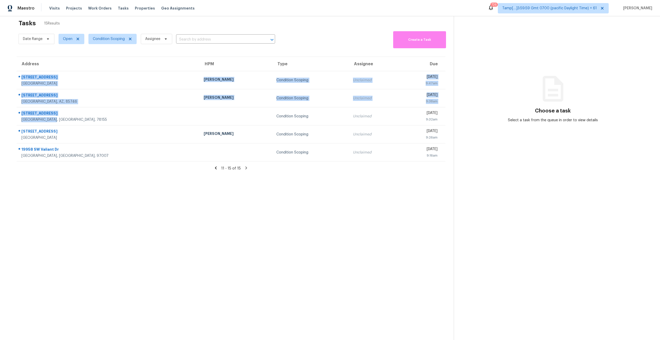
click at [179, 207] on section "Tasks 15 Results Date Range Open Condition Scoping Assignee ​ Create a Task Add…" at bounding box center [231, 183] width 446 height 332
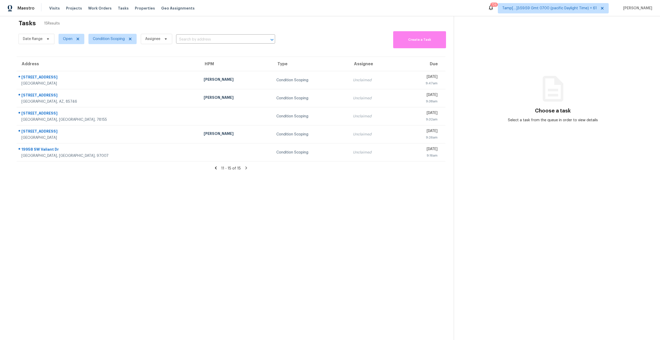
click at [217, 170] on icon at bounding box center [216, 168] width 5 height 5
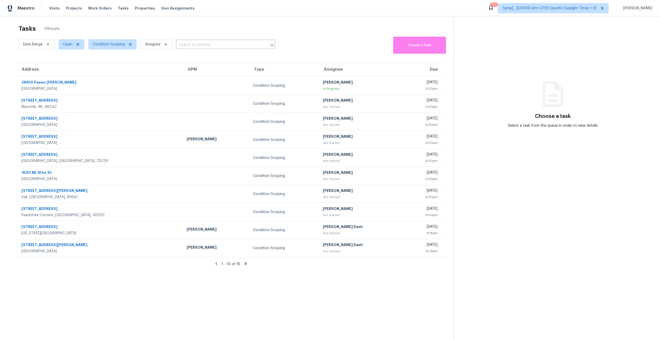
scroll to position [0, 0]
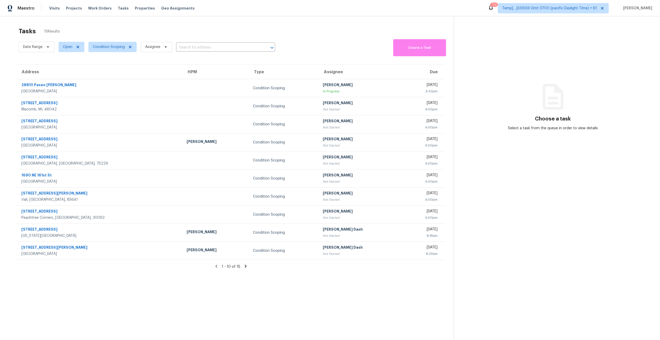
click at [245, 267] on icon at bounding box center [246, 266] width 2 height 3
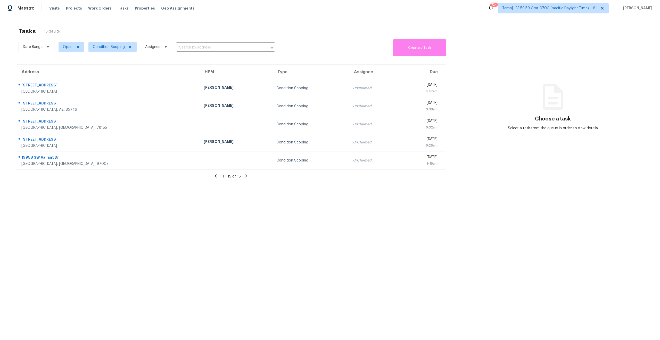
click at [250, 198] on section "Tasks 15 Results Date Range Open Condition Scoping Assignee ​ Create a Task Add…" at bounding box center [231, 190] width 446 height 332
click at [106, 46] on span "Condition Scoping" at bounding box center [109, 46] width 32 height 5
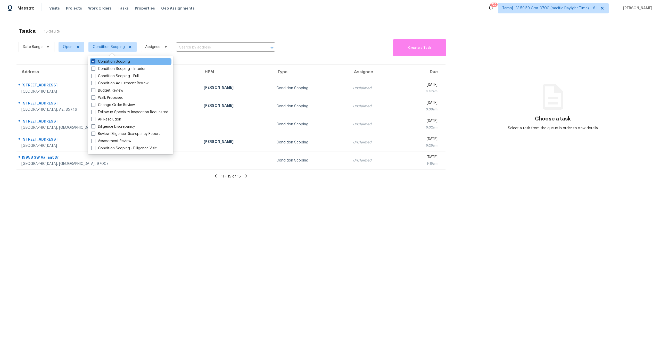
click at [94, 61] on span at bounding box center [93, 61] width 4 height 4
click at [94, 61] on input "Condition Scoping" at bounding box center [92, 60] width 3 height 3
checkbox input "false"
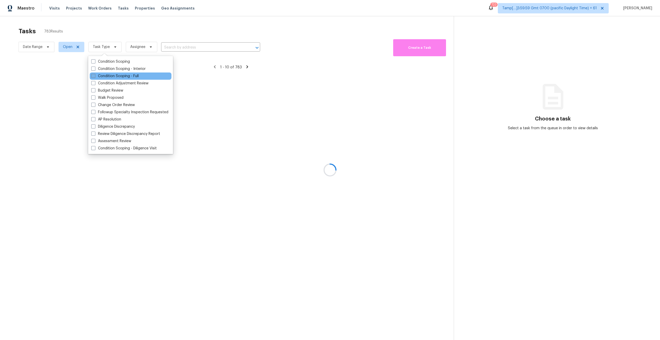
click at [94, 74] on span at bounding box center [93, 76] width 4 height 4
click at [94, 74] on input "Condition Scoping - Full" at bounding box center [92, 74] width 3 height 3
checkbox input "true"
click at [138, 34] on div at bounding box center [330, 170] width 660 height 340
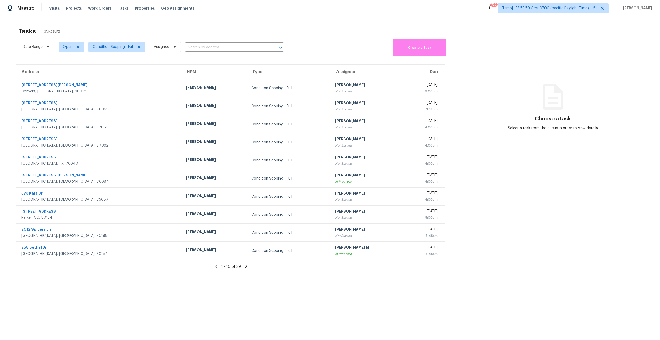
click at [246, 267] on icon at bounding box center [246, 266] width 2 height 3
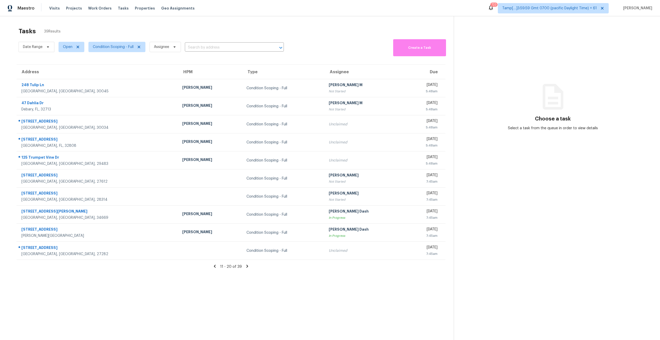
click at [246, 267] on icon at bounding box center [247, 266] width 5 height 5
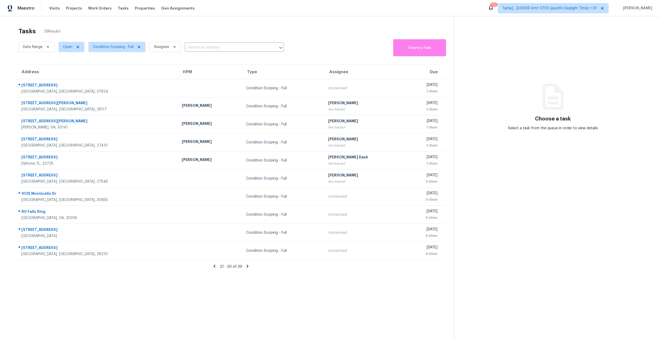
click at [204, 272] on section "Tasks 39 Results Date Range Open Condition Scoping - Full Assignee ​ Create a T…" at bounding box center [231, 190] width 446 height 332
click at [248, 266] on icon at bounding box center [247, 266] width 5 height 5
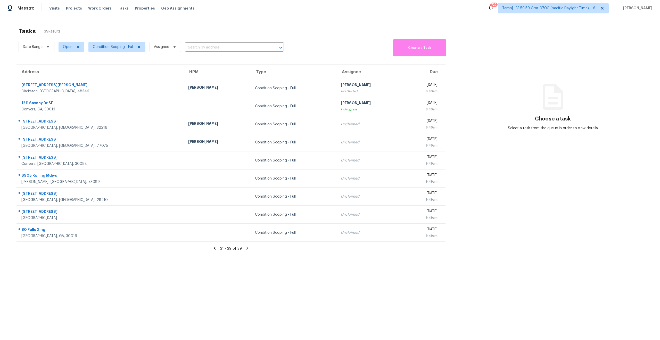
click at [216, 248] on icon at bounding box center [214, 248] width 5 height 5
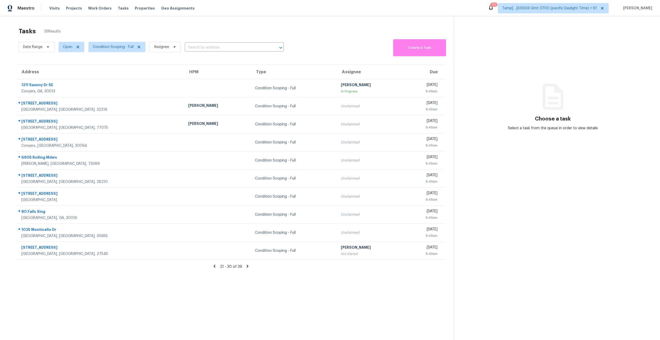
click at [248, 265] on icon at bounding box center [247, 266] width 5 height 5
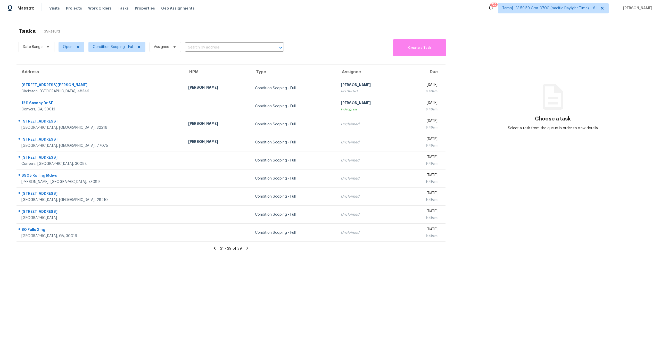
click at [224, 275] on section "Tasks 39 Results Date Range Open Condition Scoping - Full Assignee ​ Create a T…" at bounding box center [231, 190] width 446 height 332
click at [216, 248] on icon at bounding box center [214, 248] width 5 height 5
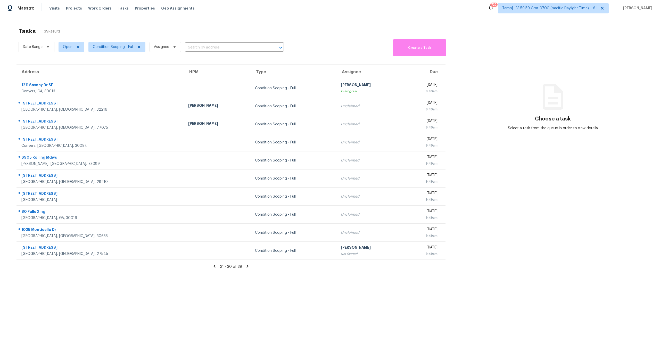
click at [248, 265] on icon at bounding box center [247, 266] width 5 height 5
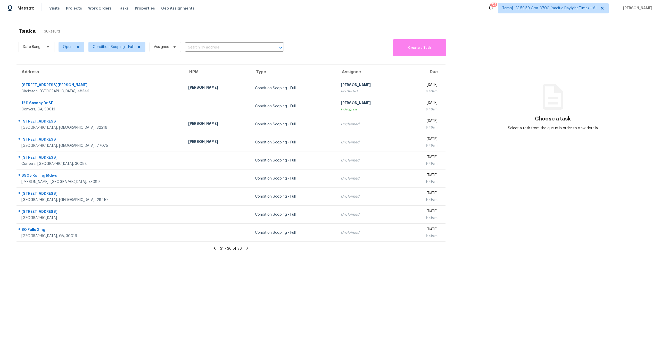
click at [215, 250] on icon at bounding box center [214, 248] width 5 height 5
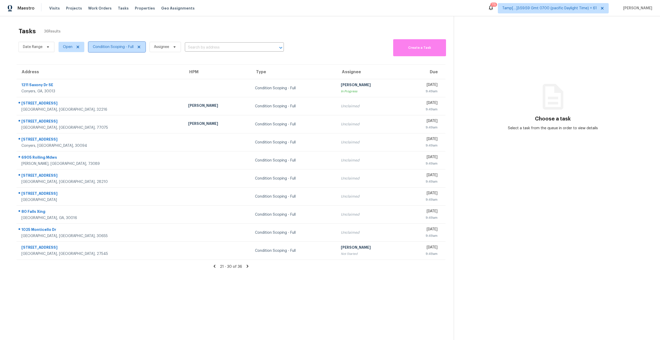
click at [113, 47] on span "Condition Scoping - Full" at bounding box center [113, 46] width 41 height 5
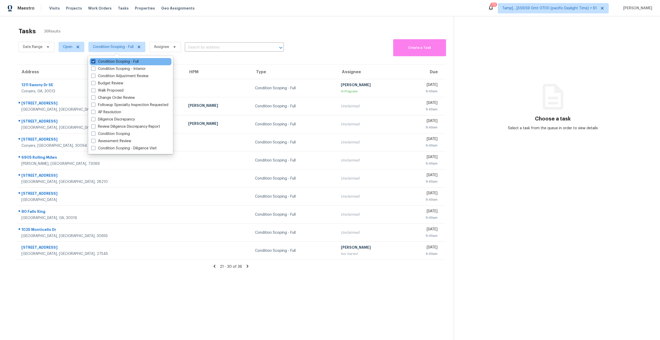
click at [92, 63] on label "Condition Scoping - Full" at bounding box center [114, 61] width 47 height 5
click at [92, 62] on input "Condition Scoping - Full" at bounding box center [92, 60] width 3 height 3
checkbox input "false"
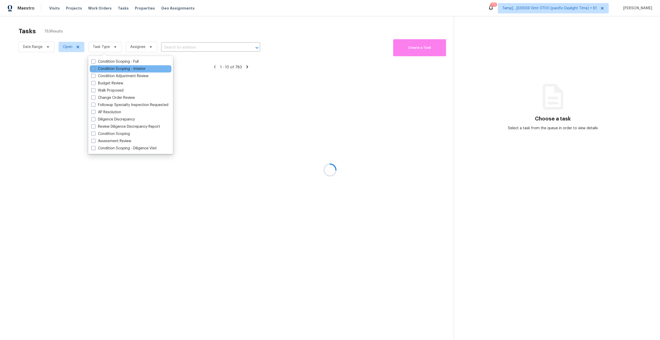
click at [94, 71] on div "Condition Scoping - Interior" at bounding box center [131, 68] width 82 height 7
click at [91, 70] on div "Condition Scoping - Interior" at bounding box center [131, 68] width 82 height 7
click at [91, 70] on span at bounding box center [93, 69] width 4 height 4
click at [91, 70] on input "Condition Scoping - Interior" at bounding box center [92, 67] width 3 height 3
checkbox input "true"
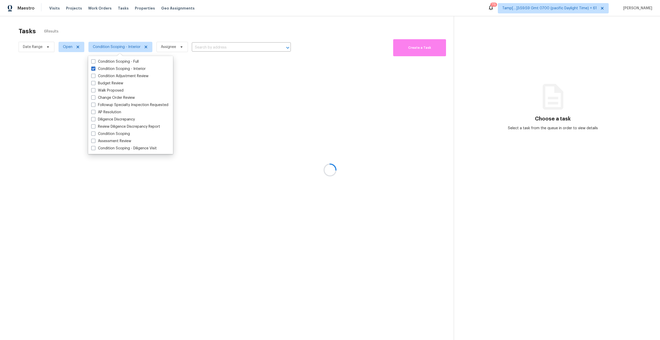
click at [115, 26] on div at bounding box center [330, 170] width 660 height 340
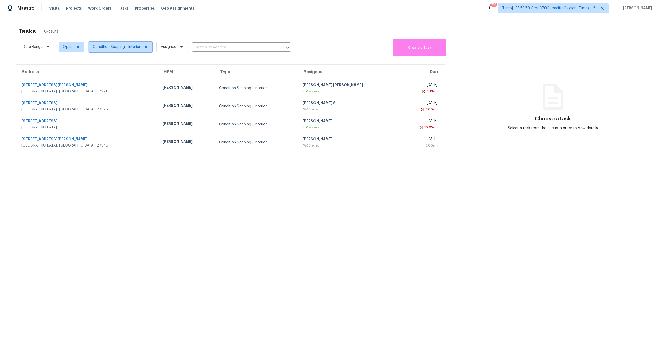
click at [113, 43] on span "Condition Scoping - Interior" at bounding box center [120, 47] width 64 height 10
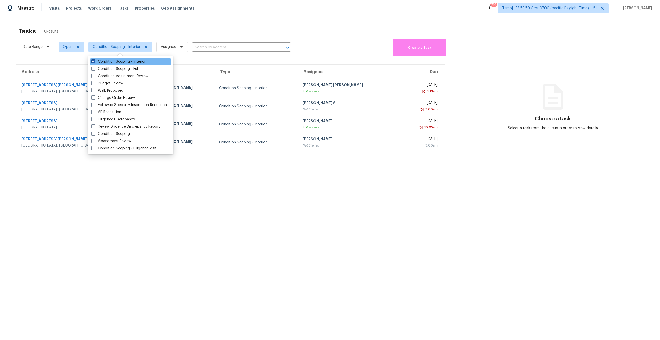
click at [96, 61] on label "Condition Scoping - Interior" at bounding box center [118, 61] width 54 height 5
click at [95, 61] on input "Condition Scoping - Interior" at bounding box center [92, 60] width 3 height 3
checkbox input "false"
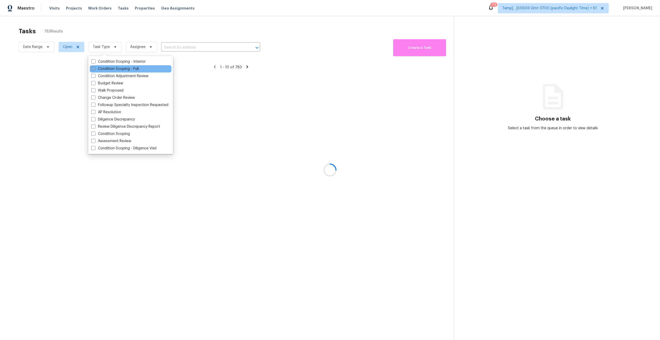
click at [94, 68] on span at bounding box center [93, 69] width 4 height 4
click at [94, 68] on input "Condition Scoping - Full" at bounding box center [92, 67] width 3 height 3
checkbox input "true"
click at [133, 26] on div at bounding box center [330, 170] width 660 height 340
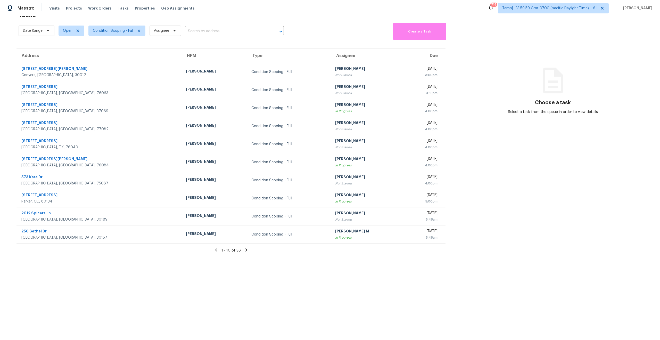
scroll to position [10, 0]
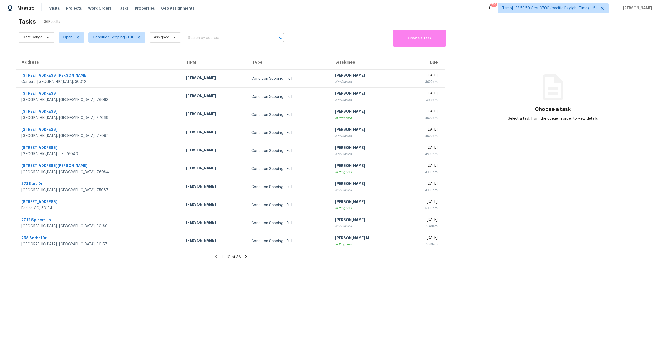
click at [245, 257] on icon at bounding box center [246, 256] width 5 height 5
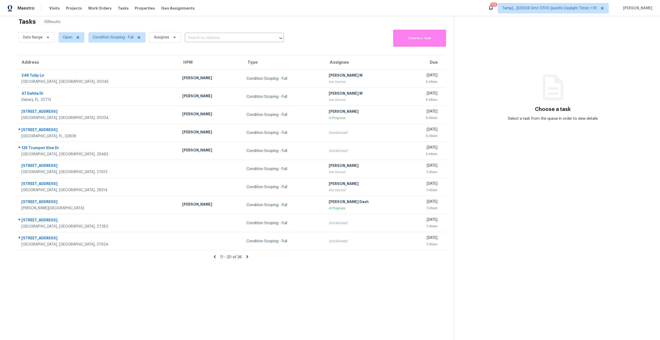
click at [248, 255] on icon at bounding box center [247, 256] width 5 height 5
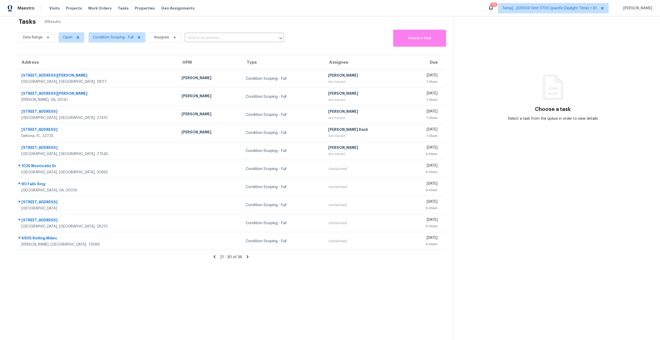
click at [248, 255] on icon at bounding box center [247, 256] width 5 height 5
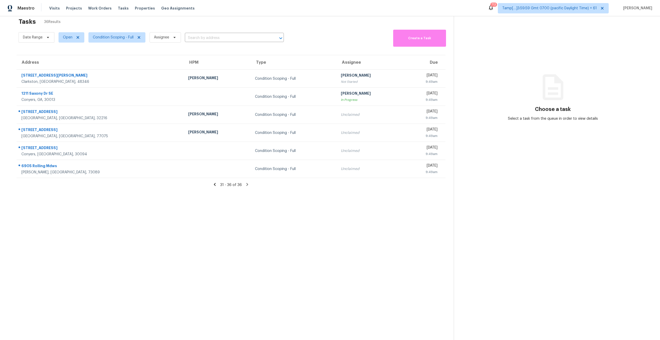
click at [214, 185] on icon at bounding box center [214, 184] width 5 height 5
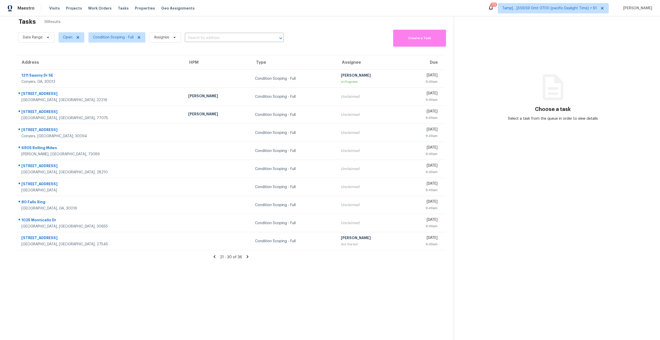
click at [199, 292] on section "Tasks 36 Results Date Range Open Condition Scoping - Full Assignee ​ Create a T…" at bounding box center [231, 181] width 446 height 332
click at [139, 281] on section "Tasks 36 Results Date Range Open Condition Scoping - Full Assignee ​ Create a T…" at bounding box center [231, 181] width 446 height 332
click at [283, 324] on section "Tasks 36 Results Date Range Open Condition Scoping - Full Assignee ​ Create a T…" at bounding box center [231, 181] width 446 height 332
click at [282, 288] on section "Tasks 36 Results Date Range Open Condition Scoping - Full Assignee ​ Create a T…" at bounding box center [231, 181] width 446 height 332
click at [108, 38] on span "Condition Scoping - Full" at bounding box center [113, 37] width 41 height 5
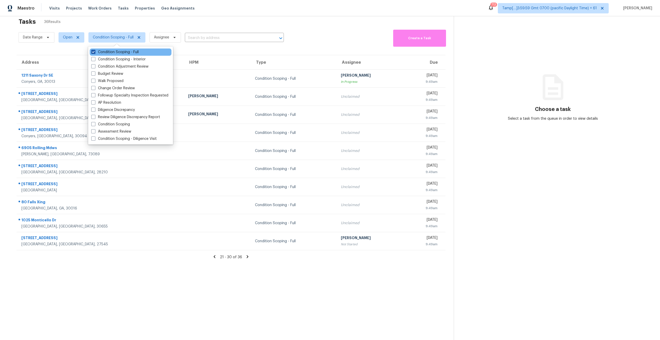
click at [93, 53] on span at bounding box center [93, 52] width 4 height 4
click at [93, 53] on input "Condition Scoping - Full" at bounding box center [92, 51] width 3 height 3
checkbox input "false"
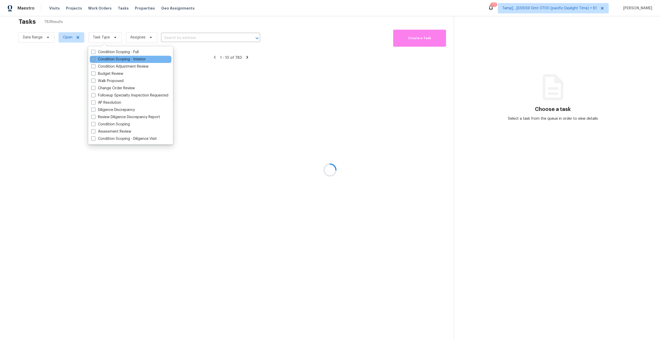
click at [92, 60] on span at bounding box center [93, 59] width 4 height 4
click at [92, 60] on input "Condition Scoping - Interior" at bounding box center [92, 58] width 3 height 3
checkbox input "true"
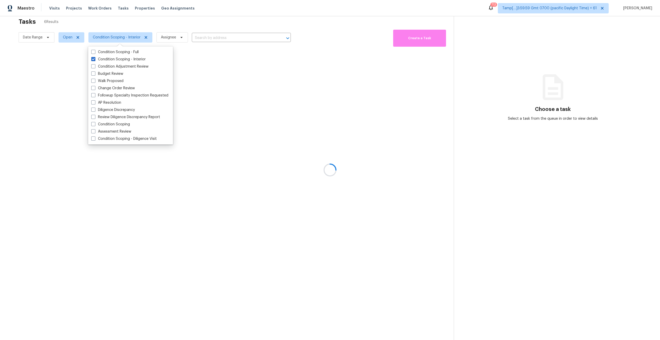
click at [129, 22] on div at bounding box center [330, 170] width 660 height 340
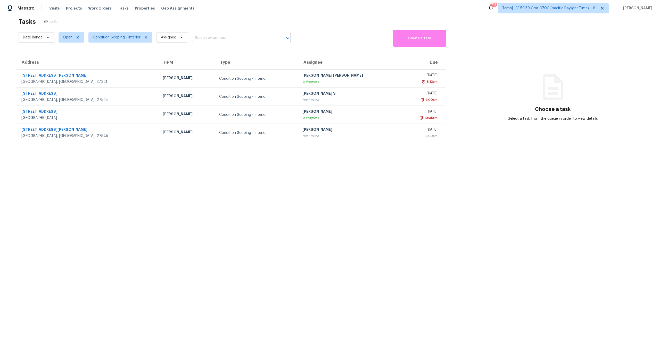
click at [164, 209] on section "Tasks 6 Results Date Range Open Condition Scoping - Interior Assignee ​ Create …" at bounding box center [231, 181] width 446 height 332
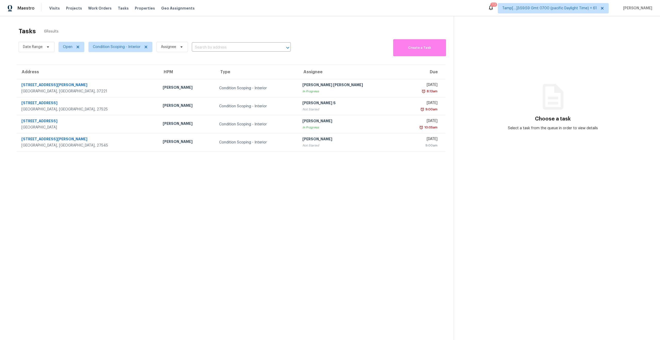
click at [180, 206] on section "Tasks 6 Results Date Range Open Condition Scoping - Interior Assignee ​ Create …" at bounding box center [231, 190] width 446 height 332
click at [120, 50] on span "Condition Scoping - Interior" at bounding box center [117, 46] width 48 height 5
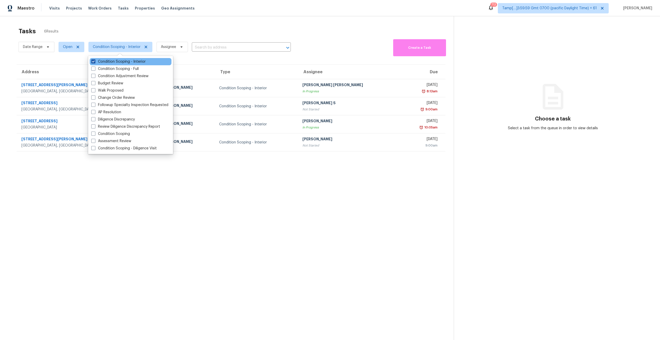
click at [94, 60] on span at bounding box center [93, 61] width 4 height 4
click at [94, 60] on input "Condition Scoping - Interior" at bounding box center [92, 60] width 3 height 3
checkbox input "false"
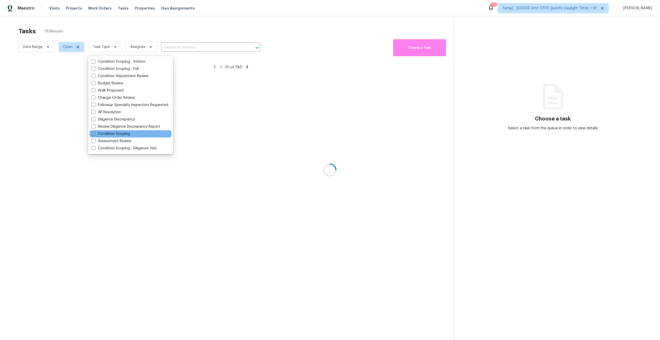
click at [94, 133] on span at bounding box center [93, 134] width 4 height 4
click at [94, 133] on input "Condition Scoping" at bounding box center [92, 132] width 3 height 3
checkbox input "true"
click at [119, 209] on div at bounding box center [330, 170] width 660 height 340
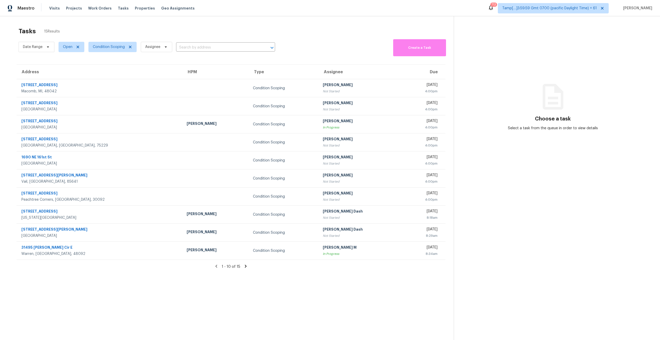
click at [243, 265] on icon at bounding box center [245, 266] width 5 height 5
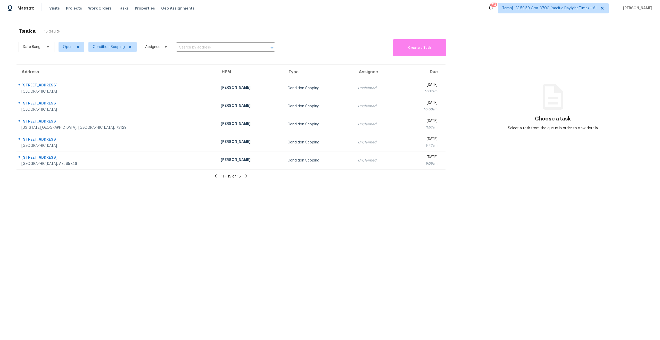
click at [123, 187] on section "Tasks 15 Results Date Range Open Condition Scoping Assignee ​ Create a Task Add…" at bounding box center [231, 190] width 446 height 332
click at [181, 206] on section "Tasks 15 Results Date Range Open Condition Scoping Assignee ​ Create a Task Add…" at bounding box center [231, 190] width 446 height 332
click at [284, 202] on section "Tasks 15 Results Date Range Open Condition Scoping Assignee ​ Create a Task Add…" at bounding box center [231, 190] width 446 height 332
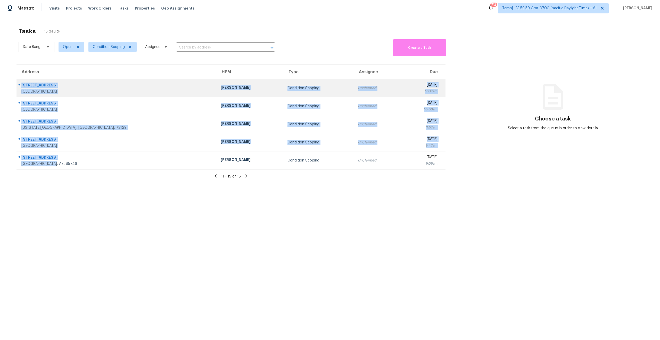
drag, startPoint x: 59, startPoint y: 167, endPoint x: 18, endPoint y: 87, distance: 89.6
click at [18, 87] on tbody "160 N Barranca Ave Glendora, CA, 91741 Benjamin Reyes Condition Scoping Unclaim…" at bounding box center [231, 124] width 429 height 90
copy tbody "160 N Barranca Ave Glendora, CA, 91741 Benjamin Reyes Condition Scoping Unclaim…"
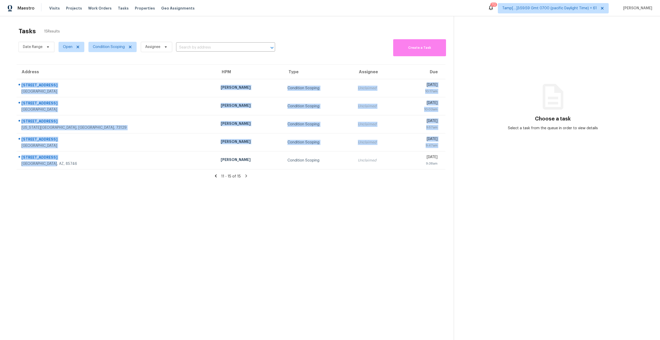
click at [215, 174] on icon at bounding box center [216, 176] width 5 height 5
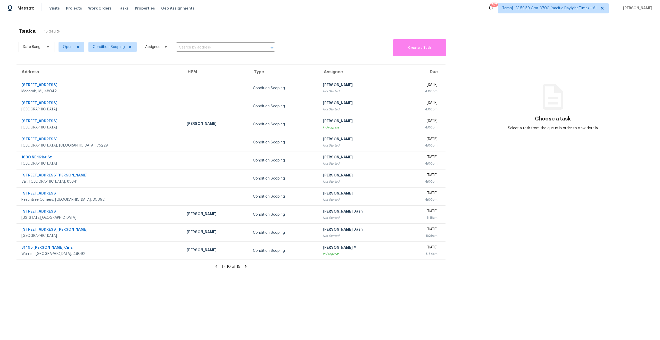
click at [244, 268] on icon at bounding box center [245, 266] width 5 height 5
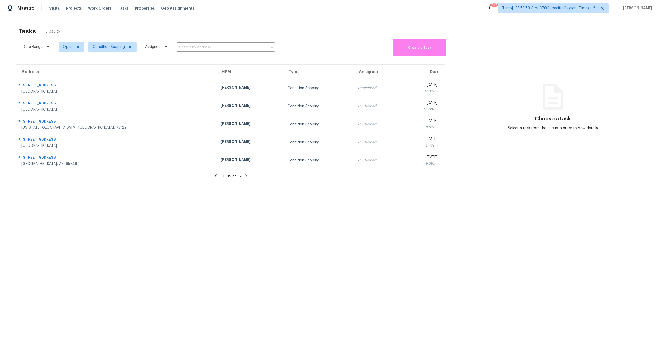
click at [216, 176] on icon at bounding box center [216, 176] width 5 height 5
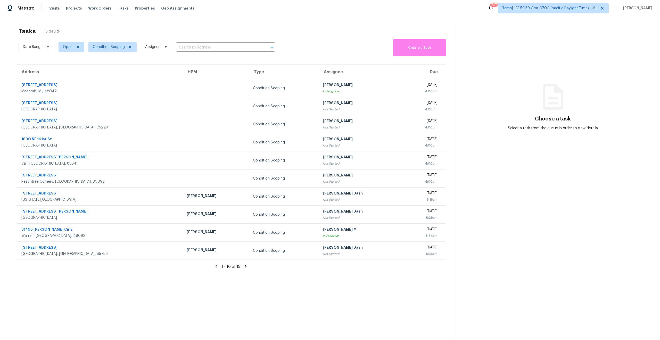
click at [245, 266] on icon at bounding box center [246, 266] width 2 height 3
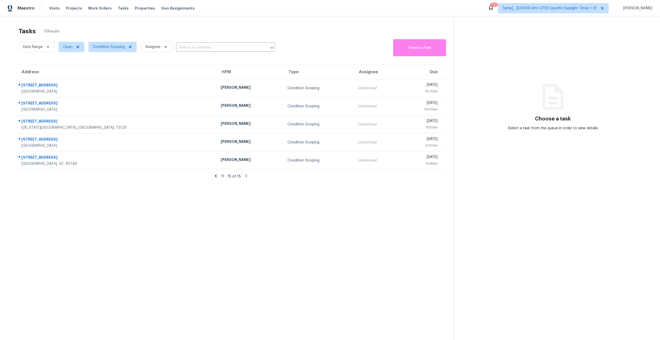
click at [217, 177] on icon at bounding box center [216, 176] width 2 height 3
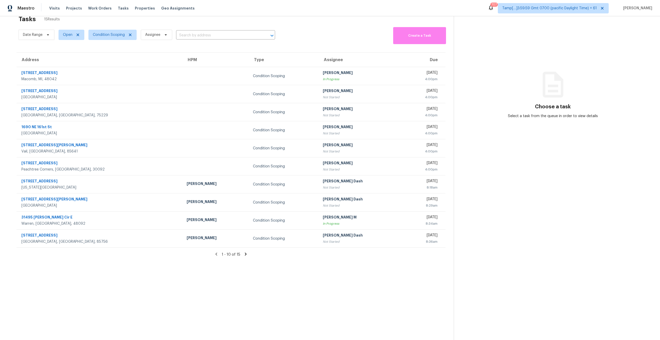
scroll to position [13, 0]
click at [247, 253] on icon at bounding box center [245, 252] width 5 height 5
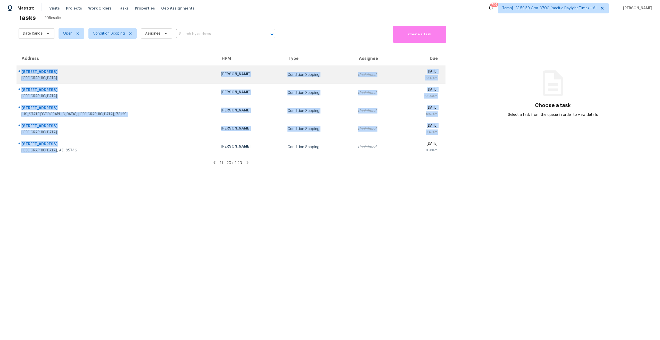
drag, startPoint x: 72, startPoint y: 149, endPoint x: 21, endPoint y: 69, distance: 94.0
click at [21, 69] on tbody "160 N Barranca Ave Glendora, CA, 91741 Benjamin Reyes Condition Scoping Unclaim…" at bounding box center [231, 111] width 429 height 90
copy tbody "160 N Barranca Ave Glendora, CA, 91741 Benjamin Reyes Condition Scoping Unclaim…"
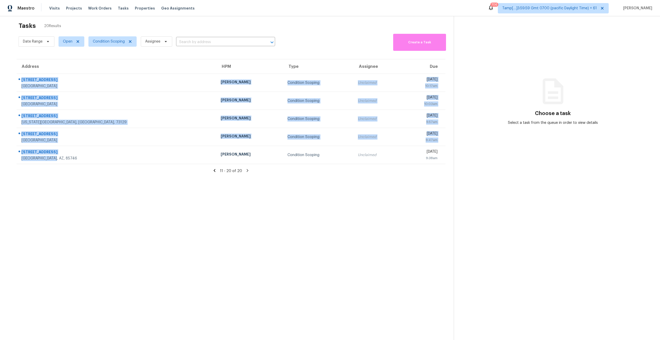
scroll to position [4, 0]
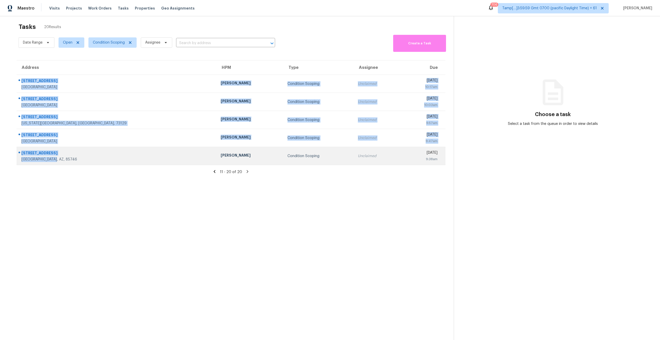
click at [97, 157] on div "[GEOGRAPHIC_DATA], AZ, 85746" at bounding box center [116, 159] width 191 height 5
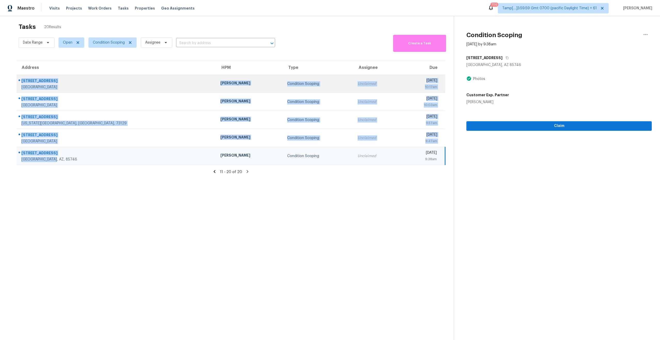
drag, startPoint x: 58, startPoint y: 161, endPoint x: 18, endPoint y: 80, distance: 90.3
click at [18, 80] on tbody "160 N Barranca Ave Glendora, CA, 91741 Benjamin Reyes Condition Scoping Unclaim…" at bounding box center [231, 120] width 429 height 90
copy tbody "160 N Barranca Ave Glendora, CA, 91741 Benjamin Reyes Condition Scoping Unclaim…"
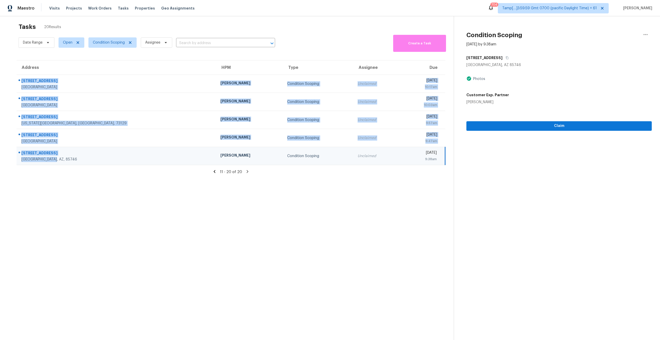
click at [149, 212] on section "Tasks 20 Results Date Range Open Condition Scoping Assignee ​ Create a Task Add…" at bounding box center [231, 186] width 446 height 332
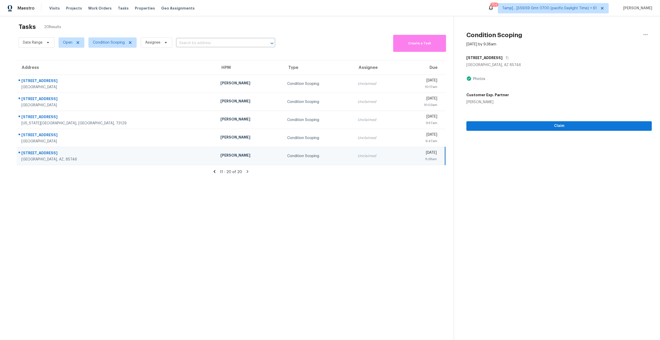
click at [178, 219] on section "Tasks 20 Results Date Range Open Condition Scoping Assignee ​ Create a Task Add…" at bounding box center [231, 186] width 446 height 332
click at [305, 188] on section "Tasks 20 Results Date Range Open Condition Scoping Assignee ​ Create a Task Add…" at bounding box center [231, 186] width 446 height 332
click at [224, 199] on section "Tasks 20 Results Date Range Open Condition Scoping Assignee ​ Create a Task Add…" at bounding box center [231, 186] width 446 height 332
click at [215, 173] on icon at bounding box center [214, 171] width 5 height 5
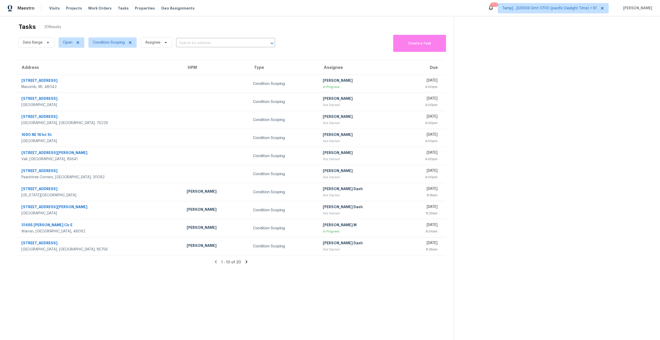
click at [246, 262] on icon at bounding box center [246, 261] width 2 height 3
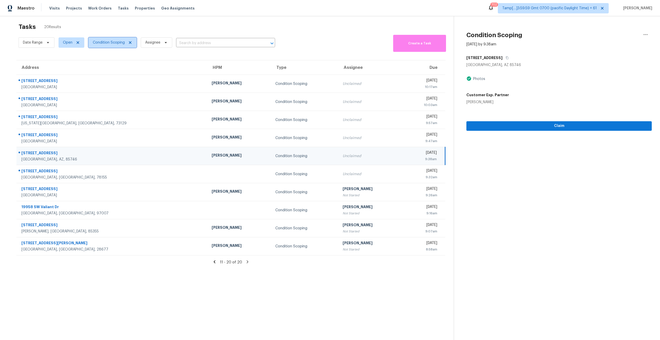
click at [96, 40] on span "Condition Scoping" at bounding box center [109, 42] width 32 height 5
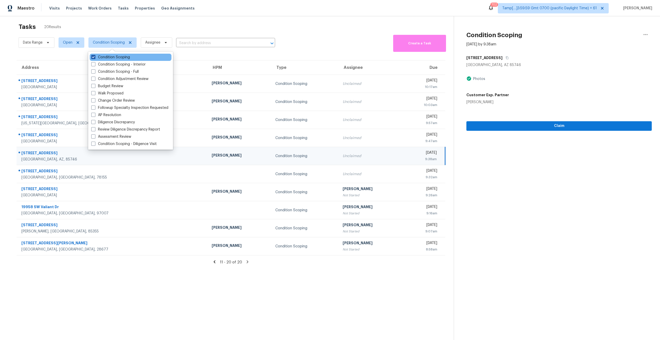
click at [93, 56] on span at bounding box center [93, 57] width 4 height 4
click at [93, 56] on input "Condition Scoping" at bounding box center [92, 56] width 3 height 3
checkbox input "false"
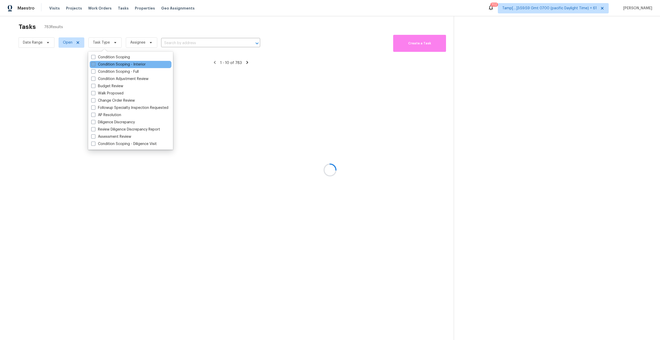
click at [93, 64] on span at bounding box center [93, 64] width 4 height 4
click at [93, 64] on input "Condition Scoping - Interior" at bounding box center [92, 63] width 3 height 3
checkbox input "true"
click at [103, 16] on div at bounding box center [330, 170] width 660 height 340
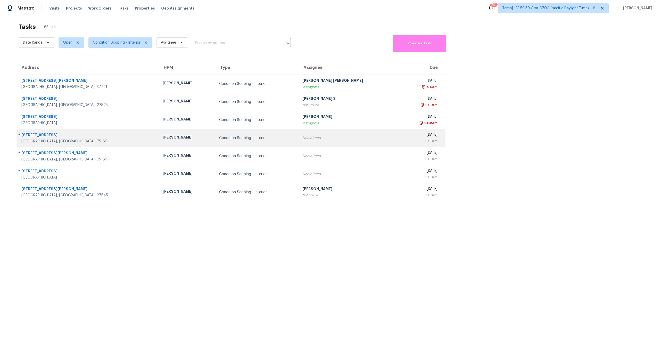
drag, startPoint x: 65, startPoint y: 179, endPoint x: 19, endPoint y: 133, distance: 65.1
click at [19, 133] on tbody "266 New Sawyer Brown Rd Nashville, TN, 37221 Cynthia Upshaw Condition Scoping -…" at bounding box center [231, 138] width 429 height 126
copy tbody "2042 Clear Water Way Royse City, TX, 75189 Brad Limes Condition Scoping - Inter…"
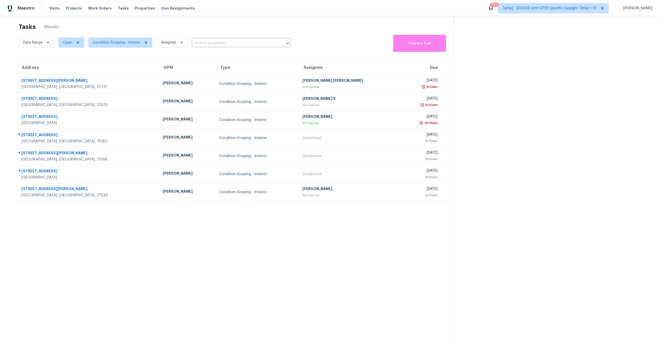
click at [144, 266] on section "Tasks 6 Results Date Range Open Condition Scoping - Interior Assignee ​ Create …" at bounding box center [231, 186] width 446 height 332
click at [145, 240] on section "Tasks 6 Results Date Range Open Condition Scoping - Interior Assignee ​ Create …" at bounding box center [231, 186] width 446 height 332
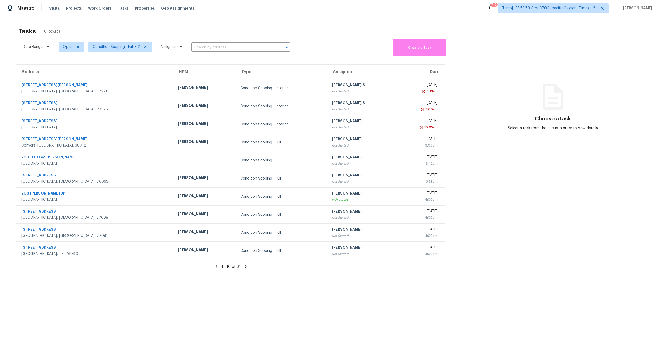
click at [361, 49] on div "Date Range Open Condition Scoping - Full + 2 Assignee ​ Create a Task" at bounding box center [236, 47] width 435 height 18
click at [279, 292] on section "Tasks 61 Results Date Range Open Condition Scoping - Full + 2 Assignee ​ Create…" at bounding box center [231, 190] width 446 height 332
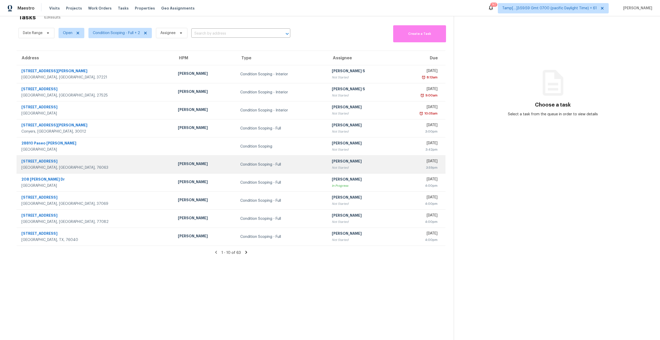
scroll to position [16, 0]
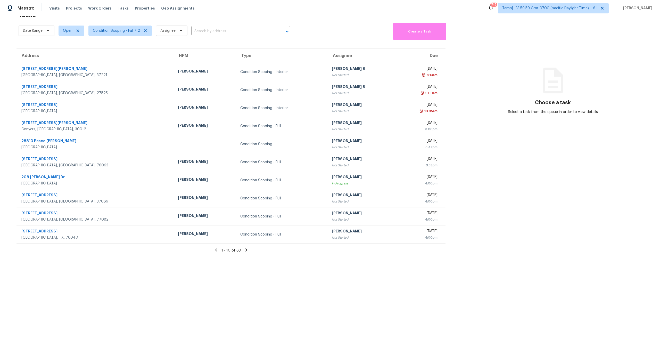
click at [245, 252] on icon at bounding box center [246, 250] width 5 height 5
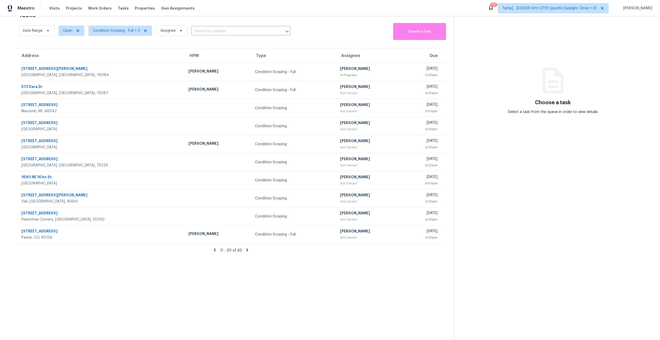
click at [250, 250] on div "11 - 20 of 63" at bounding box center [231, 250] width 446 height 5
click at [245, 250] on icon at bounding box center [247, 250] width 5 height 5
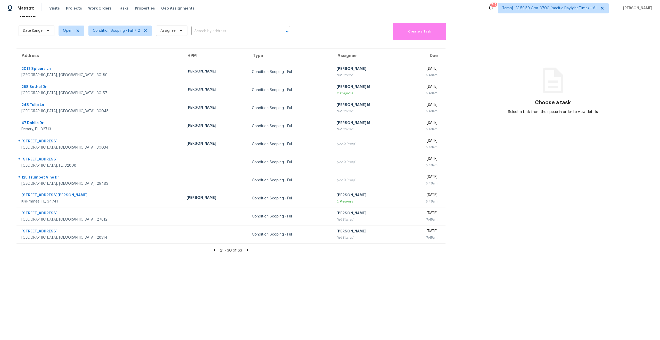
click at [247, 248] on icon at bounding box center [247, 250] width 5 height 5
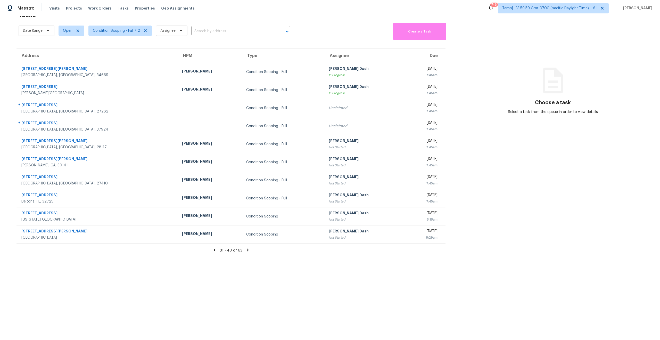
click at [246, 250] on icon at bounding box center [247, 250] width 5 height 5
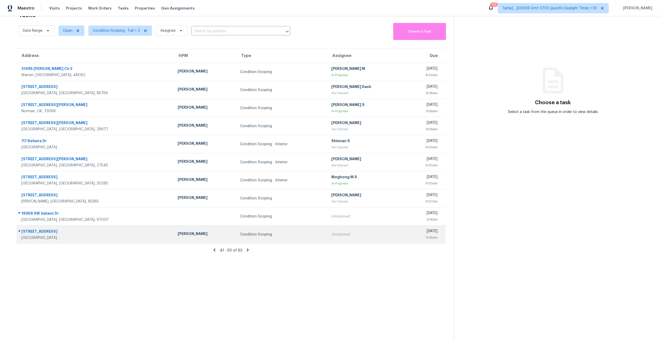
drag, startPoint x: 69, startPoint y: 239, endPoint x: 21, endPoint y: 230, distance: 48.5
click at [21, 230] on div "[STREET_ADDRESS]" at bounding box center [95, 235] width 148 height 12
copy div "[STREET_ADDRESS]"
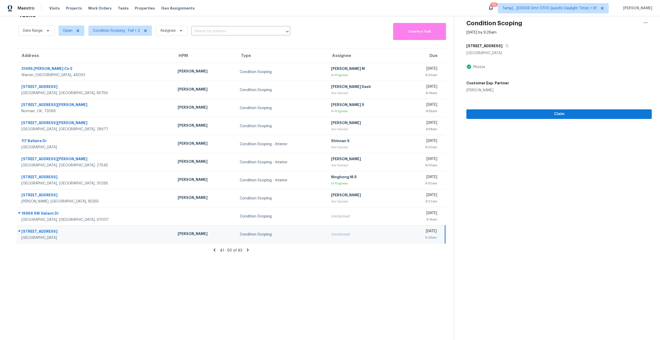
click at [247, 250] on icon at bounding box center [248, 250] width 2 height 3
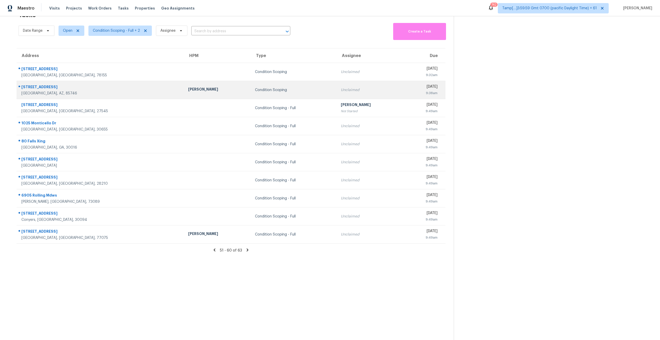
scroll to position [0, 0]
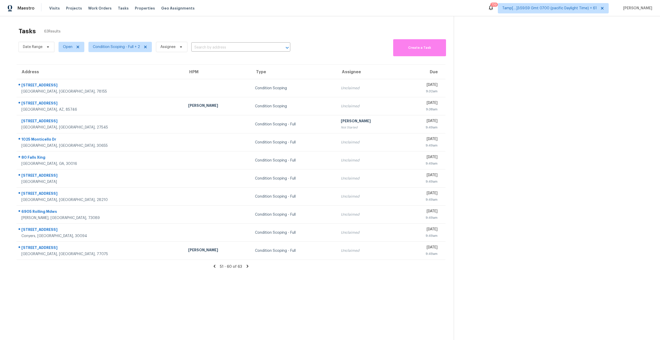
click at [61, 290] on section "Tasks 63 Results Date Range Open Condition Scoping - Full + 2 Assignee ​ Create…" at bounding box center [231, 190] width 446 height 332
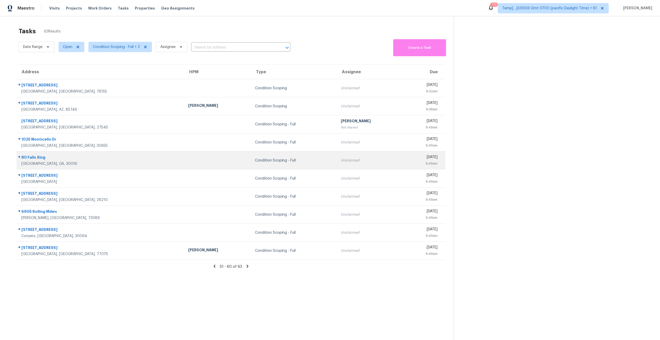
click at [18, 155] on div at bounding box center [98, 157] width 163 height 7
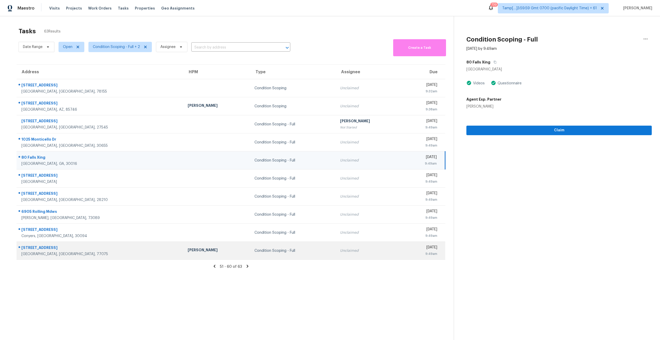
drag, startPoint x: 17, startPoint y: 137, endPoint x: 68, endPoint y: 251, distance: 124.7
click at [68, 251] on tbody "809 [GEOGRAPHIC_DATA] Condition Scoping Unclaimed [DATE] 9:32am [STREET_ADDRESS…" at bounding box center [231, 169] width 429 height 181
copy tbody "[STREET_ADDRESS][PERSON_NAME] Condition Scoping - Full Unclaimed [DATE] 9:49am …"
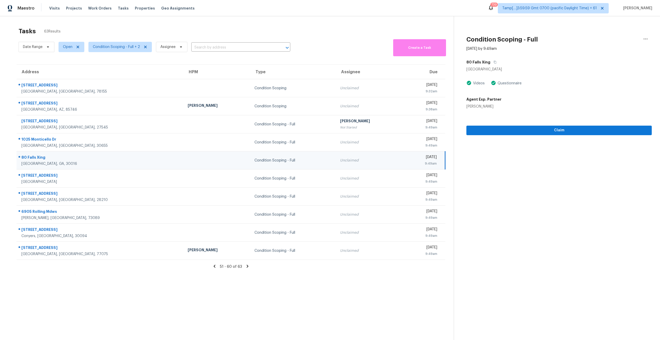
click at [15, 140] on div "Address HPM Type Assignee Due [STREET_ADDRESS] Condition Scoping Unclaimed [DAT…" at bounding box center [231, 161] width 446 height 195
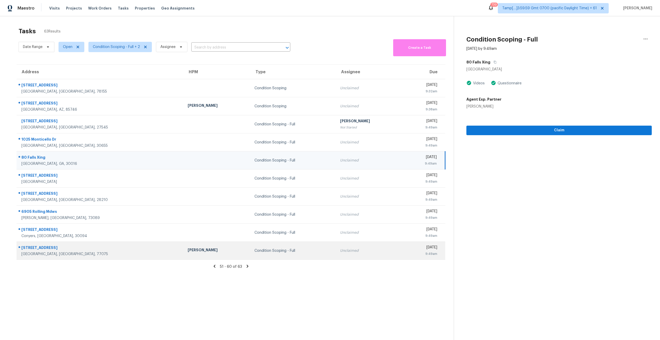
drag, startPoint x: 19, startPoint y: 137, endPoint x: 72, endPoint y: 252, distance: 126.6
click at [72, 252] on tbody "809 [GEOGRAPHIC_DATA] Condition Scoping Unclaimed [DATE] 9:32am [STREET_ADDRESS…" at bounding box center [231, 169] width 429 height 181
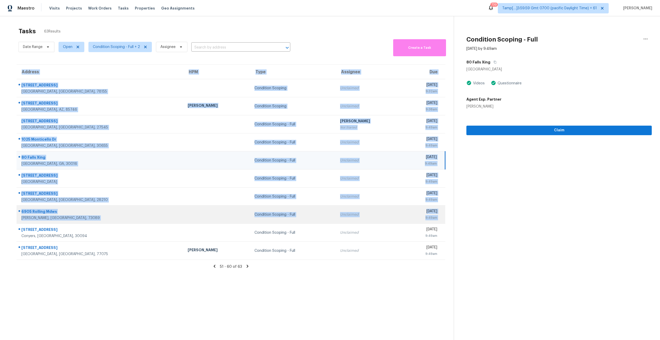
drag, startPoint x: 14, startPoint y: 137, endPoint x: 55, endPoint y: 223, distance: 95.2
click at [55, 223] on div "Address HPM Type Assignee Due [STREET_ADDRESS] Condition Scoping Unclaimed [DAT…" at bounding box center [231, 161] width 446 height 195
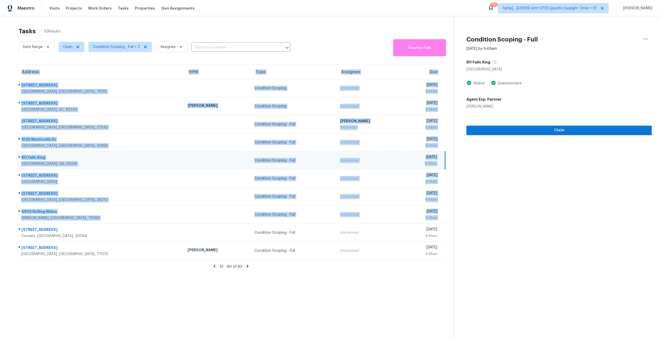
click at [58, 304] on section "Tasks 63 Results Date Range Open Condition Scoping - Full + 2 Assignee ​ Create…" at bounding box center [231, 190] width 446 height 332
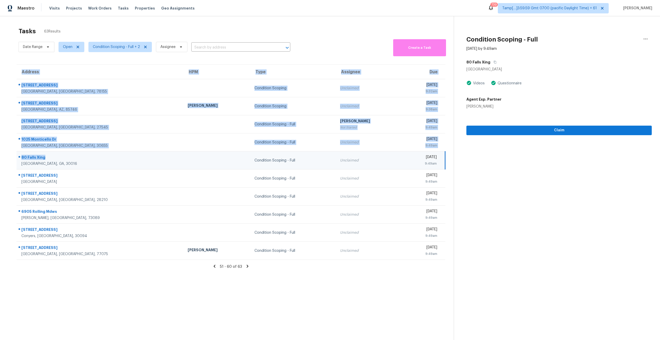
drag, startPoint x: 15, startPoint y: 139, endPoint x: 54, endPoint y: 158, distance: 43.0
click at [54, 158] on div "Address HPM Type Assignee Due 809 Riviera Ct Seguin, TX, 78155 Condition Scopin…" at bounding box center [231, 161] width 446 height 195
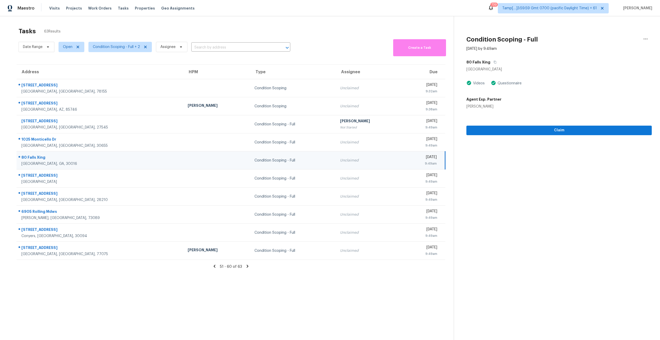
click at [76, 266] on div "51 - 60 of 63" at bounding box center [231, 266] width 446 height 5
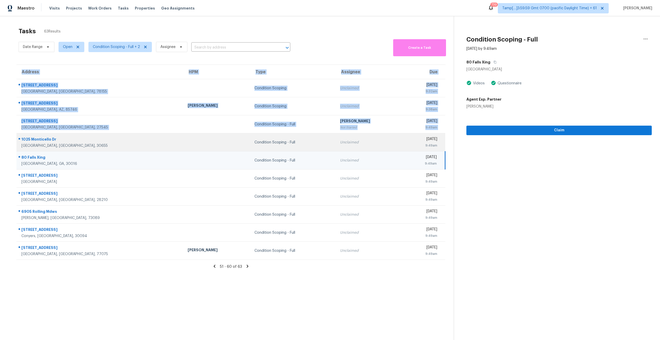
drag, startPoint x: 14, startPoint y: 138, endPoint x: 21, endPoint y: 138, distance: 7.7
click at [21, 138] on div "Address HPM Type Assignee Due 809 Riviera Ct Seguin, TX, 78155 Condition Scopin…" at bounding box center [231, 161] width 446 height 195
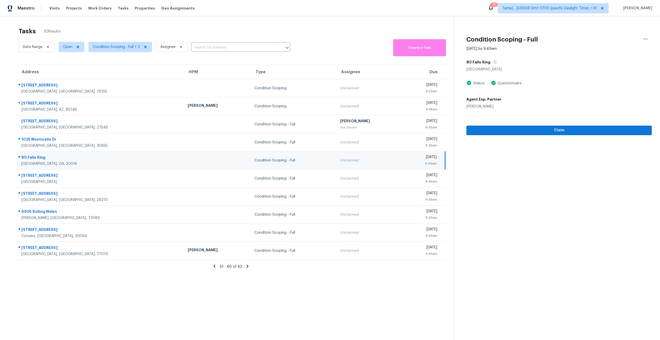
click at [12, 141] on div "Address HPM Type Assignee Due 809 Riviera Ct Seguin, TX, 78155 Condition Scopin…" at bounding box center [231, 161] width 446 height 195
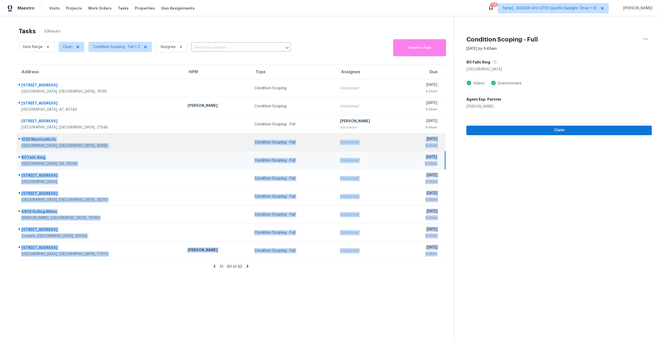
drag, startPoint x: 61, startPoint y: 260, endPoint x: 18, endPoint y: 142, distance: 126.2
click at [18, 142] on section "Tasks 63 Results Date Range Open Condition Scoping - Full + 2 Assignee ​ Create…" at bounding box center [231, 190] width 446 height 332
copy tbody "1025 Monticello Dr Monroe, GA, 30655 Condition Scoping - Full Unclaimed Thu, Oc…"
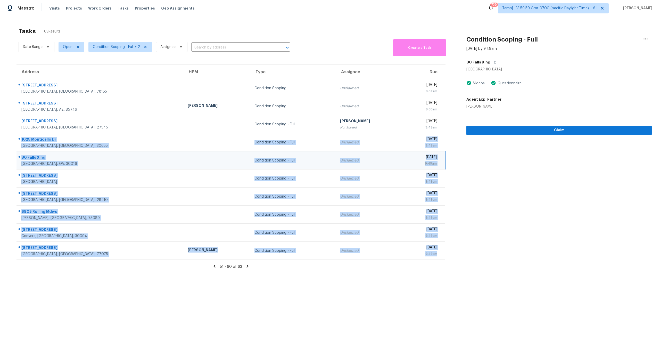
click at [121, 27] on div "Tasks 63 Results" at bounding box center [236, 30] width 435 height 13
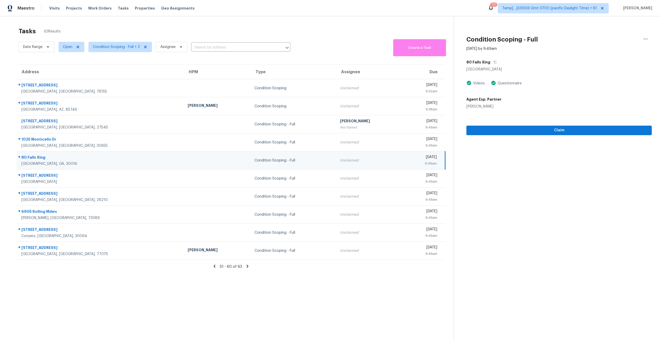
click at [247, 266] on icon at bounding box center [248, 266] width 2 height 3
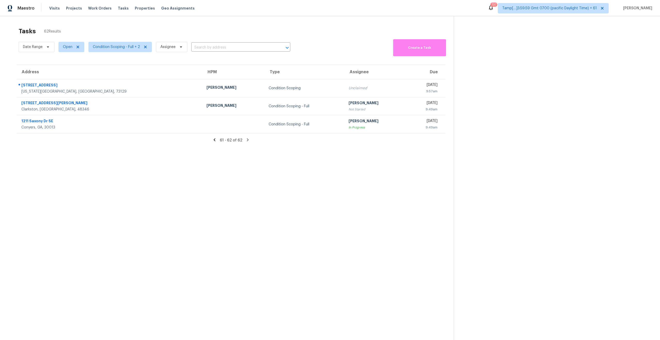
click at [94, 225] on section "Tasks 62 Results Date Range Open Condition Scoping - Full + 2 Assignee ​ Create…" at bounding box center [231, 190] width 446 height 332
click at [214, 140] on icon at bounding box center [215, 139] width 2 height 3
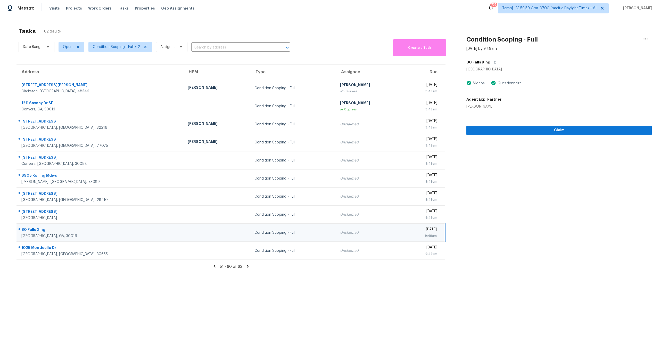
click at [215, 266] on icon at bounding box center [215, 266] width 2 height 3
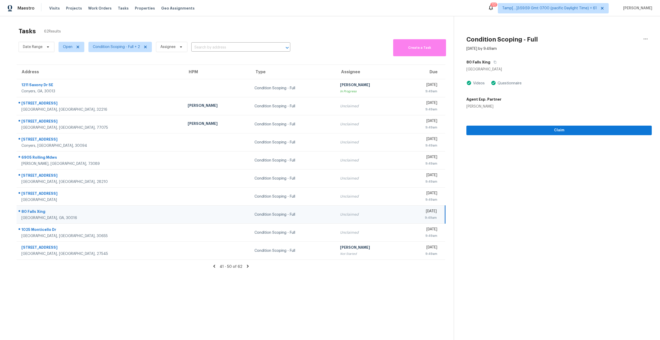
click at [199, 308] on section "Tasks 62 Results Date Range Open Condition Scoping - Full + 2 Assignee ​ Create…" at bounding box center [231, 190] width 446 height 332
click at [186, 285] on section "Tasks 62 Results Date Range Open Condition Scoping - Full + 2 Assignee ​ Create…" at bounding box center [231, 190] width 446 height 332
click at [195, 275] on section "Tasks 62 Results Date Range Open Condition Scoping - Full + 2 Assignee ​ Create…" at bounding box center [231, 190] width 446 height 332
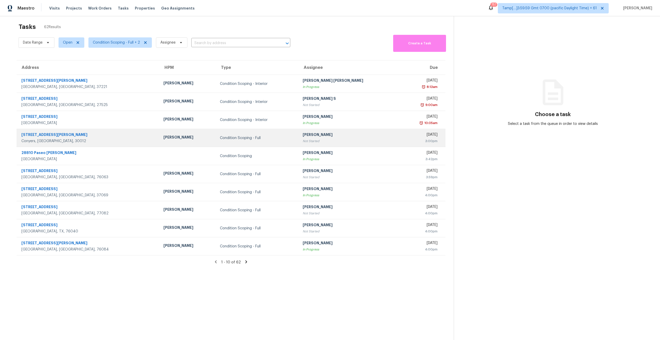
scroll to position [6, 0]
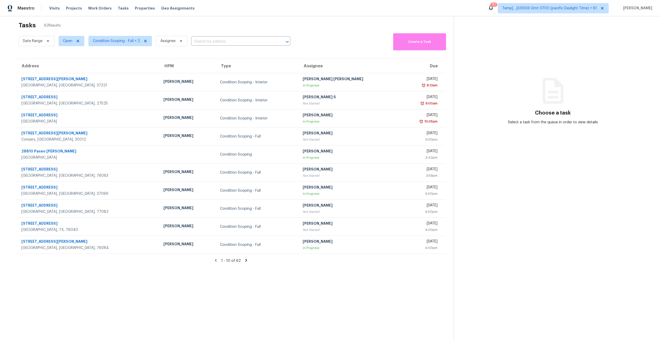
click at [244, 260] on icon at bounding box center [246, 260] width 5 height 5
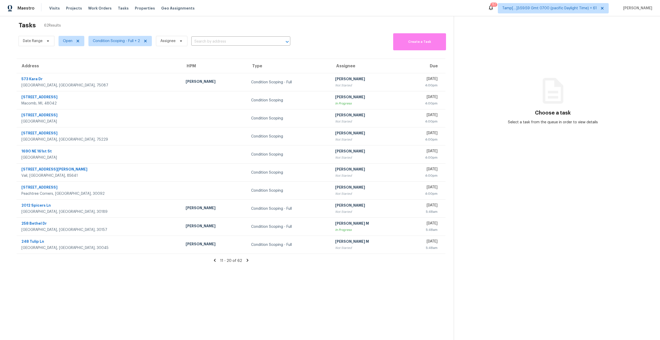
click at [244, 260] on div "11 - 20 of 62" at bounding box center [231, 260] width 446 height 5
click at [247, 259] on icon at bounding box center [247, 260] width 5 height 5
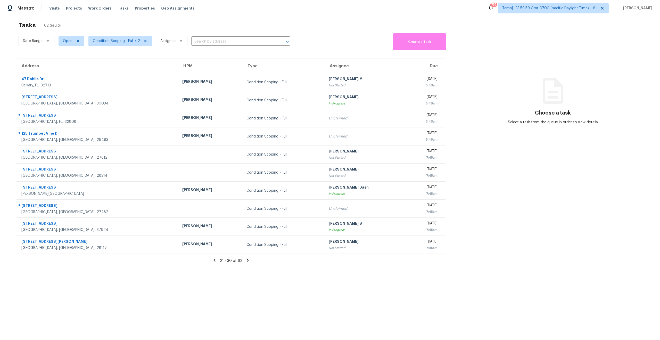
click at [247, 259] on icon at bounding box center [247, 260] width 5 height 5
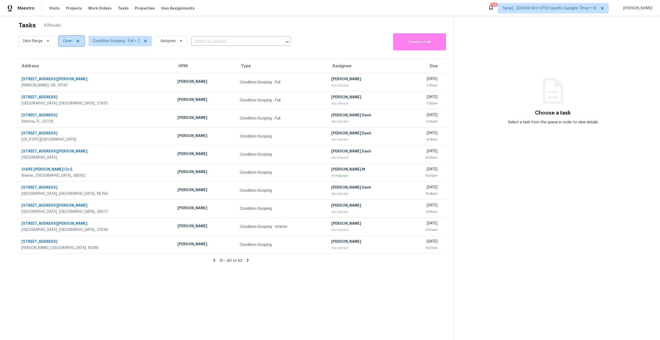
click at [68, 37] on span "Open" at bounding box center [72, 41] width 26 height 10
click at [63, 62] on span at bounding box center [63, 63] width 4 height 4
click at [63, 62] on input "Closed" at bounding box center [62, 61] width 3 height 3
checkbox input "true"
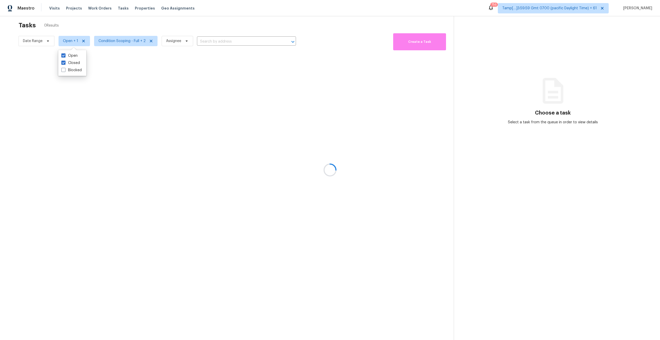
click at [113, 27] on div at bounding box center [330, 170] width 660 height 340
click at [210, 41] on div at bounding box center [330, 170] width 660 height 340
click at [115, 44] on div at bounding box center [330, 170] width 660 height 340
click at [122, 41] on div at bounding box center [330, 170] width 660 height 340
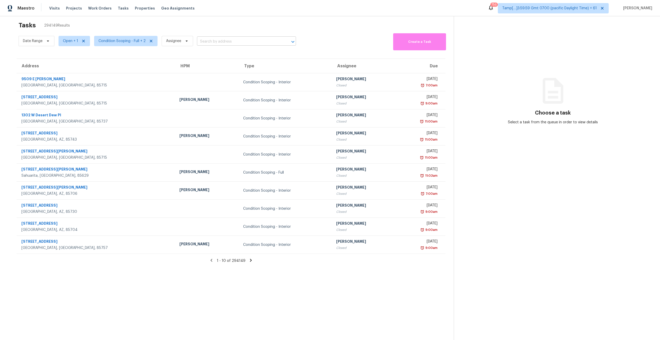
click at [233, 42] on input "text" at bounding box center [239, 42] width 85 height 8
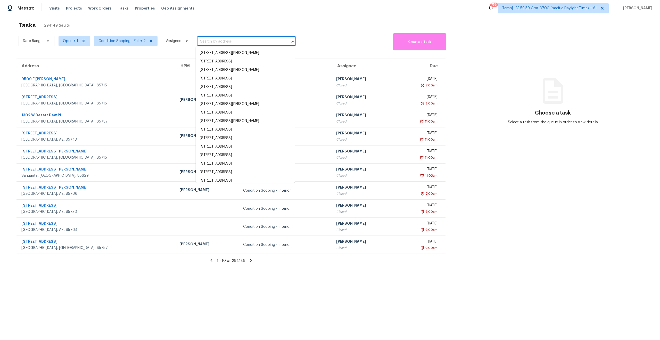
paste input "19958 SW Valiant Dr Beaverton, OR, 97007"
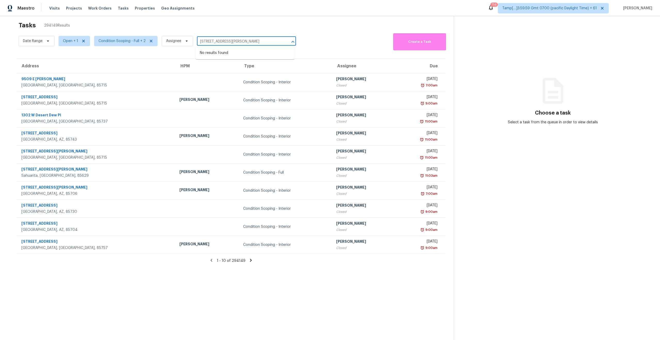
click at [236, 41] on input "19958 SW Valiant Dr Beaverton, OR, 97007" at bounding box center [239, 42] width 85 height 8
type input "19958 SW Valiant Dr Beaverton, OR, 97007"
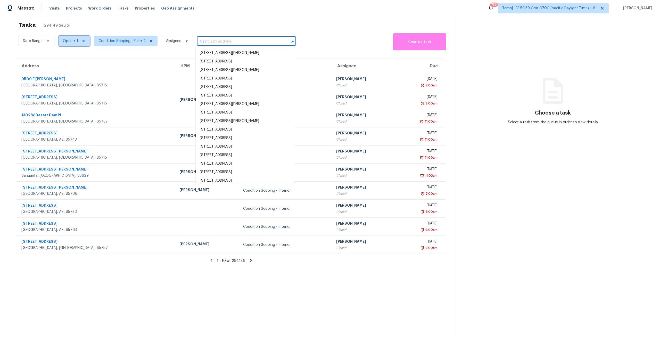
click at [77, 45] on span "Open + 1" at bounding box center [74, 41] width 31 height 10
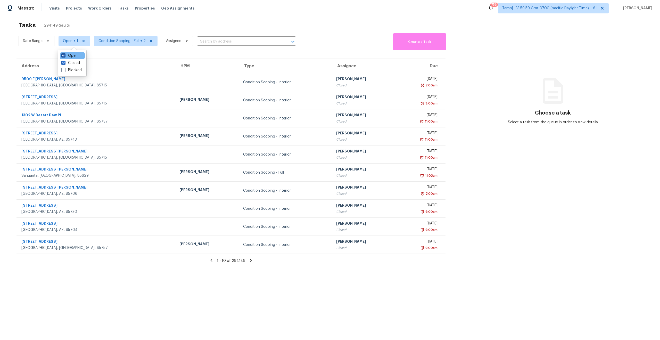
click at [61, 56] on span at bounding box center [63, 55] width 4 height 4
click at [61, 56] on input "Open" at bounding box center [62, 54] width 3 height 3
checkbox input "false"
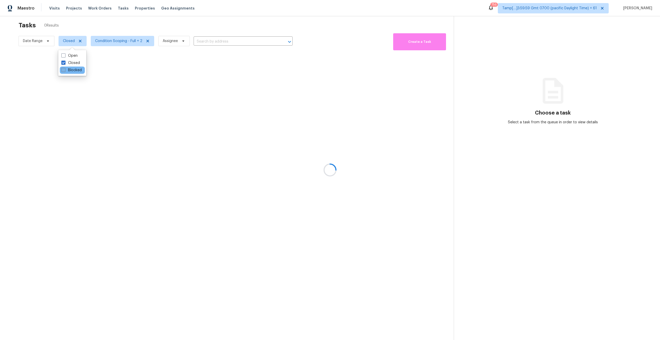
click at [62, 71] on span at bounding box center [63, 70] width 4 height 4
click at [62, 71] on input "Blocked" at bounding box center [62, 69] width 3 height 3
checkbox input "true"
click at [136, 19] on div at bounding box center [330, 170] width 660 height 340
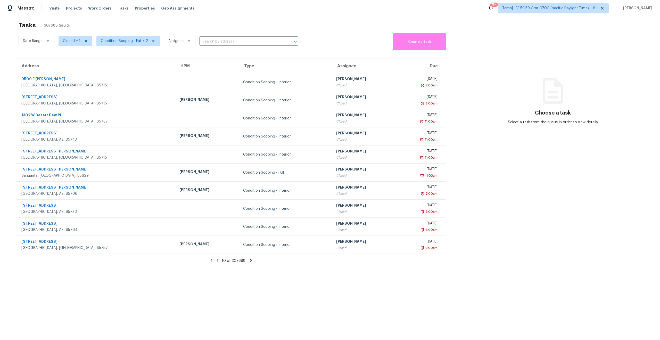
click at [227, 46] on div "Date Range Closed + 1 Condition Scoping - Full + 2 Assignee ​" at bounding box center [159, 41] width 280 height 18
click at [229, 44] on input "text" at bounding box center [241, 42] width 85 height 8
paste input "19958 SW Valiant"
type input "19958 SW Valiant"
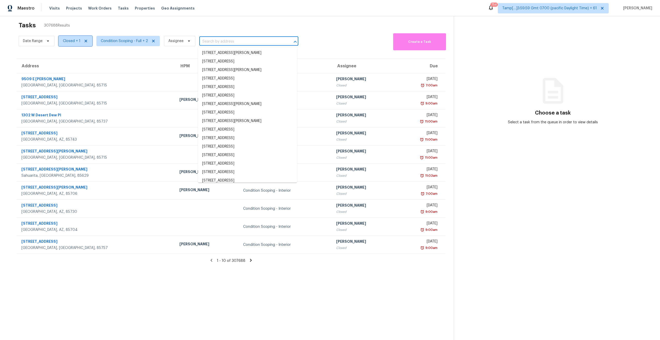
click at [70, 42] on span "Closed + 1" at bounding box center [72, 40] width 18 height 5
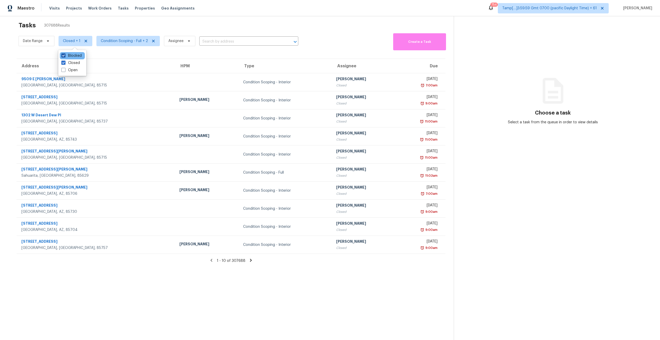
click at [63, 56] on span at bounding box center [63, 55] width 4 height 4
click at [63, 56] on input "Blocked" at bounding box center [62, 54] width 3 height 3
checkbox input "false"
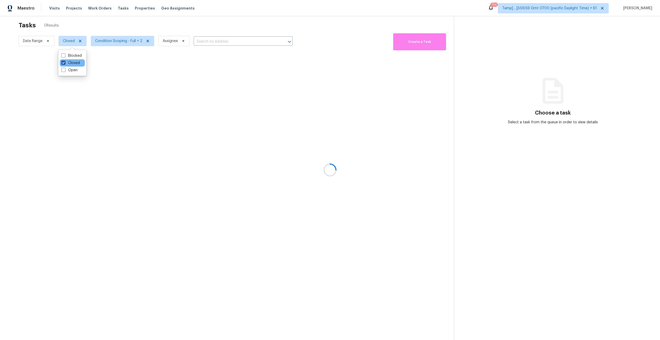
click at [63, 63] on span at bounding box center [63, 63] width 4 height 4
click at [63, 63] on input "Closed" at bounding box center [62, 61] width 3 height 3
checkbox input "false"
click at [63, 71] on span at bounding box center [63, 70] width 4 height 4
click at [63, 71] on input "Open" at bounding box center [62, 69] width 3 height 3
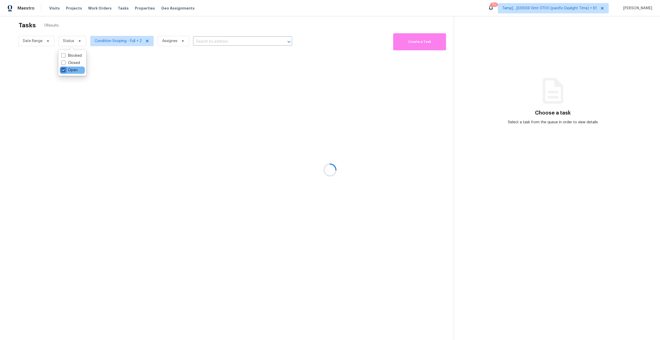
checkbox input "true"
click at [86, 26] on div at bounding box center [330, 170] width 660 height 340
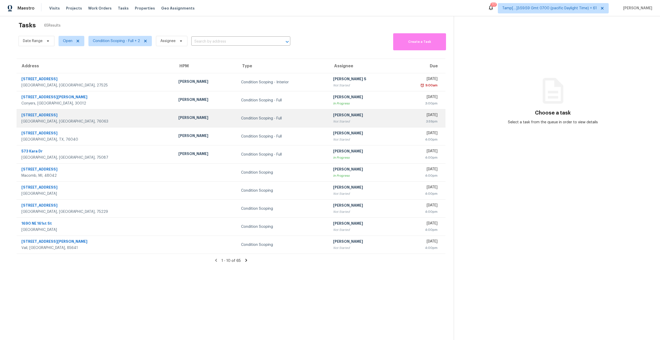
scroll to position [0, 0]
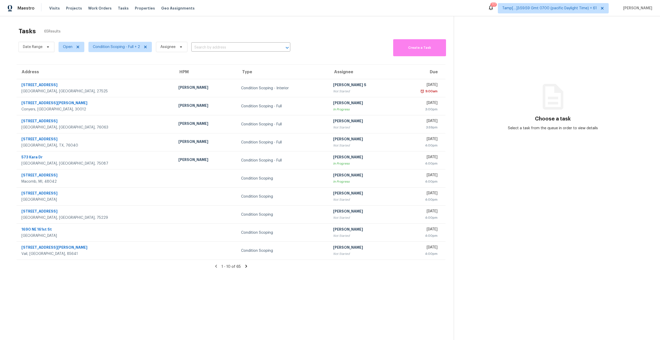
click at [63, 29] on div "Tasks 65 Results" at bounding box center [236, 30] width 435 height 13
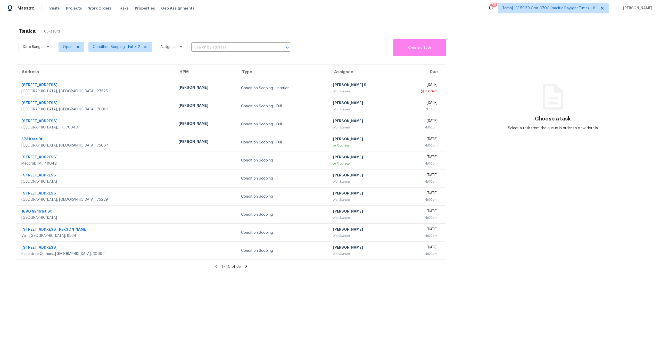
click at [126, 30] on div "Tasks 65 Results" at bounding box center [236, 30] width 435 height 13
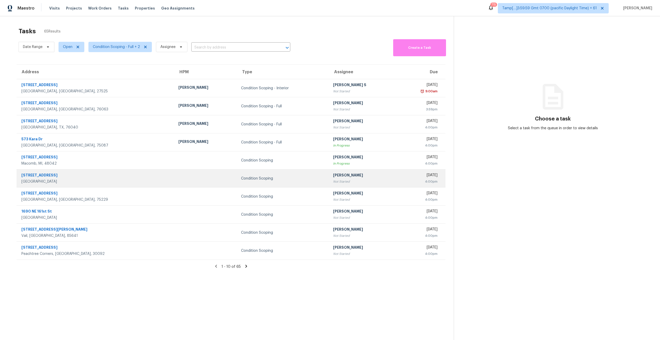
scroll to position [16, 0]
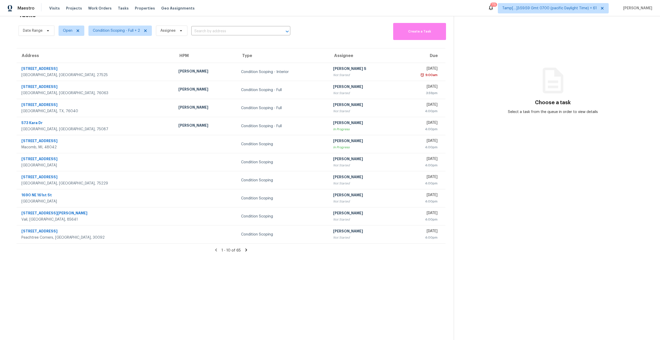
click at [197, 285] on section "Tasks 65 Results Date Range Open Condition Scoping - Full + 2 Assignee ​ Create…" at bounding box center [231, 174] width 446 height 332
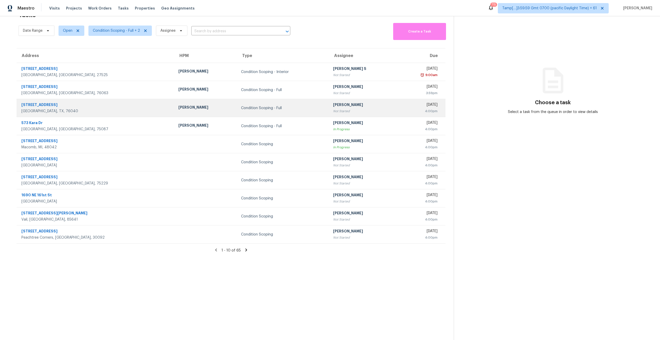
scroll to position [0, 0]
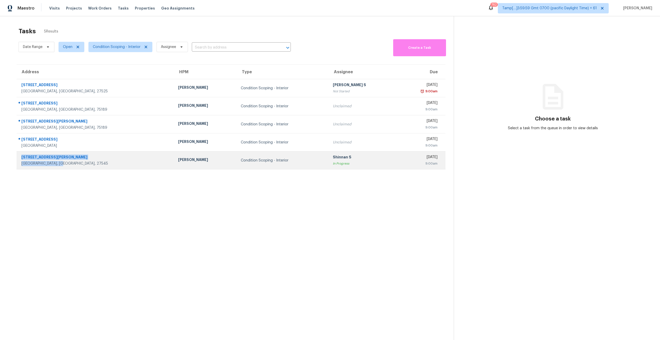
drag, startPoint x: 61, startPoint y: 165, endPoint x: 21, endPoint y: 158, distance: 40.5
click at [21, 158] on div "[STREET_ADDRESS]" at bounding box center [93, 160] width 153 height 12
copy div "[STREET_ADDRESS]"
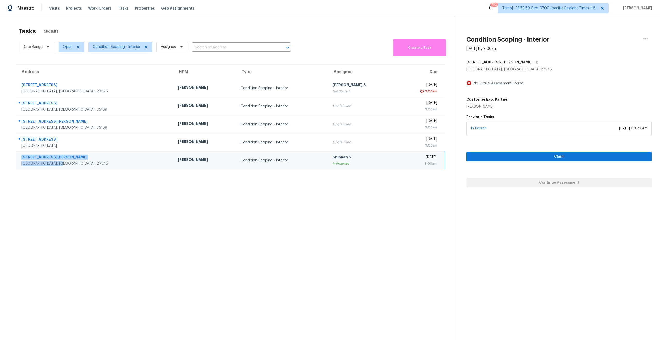
click at [171, 255] on section "Tasks 5 Results Date Range Open Condition Scoping - Interior Assignee ​ Create …" at bounding box center [231, 190] width 446 height 332
click at [384, 288] on section "Tasks 5 Results Date Range Open Condition Scoping - Interior Assignee ​ Create …" at bounding box center [231, 190] width 446 height 332
click at [336, 268] on section "Tasks 5 Results Date Range Open Condition Scoping - Interior Assignee ​ Create …" at bounding box center [231, 190] width 446 height 332
click at [292, 245] on section "Tasks 5 Results Date Range Open Condition Scoping - Interior Assignee ​ Create …" at bounding box center [231, 190] width 446 height 332
click at [262, 201] on section "Tasks 5 Results Date Range Open Condition Scoping - Interior Assignee ​ Create …" at bounding box center [231, 190] width 446 height 332
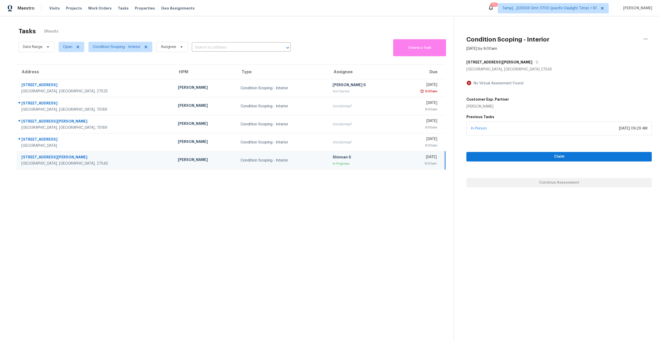
click at [249, 233] on section "Tasks 5 Results Date Range Open Condition Scoping - Interior Assignee ​ Create …" at bounding box center [231, 190] width 446 height 332
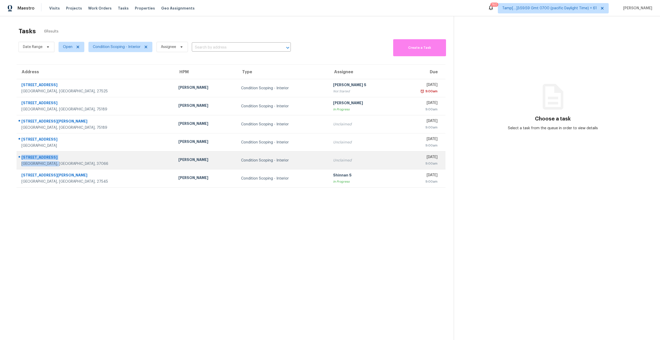
drag, startPoint x: 69, startPoint y: 165, endPoint x: 19, endPoint y: 156, distance: 50.1
click at [19, 156] on div "[STREET_ADDRESS]" at bounding box center [93, 160] width 153 height 12
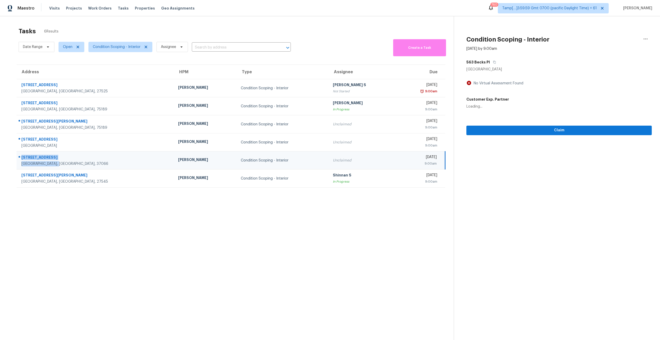
copy div "[STREET_ADDRESS]"
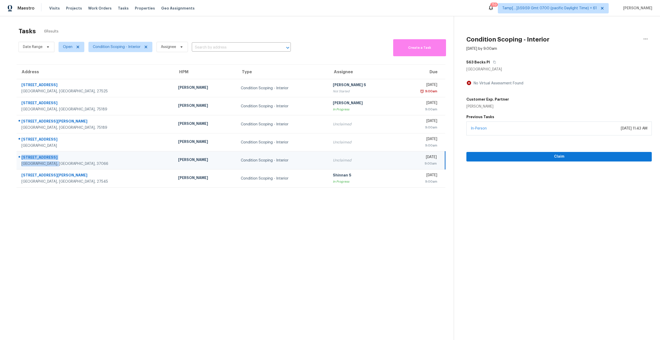
click at [306, 214] on section "Tasks 6 Results Date Range Open Condition Scoping - Interior Assignee ​ Create …" at bounding box center [231, 190] width 446 height 332
click at [122, 51] on span "Condition Scoping - Interior" at bounding box center [120, 47] width 64 height 10
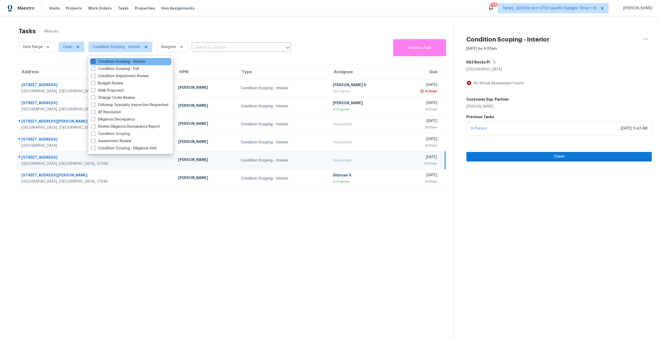
click at [93, 63] on span at bounding box center [93, 61] width 4 height 4
click at [93, 62] on input "Condition Scoping - Interior" at bounding box center [92, 60] width 3 height 3
checkbox input "false"
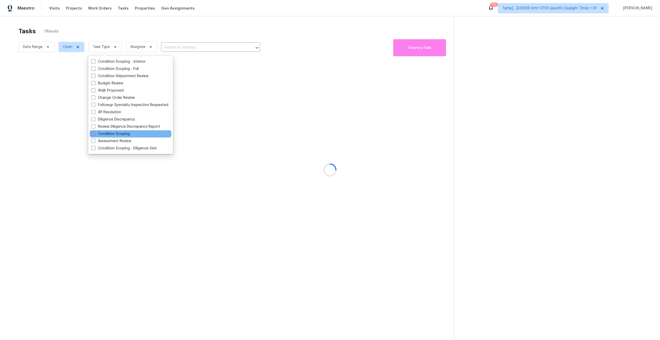
click at [94, 134] on span at bounding box center [93, 134] width 4 height 4
click at [94, 134] on input "Condition Scoping" at bounding box center [92, 132] width 3 height 3
checkbox input "true"
click at [129, 226] on div at bounding box center [330, 170] width 660 height 340
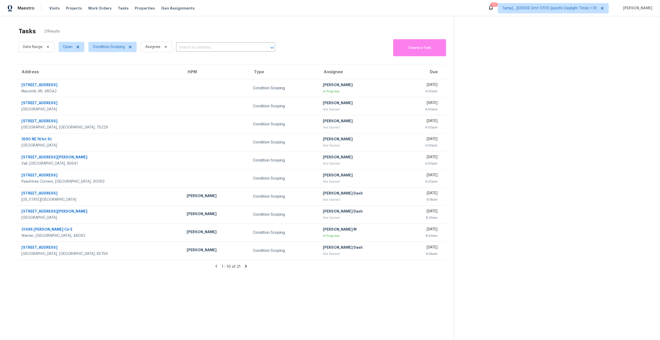
click at [244, 265] on icon at bounding box center [246, 266] width 5 height 5
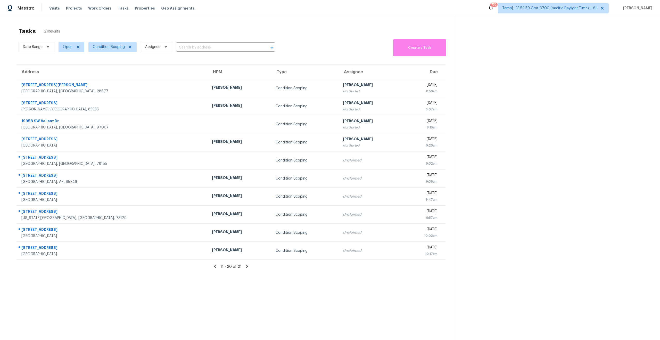
click at [215, 264] on icon at bounding box center [215, 266] width 5 height 5
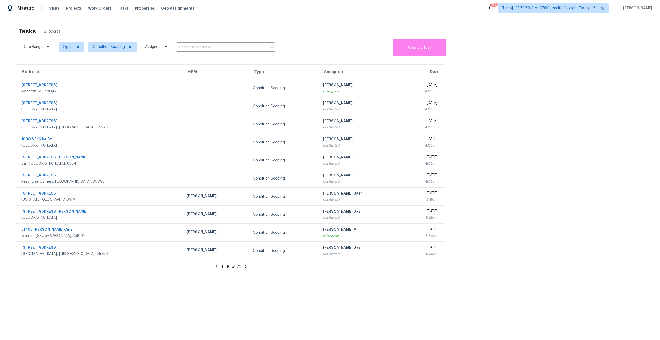
click at [245, 267] on icon at bounding box center [246, 266] width 2 height 3
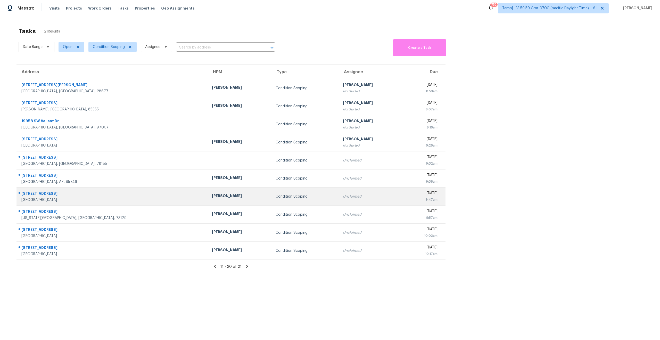
scroll to position [16, 0]
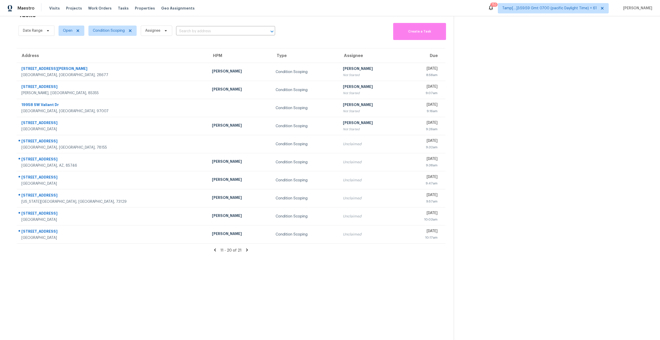
click at [247, 252] on icon at bounding box center [247, 250] width 5 height 5
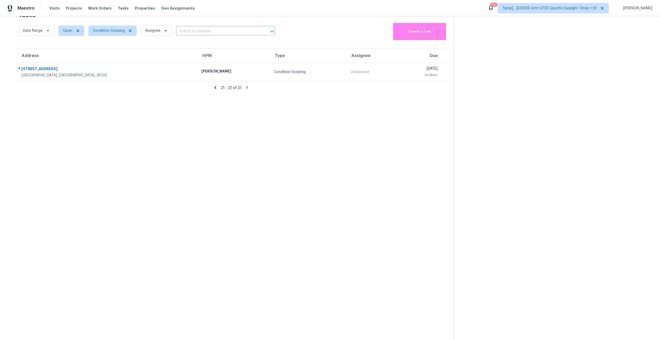
click at [235, 258] on section "Tasks 21 Results Date Range Open Condition Scoping Assignee ​ Create a Task Add…" at bounding box center [231, 174] width 446 height 332
click at [219, 89] on div "21 - 21 of 21" at bounding box center [231, 87] width 446 height 5
click at [216, 87] on icon at bounding box center [215, 87] width 2 height 3
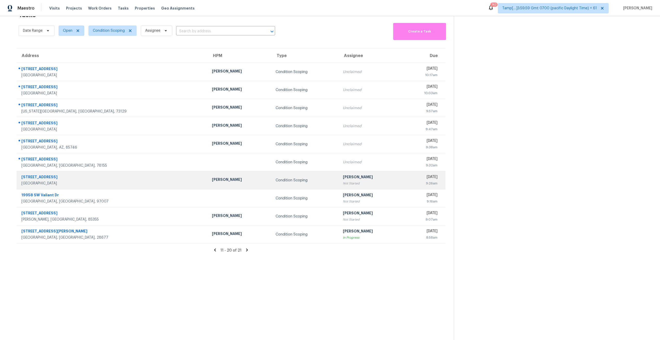
scroll to position [0, 0]
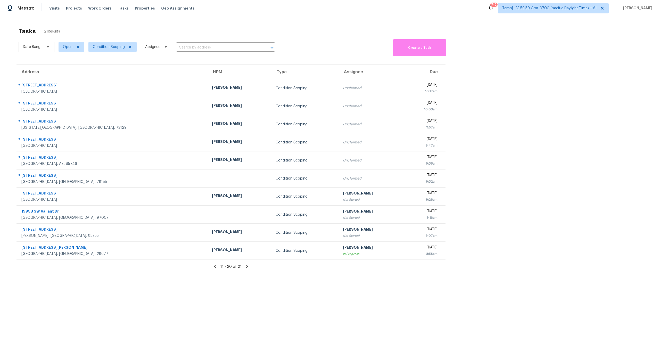
click at [216, 266] on icon at bounding box center [215, 266] width 5 height 5
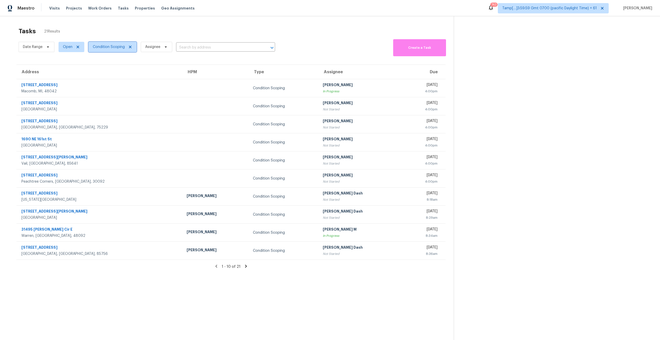
click at [108, 44] on span "Condition Scoping" at bounding box center [109, 46] width 32 height 5
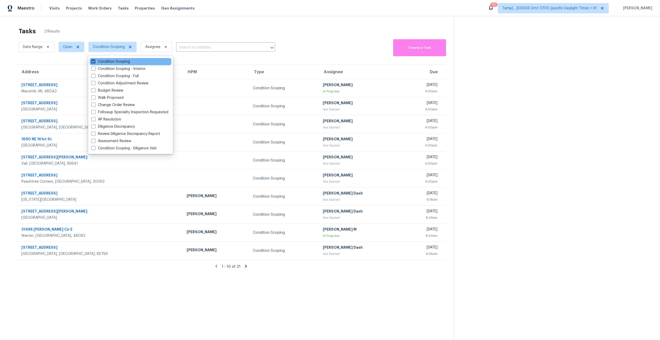
click at [92, 59] on span at bounding box center [93, 61] width 4 height 4
click at [92, 59] on input "Condition Scoping" at bounding box center [92, 60] width 3 height 3
checkbox input "false"
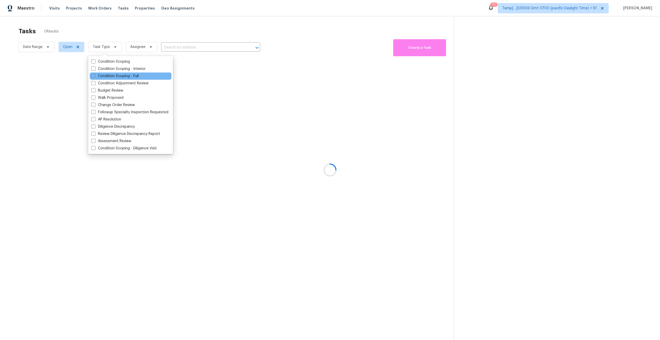
click at [90, 73] on div "Condition Scoping - Full" at bounding box center [131, 75] width 82 height 7
click at [91, 76] on span at bounding box center [93, 76] width 4 height 4
click at [91, 76] on input "Condition Scoping - Full" at bounding box center [92, 74] width 3 height 3
checkbox input "true"
click at [108, 24] on div at bounding box center [330, 170] width 660 height 340
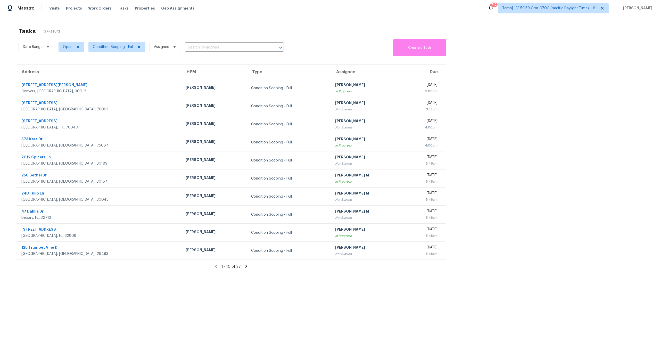
click at [244, 265] on icon at bounding box center [246, 266] width 5 height 5
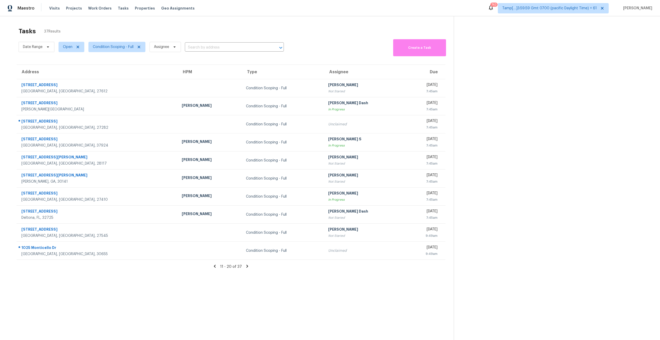
click at [245, 264] on icon at bounding box center [247, 266] width 5 height 5
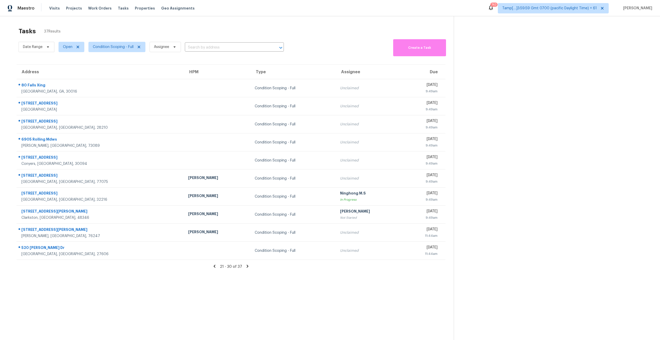
click at [245, 264] on icon at bounding box center [247, 266] width 5 height 5
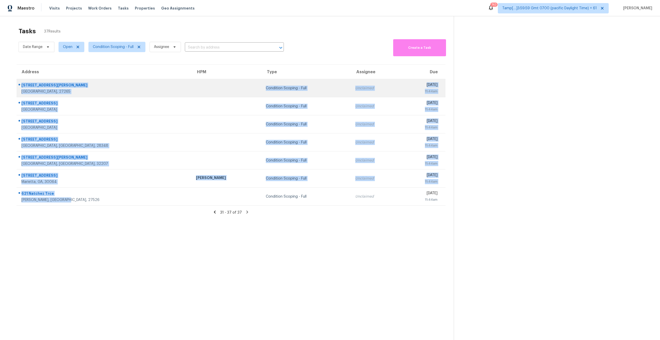
drag, startPoint x: 73, startPoint y: 200, endPoint x: 20, endPoint y: 87, distance: 124.6
click at [20, 87] on tbody "2313 Glen Cove Way High Point, NC, 27265 Condition Scoping - Full Unclaimed Thu…" at bounding box center [231, 142] width 429 height 126
copy tbody "2313 Glen Cove Way High Point, NC, 27265 Condition Scoping - Full Unclaimed Thu…"
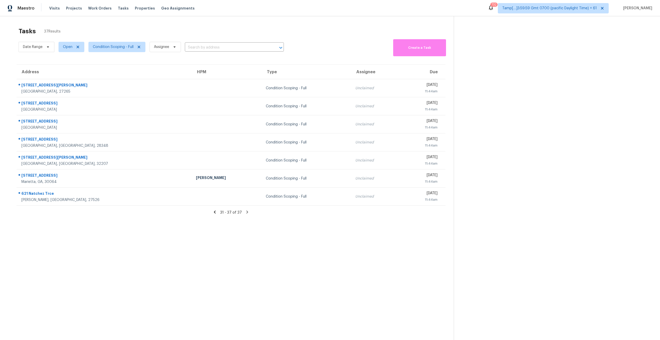
click at [132, 221] on section "Tasks 37 Results Date Range Open Condition Scoping - Full Assignee ​ Create a T…" at bounding box center [231, 190] width 446 height 332
click at [116, 48] on span "Condition Scoping - Full" at bounding box center [113, 46] width 41 height 5
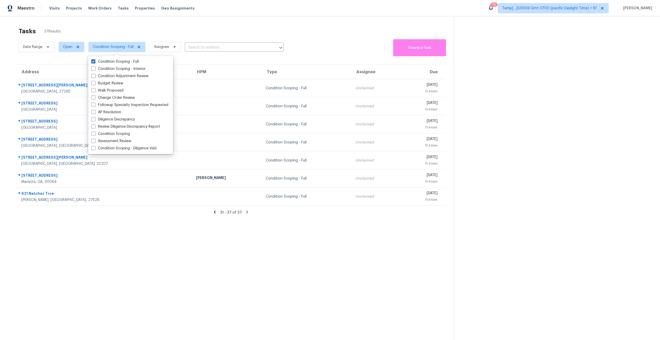
click at [128, 27] on div "Tasks 37 Results" at bounding box center [236, 30] width 435 height 13
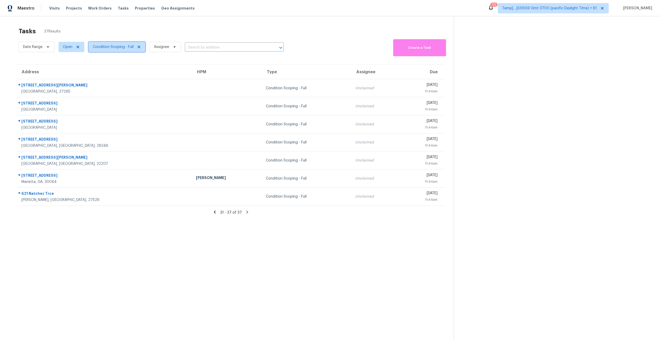
click at [107, 50] on span "Condition Scoping - Full" at bounding box center [116, 47] width 57 height 10
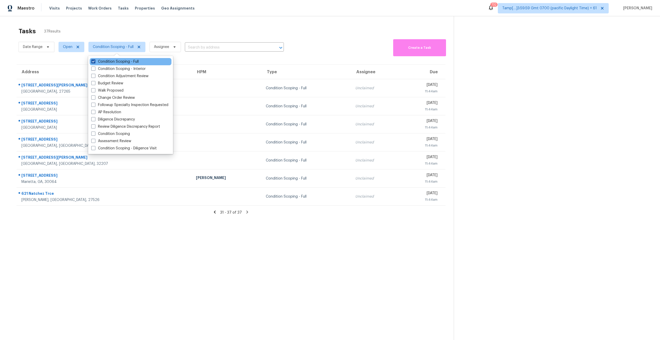
click at [93, 62] on span at bounding box center [93, 61] width 4 height 4
click at [93, 62] on input "Condition Scoping - Full" at bounding box center [92, 60] width 3 height 3
checkbox input "false"
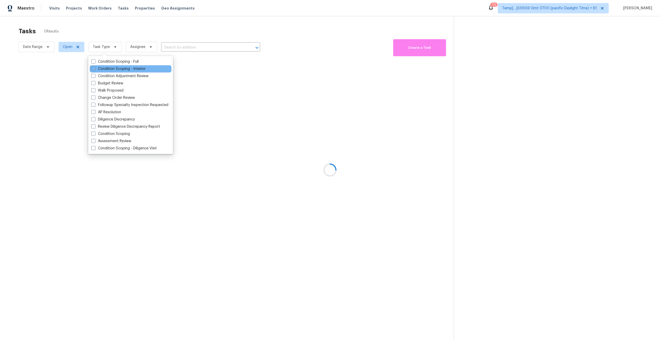
click at [90, 71] on div "Condition Scoping - Interior" at bounding box center [131, 68] width 82 height 7
click at [94, 71] on label "Condition Scoping - Interior" at bounding box center [118, 68] width 54 height 5
click at [94, 70] on input "Condition Scoping - Interior" at bounding box center [92, 67] width 3 height 3
checkbox input "true"
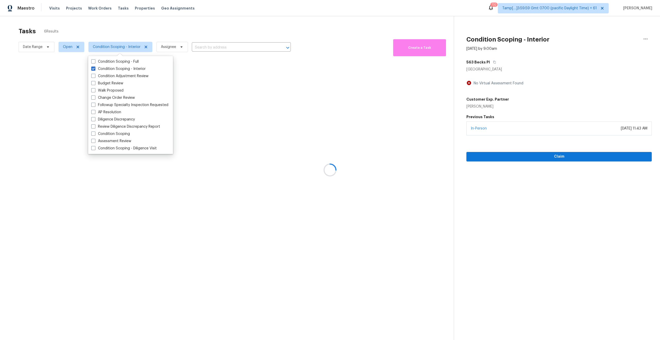
click at [124, 28] on div at bounding box center [330, 170] width 660 height 340
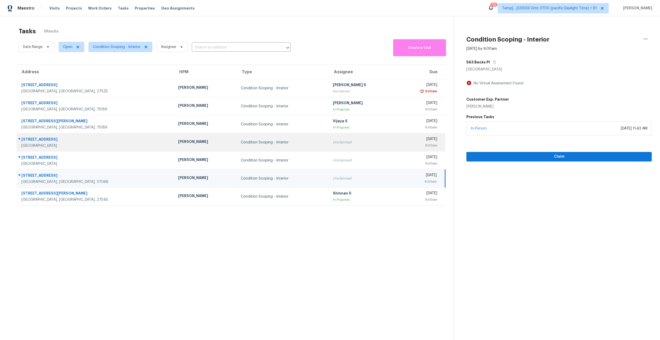
drag, startPoint x: 71, startPoint y: 163, endPoint x: 20, endPoint y: 136, distance: 58.0
click at [20, 136] on tbody "658 Winston St Franklinton, NC, 27525 Joseph White Condition Scoping - Interior…" at bounding box center [231, 142] width 429 height 126
copy tbody "3518 N Pecan St Fort Worth, TX, 76106 Spencer Kleintop Condition Scoping - Inte…"
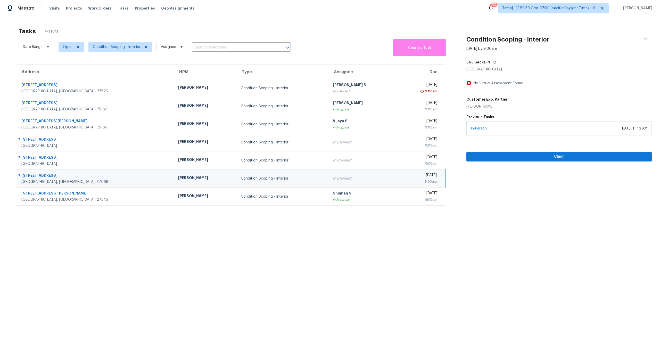
click at [189, 224] on section "Tasks 7 Results Date Range Open Condition Scoping - Interior Assignee ​ Create …" at bounding box center [231, 190] width 446 height 332
click at [215, 234] on section "Tasks 7 Results Date Range Open Condition Scoping - Interior Assignee ​ Create …" at bounding box center [231, 190] width 446 height 332
click at [117, 249] on section "Tasks 7 Results Date Range Open Condition Scoping - Interior Assignee ​ Create …" at bounding box center [231, 190] width 446 height 332
click at [258, 216] on section "Tasks 7 Results Date Range Open Condition Scoping - Interior Assignee ​ Create …" at bounding box center [231, 190] width 446 height 332
click at [217, 252] on section "Tasks 7 Results Date Range Open Condition Scoping - Interior Assignee ​ Create …" at bounding box center [231, 190] width 446 height 332
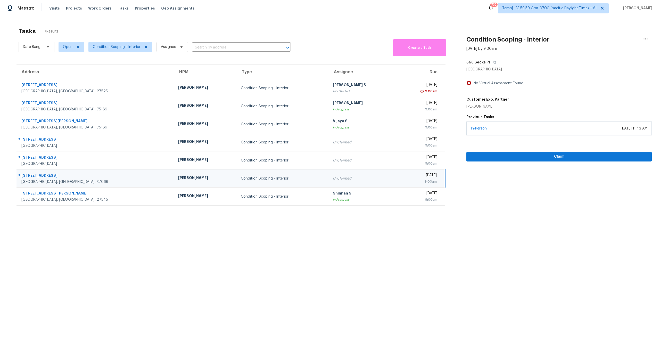
click at [77, 25] on div "Tasks 7 Results" at bounding box center [236, 30] width 435 height 13
click at [119, 48] on span "Condition Scoping - Interior" at bounding box center [117, 46] width 48 height 5
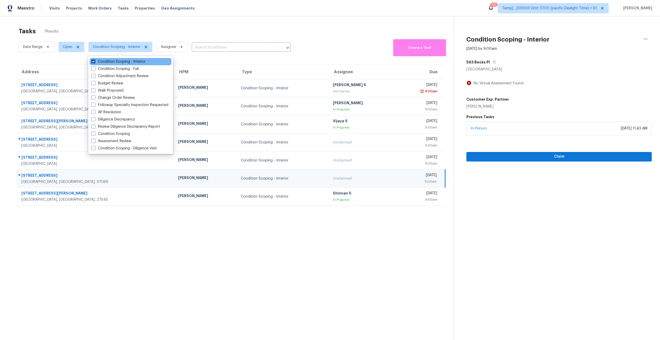
click at [91, 62] on span at bounding box center [93, 61] width 4 height 4
click at [91, 62] on input "Condition Scoping - Interior" at bounding box center [92, 60] width 3 height 3
checkbox input "false"
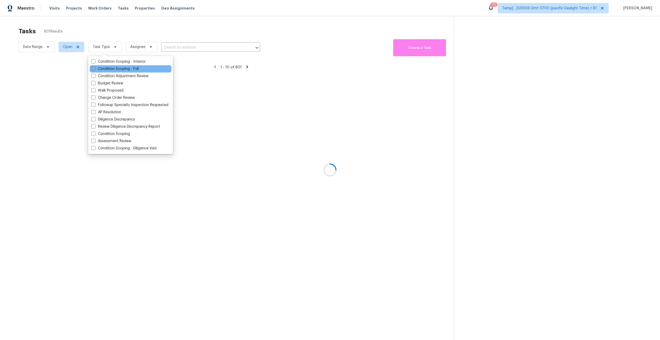
click at [93, 68] on span at bounding box center [93, 69] width 4 height 4
click at [93, 68] on input "Condition Scoping - Full" at bounding box center [92, 67] width 3 height 3
checkbox input "true"
click at [100, 17] on div at bounding box center [330, 170] width 660 height 340
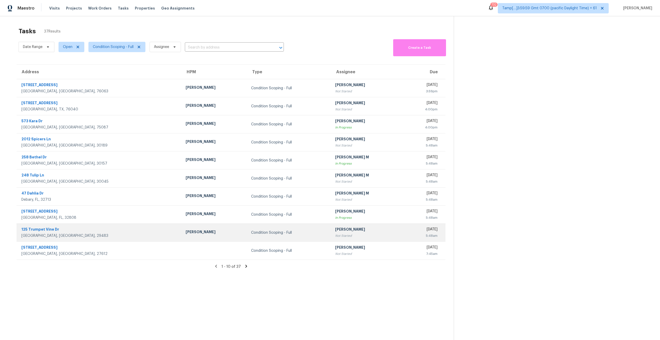
scroll to position [16, 0]
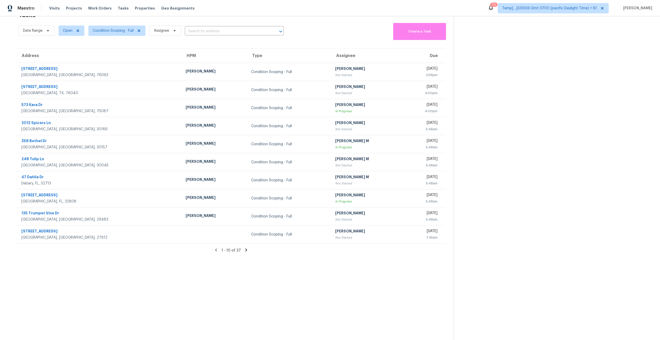
click at [244, 248] on icon at bounding box center [246, 250] width 5 height 5
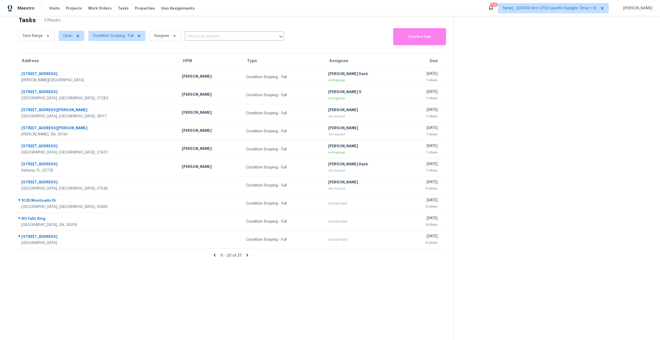
scroll to position [10, 0]
click at [246, 257] on icon at bounding box center [247, 255] width 5 height 5
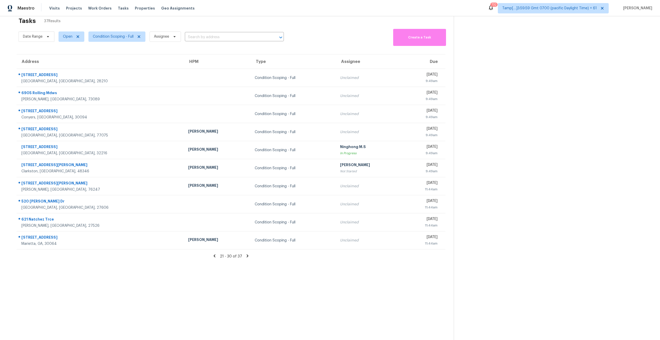
scroll to position [0, 0]
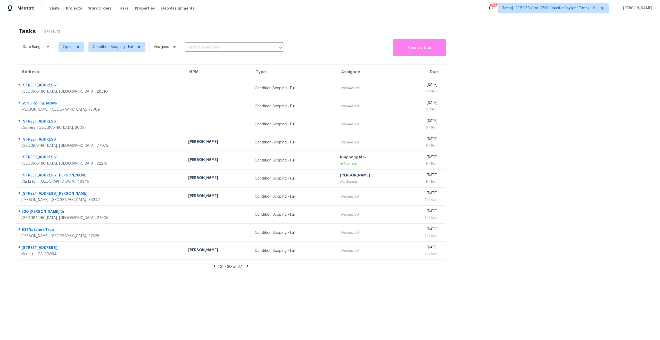
click at [247, 267] on icon at bounding box center [248, 266] width 2 height 3
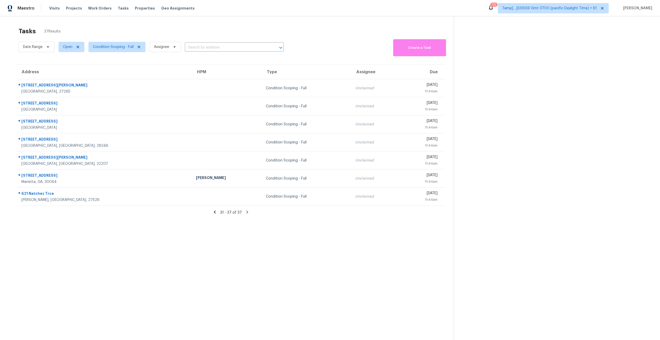
click at [175, 245] on section "Tasks 37 Results Date Range Open Condition Scoping - Full Assignee ​ Create a T…" at bounding box center [231, 190] width 446 height 332
click at [113, 46] on span "Condition Scoping - Full" at bounding box center [113, 46] width 41 height 5
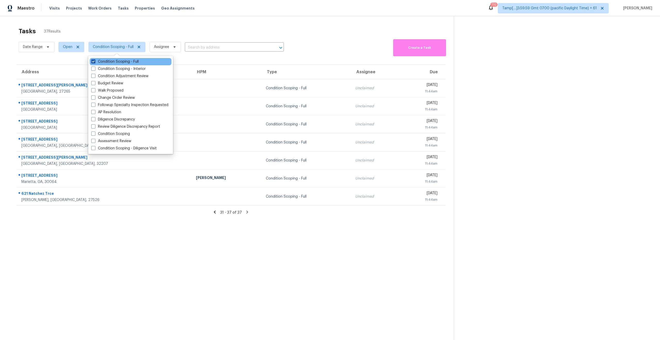
click at [93, 61] on span at bounding box center [93, 61] width 4 height 4
click at [93, 61] on input "Condition Scoping - Full" at bounding box center [92, 60] width 3 height 3
checkbox input "false"
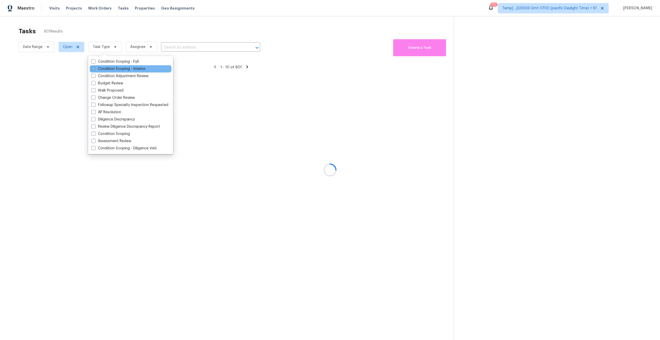
click at [93, 66] on div "Condition Scoping - Interior" at bounding box center [131, 68] width 82 height 7
click at [92, 69] on span at bounding box center [93, 69] width 4 height 4
click at [92, 69] on input "Condition Scoping - Interior" at bounding box center [92, 67] width 3 height 3
checkbox input "true"
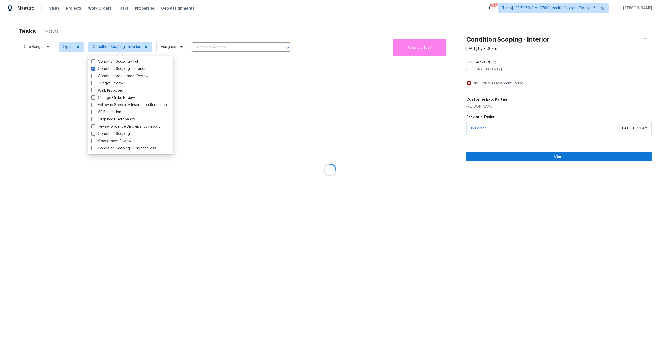
click at [99, 24] on div at bounding box center [330, 170] width 660 height 340
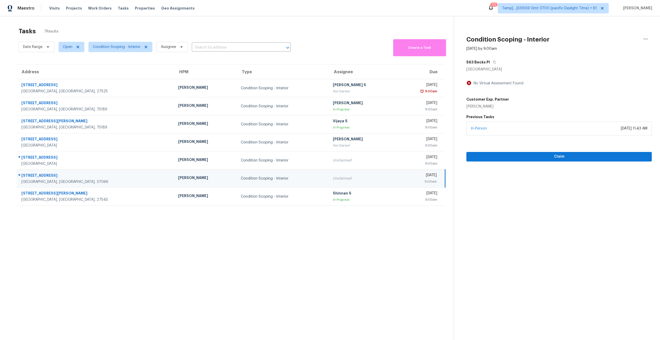
click at [186, 241] on section "Tasks 7 Results Date Range Open Condition Scoping - Interior Assignee ​ Create …" at bounding box center [231, 190] width 446 height 332
click at [96, 43] on span "Condition Scoping - Interior" at bounding box center [120, 47] width 64 height 10
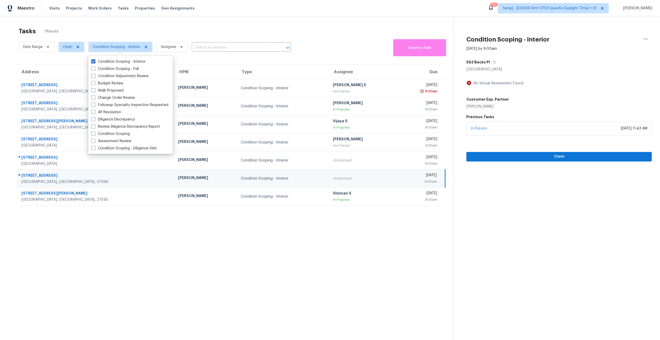
click at [330, 264] on section "Tasks 7 Results Date Range Open Condition Scoping - Interior Assignee ​ Create …" at bounding box center [231, 190] width 446 height 332
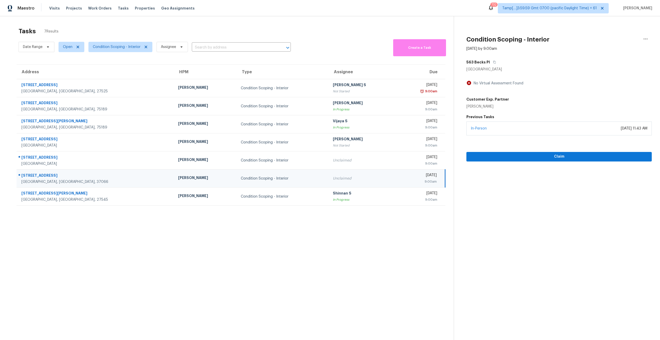
click at [128, 33] on div "Tasks 7 Results" at bounding box center [236, 30] width 435 height 13
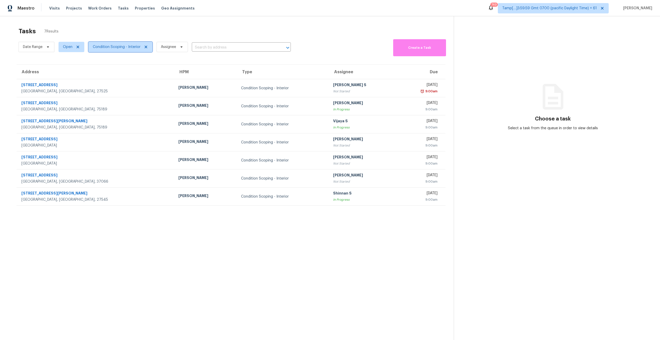
click at [112, 47] on span "Condition Scoping - Interior" at bounding box center [117, 46] width 48 height 5
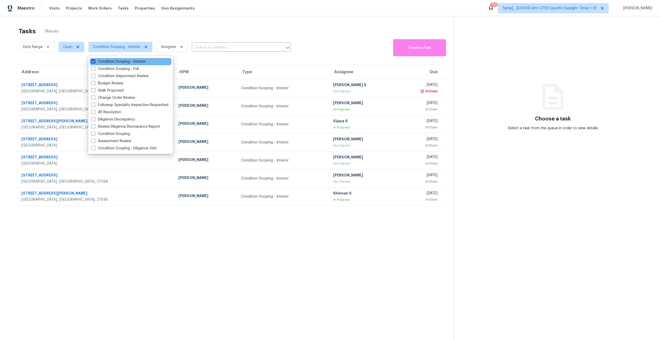
click at [93, 62] on span at bounding box center [93, 61] width 4 height 4
click at [93, 62] on input "Condition Scoping - Interior" at bounding box center [92, 60] width 3 height 3
checkbox input "false"
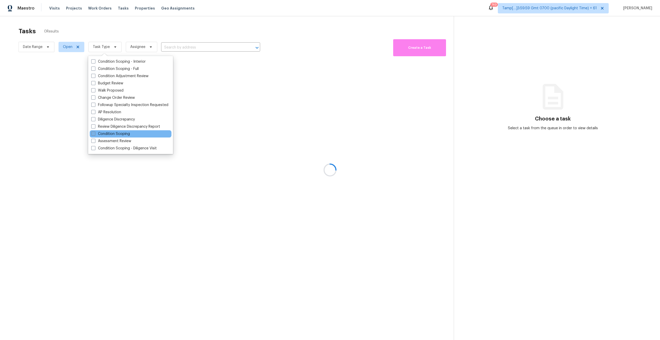
click at [92, 132] on span at bounding box center [93, 134] width 4 height 4
click at [92, 132] on input "Condition Scoping" at bounding box center [92, 132] width 3 height 3
checkbox input "true"
click at [124, 235] on div at bounding box center [330, 170] width 660 height 340
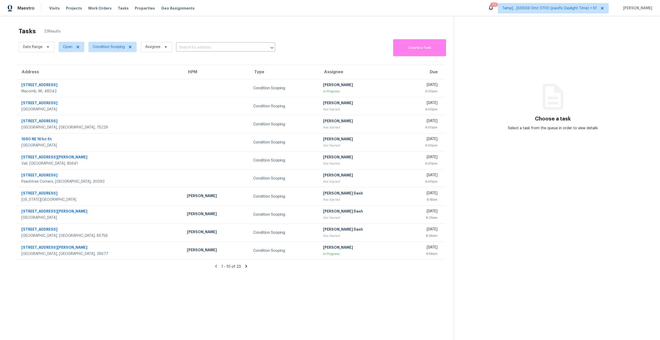
click at [153, 25] on div "Tasks 23 Results" at bounding box center [236, 30] width 435 height 13
click at [103, 48] on span "Condition Scoping" at bounding box center [109, 46] width 32 height 5
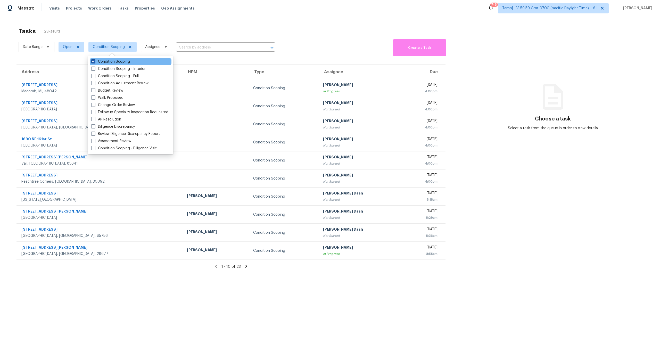
click at [93, 61] on span at bounding box center [93, 61] width 4 height 4
click at [93, 61] on input "Condition Scoping" at bounding box center [92, 60] width 3 height 3
checkbox input "false"
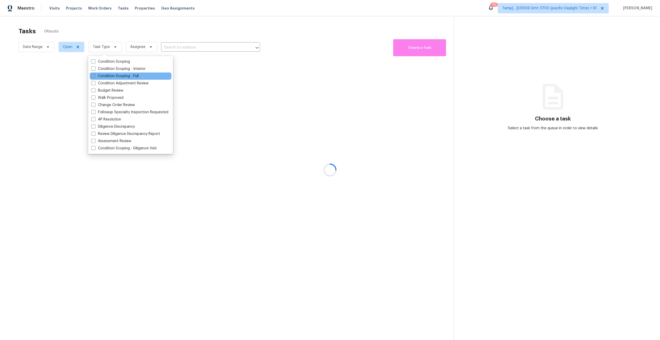
click at [94, 76] on span at bounding box center [93, 76] width 4 height 4
click at [94, 76] on input "Condition Scoping - Full" at bounding box center [92, 74] width 3 height 3
checkbox input "true"
click at [99, 36] on div at bounding box center [330, 170] width 660 height 340
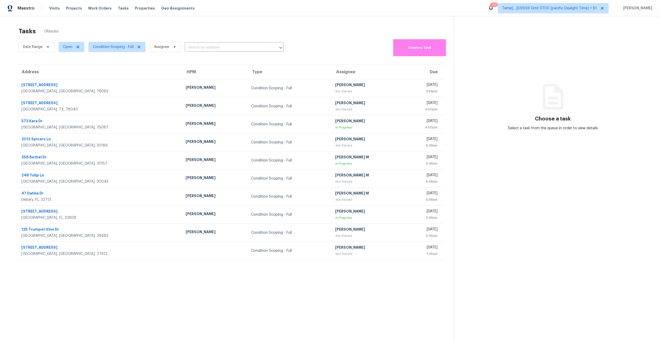
scroll to position [16, 0]
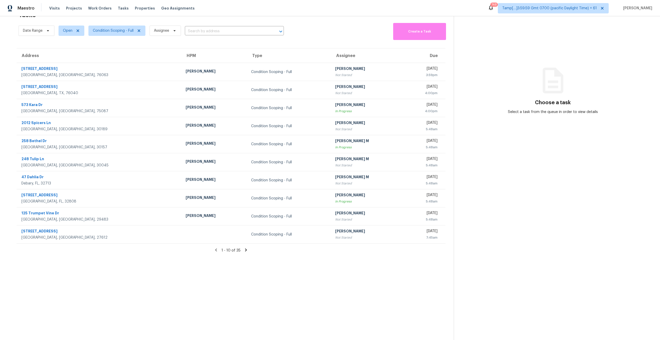
click at [244, 249] on icon at bounding box center [246, 250] width 5 height 5
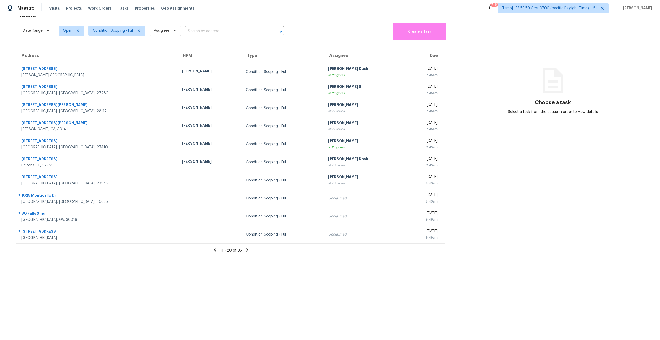
click at [204, 268] on section "Tasks 35 Results Date Range Open Condition Scoping - Full Assignee ​ Create a T…" at bounding box center [231, 174] width 446 height 332
click at [333, 35] on div "Date Range Open Condition Scoping - Full Assignee ​ Create a Task" at bounding box center [236, 31] width 435 height 18
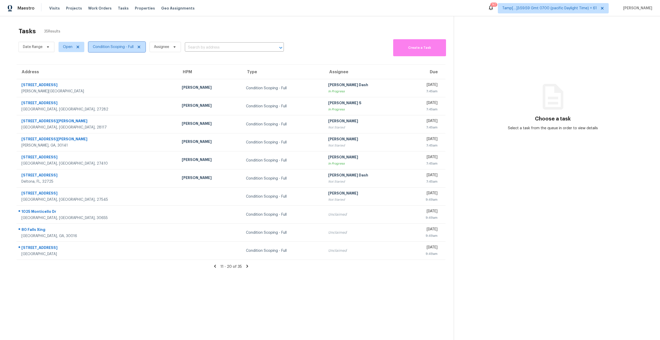
click at [111, 46] on span "Condition Scoping - Full" at bounding box center [113, 46] width 41 height 5
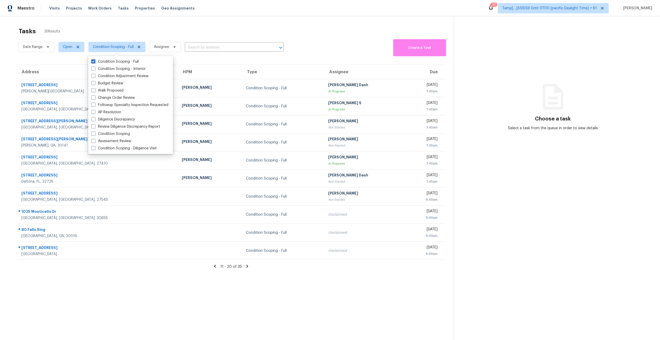
click at [116, 23] on div "Tasks 35 Results Date Range Open Condition Scoping - Full Assignee ​ Create a T…" at bounding box center [330, 186] width 660 height 340
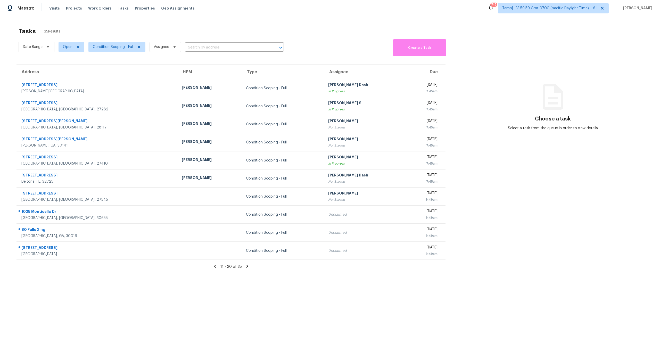
click at [246, 266] on icon at bounding box center [247, 266] width 5 height 5
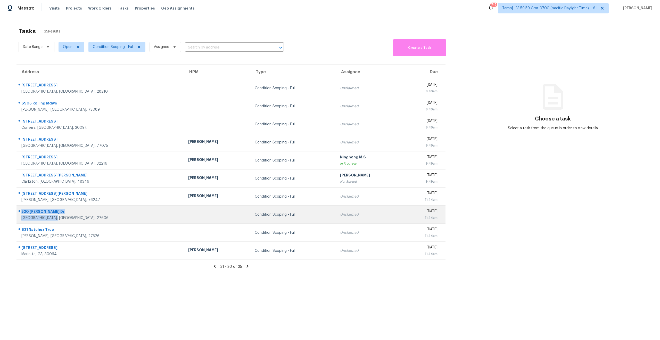
drag, startPoint x: 17, startPoint y: 211, endPoint x: 56, endPoint y: 220, distance: 39.9
click at [56, 220] on div "520 Powell Dr Raleigh, NC, 27606" at bounding box center [98, 214] width 163 height 12
copy div "520 Powell Dr Raleigh, NC, 27606"
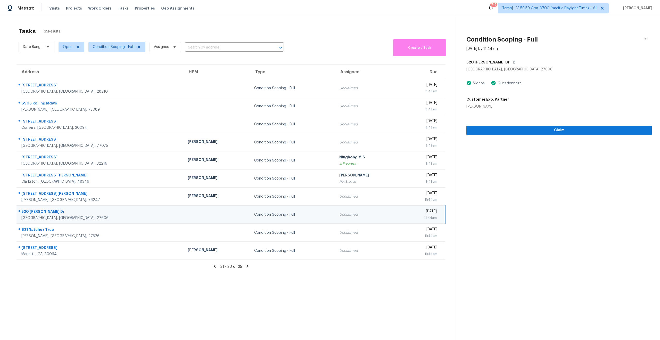
click at [247, 267] on icon at bounding box center [248, 266] width 2 height 3
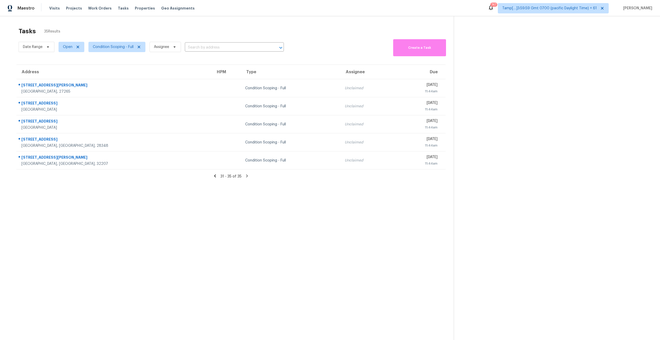
click at [148, 230] on section "Tasks 35 Results Date Range Open Condition Scoping - Full Assignee ​ Create a T…" at bounding box center [231, 190] width 446 height 332
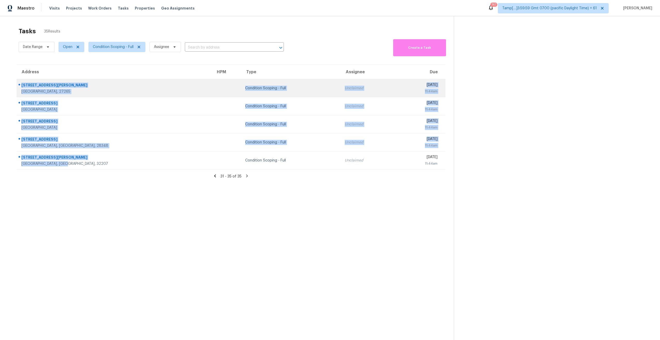
drag, startPoint x: 66, startPoint y: 166, endPoint x: 22, endPoint y: 84, distance: 92.7
click at [22, 84] on tbody "2313 Glen Cove Way High Point, NC, 27265 Condition Scoping - Full Unclaimed Thu…" at bounding box center [231, 124] width 429 height 90
copy tbody "2313 Glen Cove Way High Point, NC, 27265 Condition Scoping - Full Unclaimed Thu…"
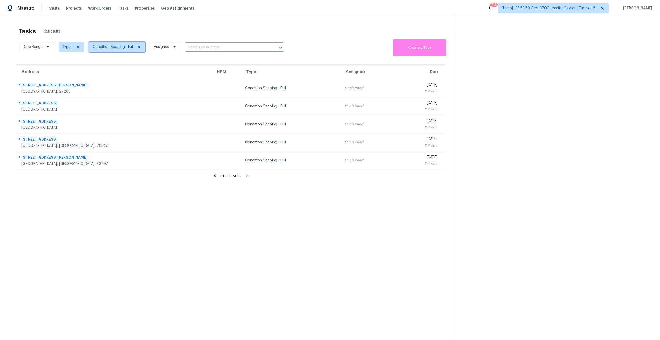
click at [118, 47] on span "Condition Scoping - Full" at bounding box center [113, 46] width 41 height 5
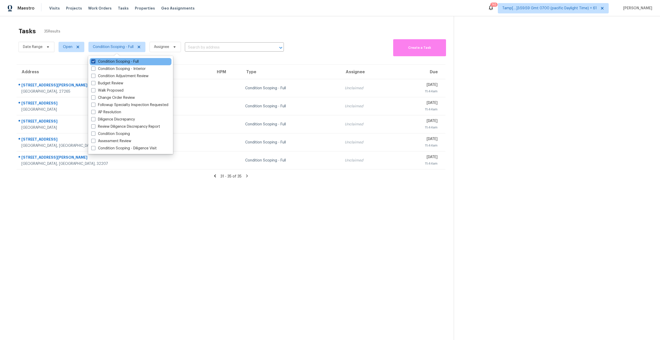
click at [93, 62] on span at bounding box center [93, 61] width 4 height 4
click at [93, 62] on input "Condition Scoping - Full" at bounding box center [92, 60] width 3 height 3
checkbox input "false"
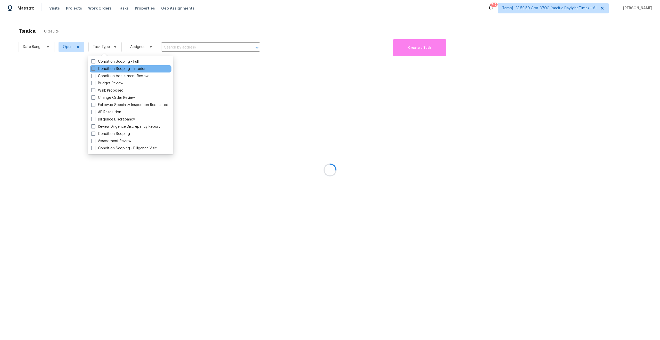
click at [91, 70] on span at bounding box center [93, 69] width 4 height 4
click at [91, 70] on input "Condition Scoping - Interior" at bounding box center [92, 67] width 3 height 3
checkbox input "true"
click at [95, 19] on div at bounding box center [330, 170] width 660 height 340
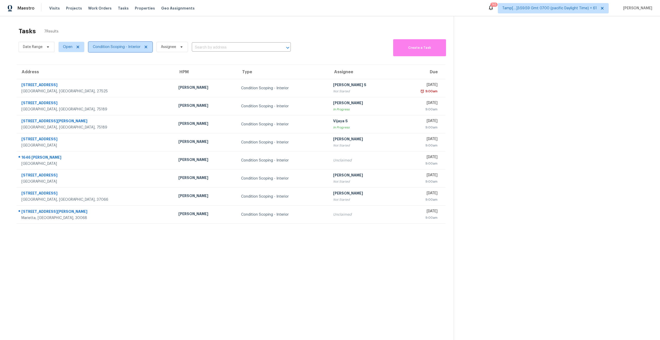
click at [119, 49] on span "Condition Scoping - Interior" at bounding box center [117, 46] width 48 height 5
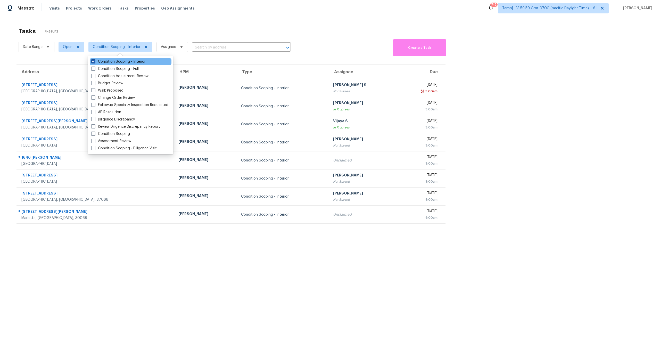
click at [94, 63] on label "Condition Scoping - Interior" at bounding box center [118, 61] width 54 height 5
click at [94, 62] on input "Condition Scoping - Interior" at bounding box center [92, 60] width 3 height 3
checkbox input "false"
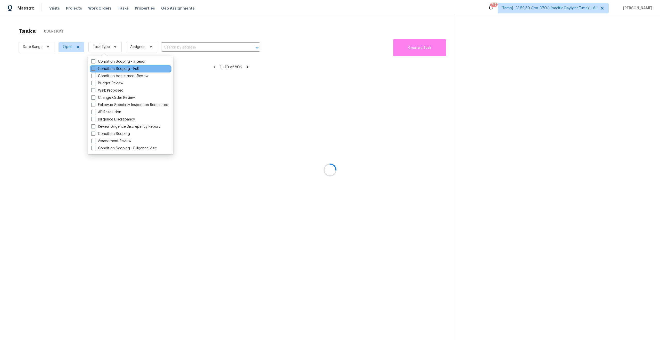
click at [94, 67] on span at bounding box center [93, 69] width 4 height 4
click at [94, 67] on input "Condition Scoping - Full" at bounding box center [92, 67] width 3 height 3
checkbox input "true"
click at [88, 34] on div at bounding box center [330, 170] width 660 height 340
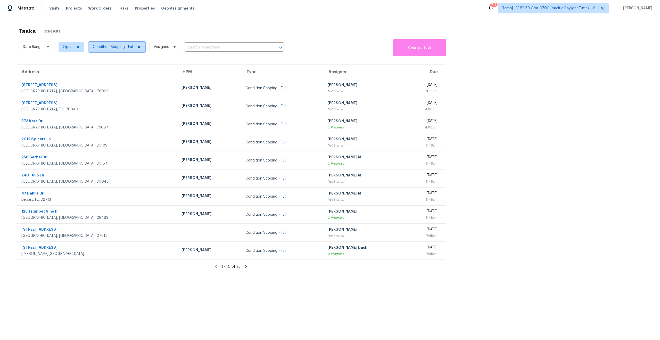
click at [103, 43] on span "Condition Scoping - Full" at bounding box center [116, 47] width 57 height 10
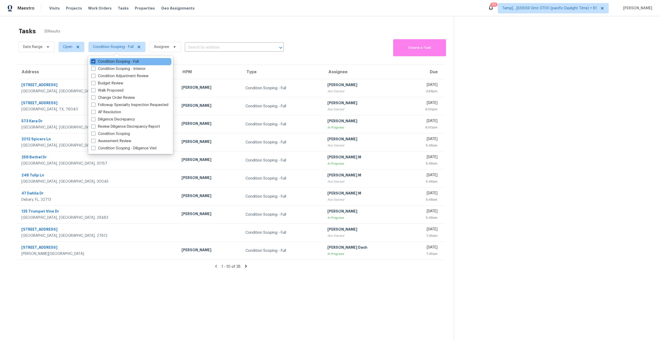
click at [92, 60] on span at bounding box center [93, 61] width 4 height 4
click at [92, 60] on input "Condition Scoping - Full" at bounding box center [92, 60] width 3 height 3
checkbox input "false"
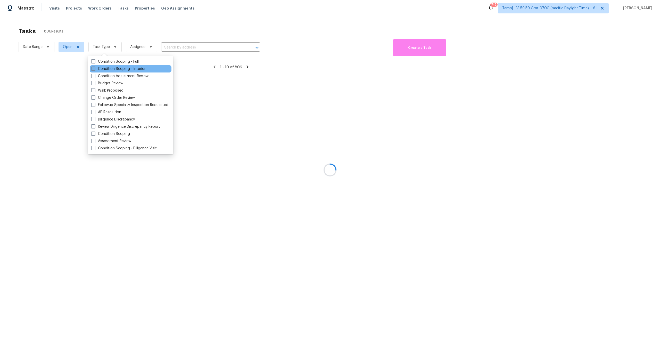
click at [94, 68] on span at bounding box center [93, 69] width 4 height 4
click at [94, 68] on input "Condition Scoping - Interior" at bounding box center [92, 67] width 3 height 3
checkbox input "true"
click at [95, 34] on div at bounding box center [330, 170] width 660 height 340
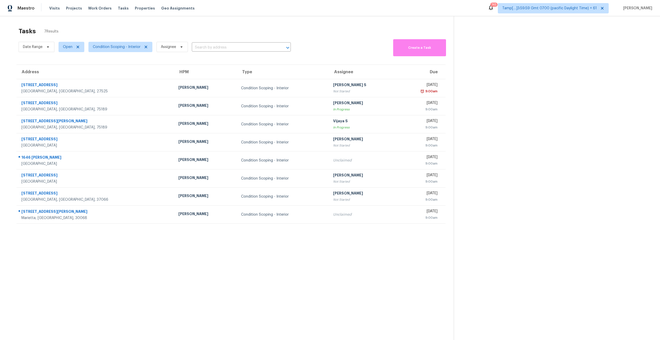
click at [412, 272] on section "Tasks 7 Results Date Range Open Condition Scoping - Interior Assignee ​ Create …" at bounding box center [231, 190] width 446 height 332
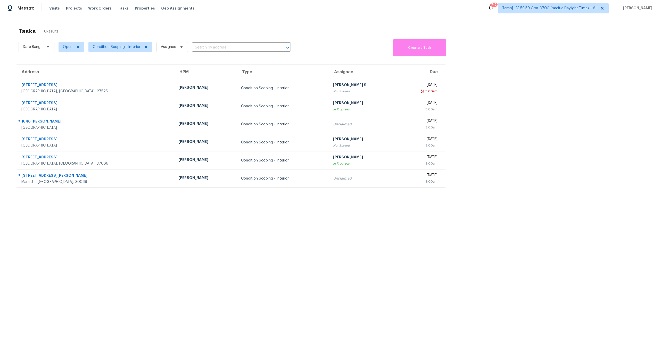
click at [132, 220] on section "Tasks 6 Results Date Range Open Condition Scoping - Interior Assignee ​ Create …" at bounding box center [231, 190] width 446 height 332
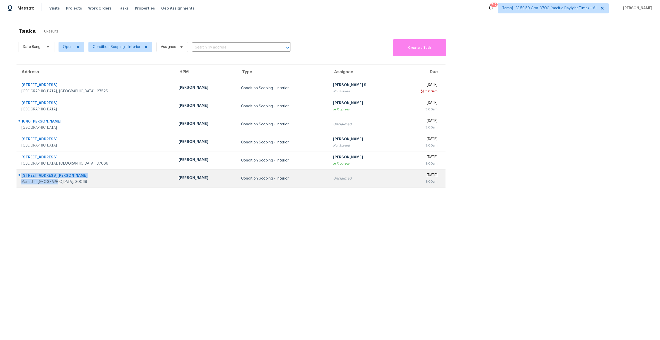
drag, startPoint x: 62, startPoint y: 182, endPoint x: 20, endPoint y: 175, distance: 42.1
click at [20, 175] on div "61 Holt Rd NE Marietta, GA, 30068" at bounding box center [93, 178] width 153 height 12
copy div "61 Holt Rd NE Marietta, GA, 30068"
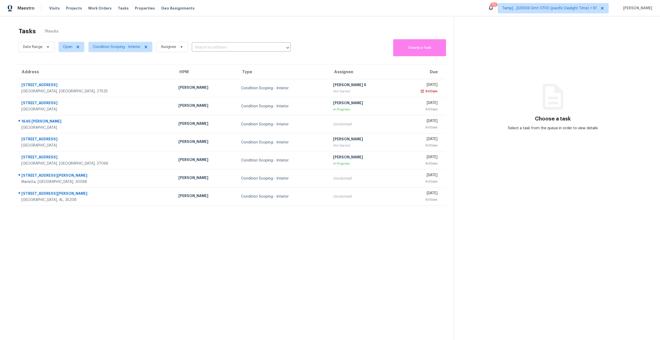
click at [154, 280] on section "Tasks 7 Results Date Range Open Condition Scoping - Interior Assignee ​ Create …" at bounding box center [231, 190] width 446 height 332
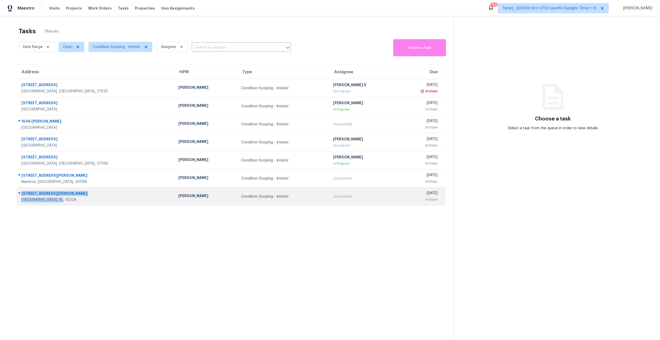
copy div "[STREET_ADDRESS][PERSON_NAME]"
drag, startPoint x: 76, startPoint y: 199, endPoint x: 20, endPoint y: 194, distance: 55.9
click at [20, 194] on div "[STREET_ADDRESS][PERSON_NAME]" at bounding box center [93, 196] width 153 height 12
